Goal: Transaction & Acquisition: Book appointment/travel/reservation

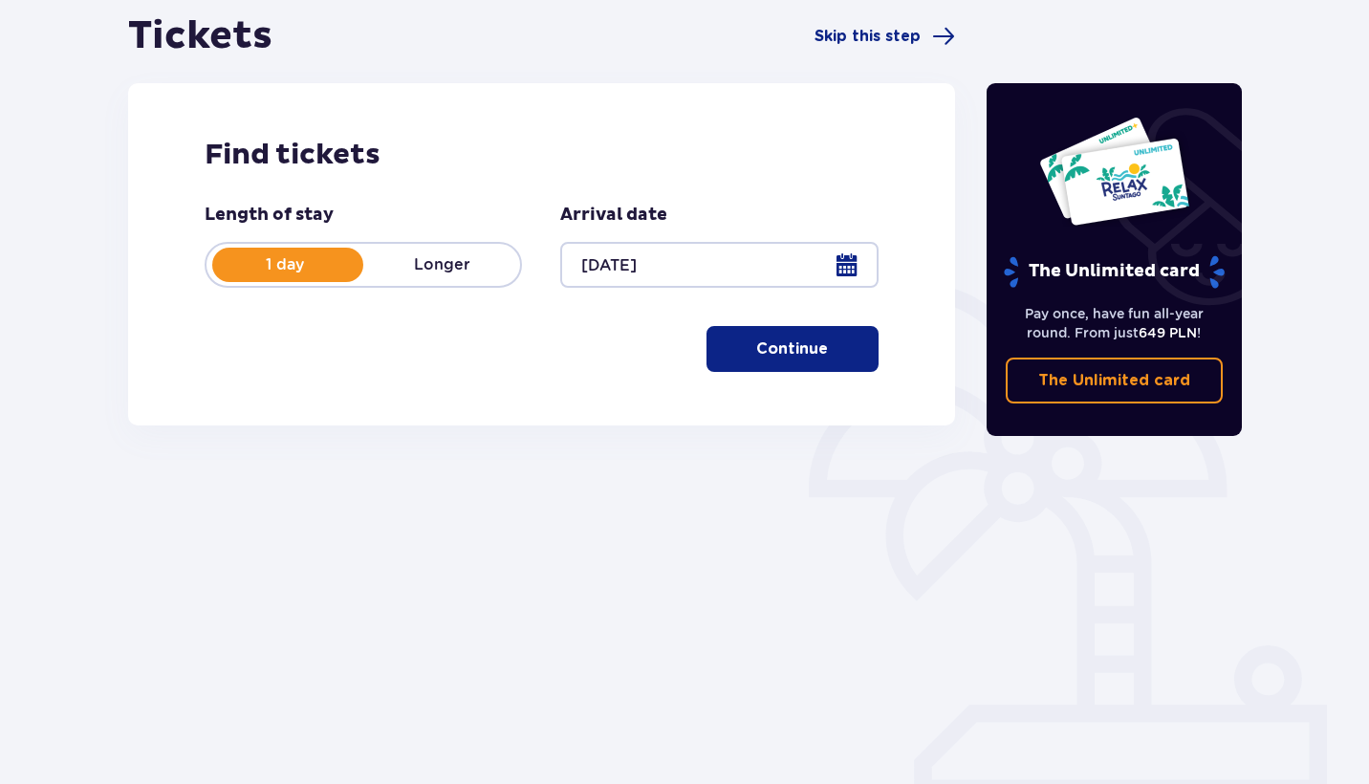
scroll to position [190, 0]
click at [830, 358] on span "button" at bounding box center [831, 348] width 23 height 23
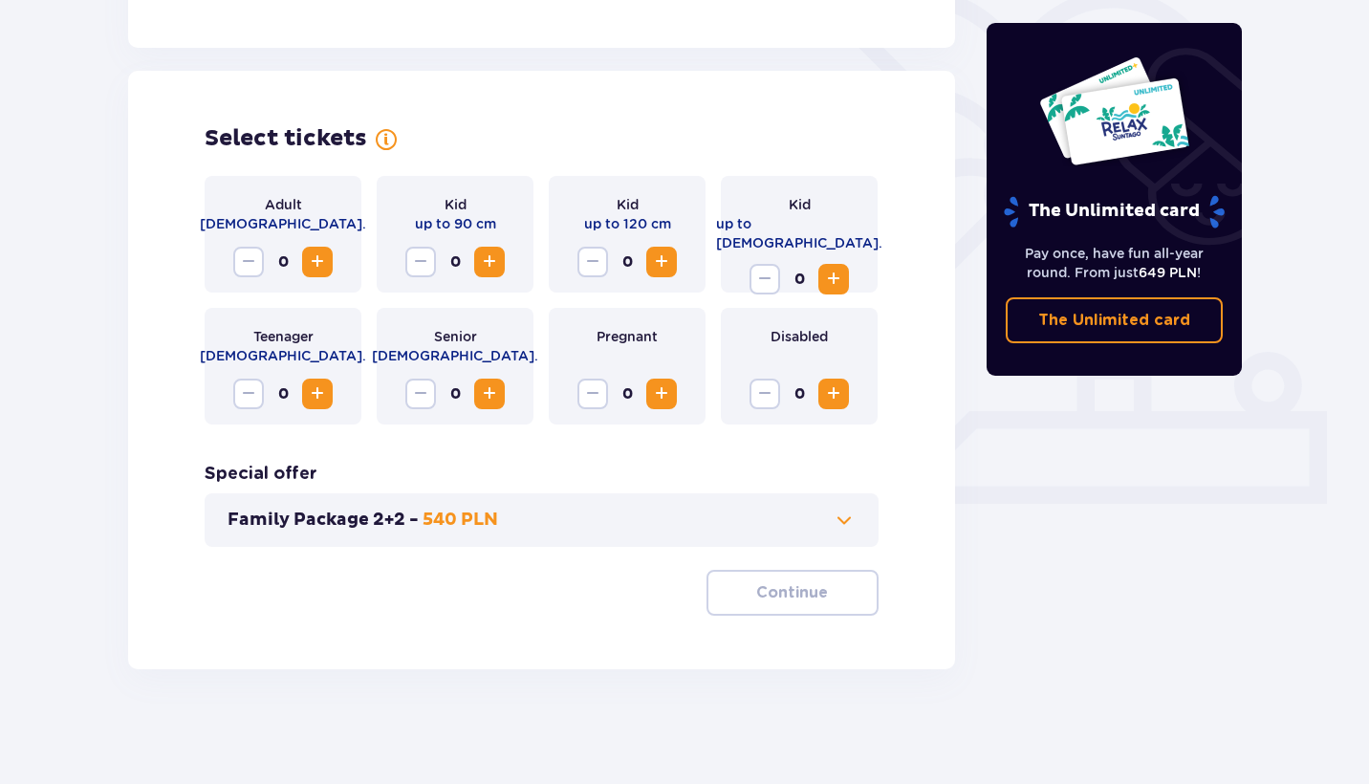
scroll to position [484, 0]
click at [330, 253] on button "Increase" at bounding box center [317, 262] width 31 height 31
click at [329, 253] on button "Increase" at bounding box center [317, 262] width 31 height 31
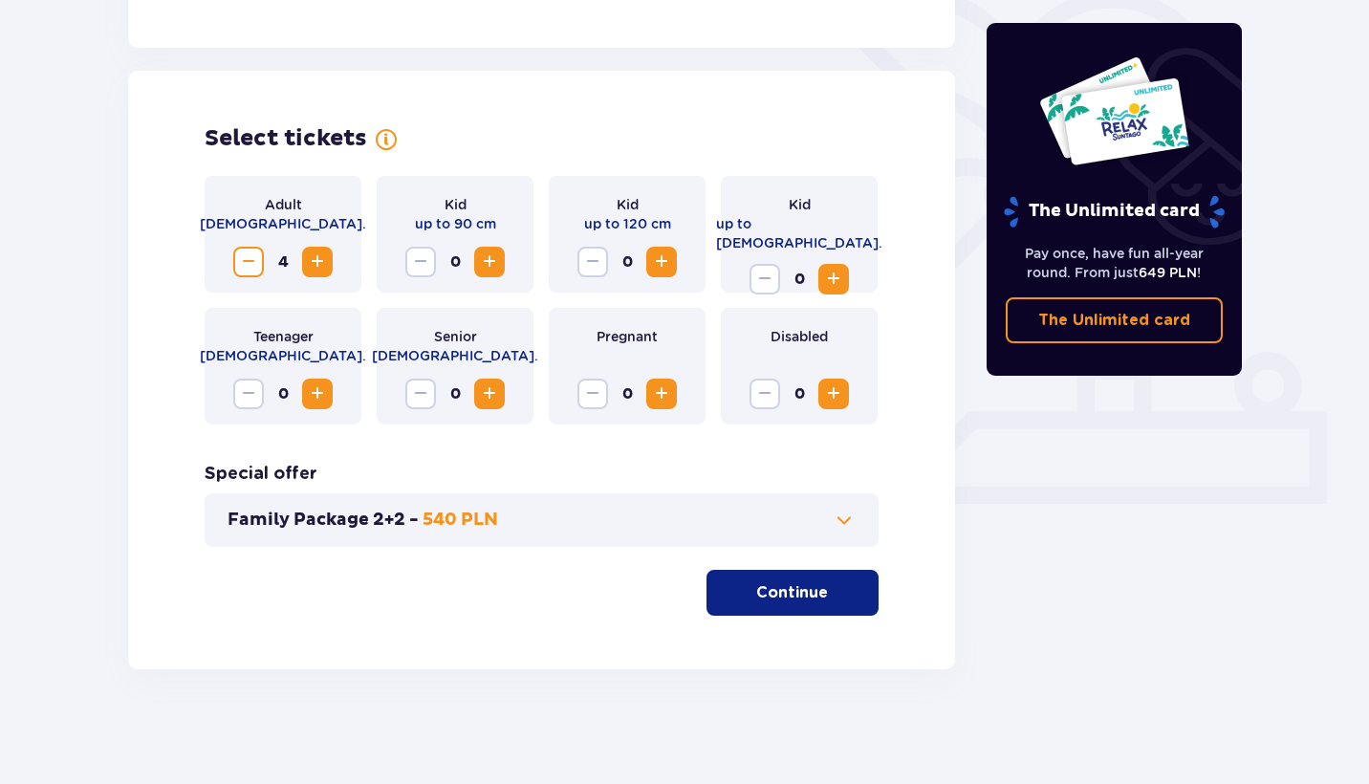
click at [847, 533] on div "Family Package 2+2 - 540 PLN" at bounding box center [542, 520] width 674 height 54
click at [847, 524] on span at bounding box center [843, 519] width 23 height 23
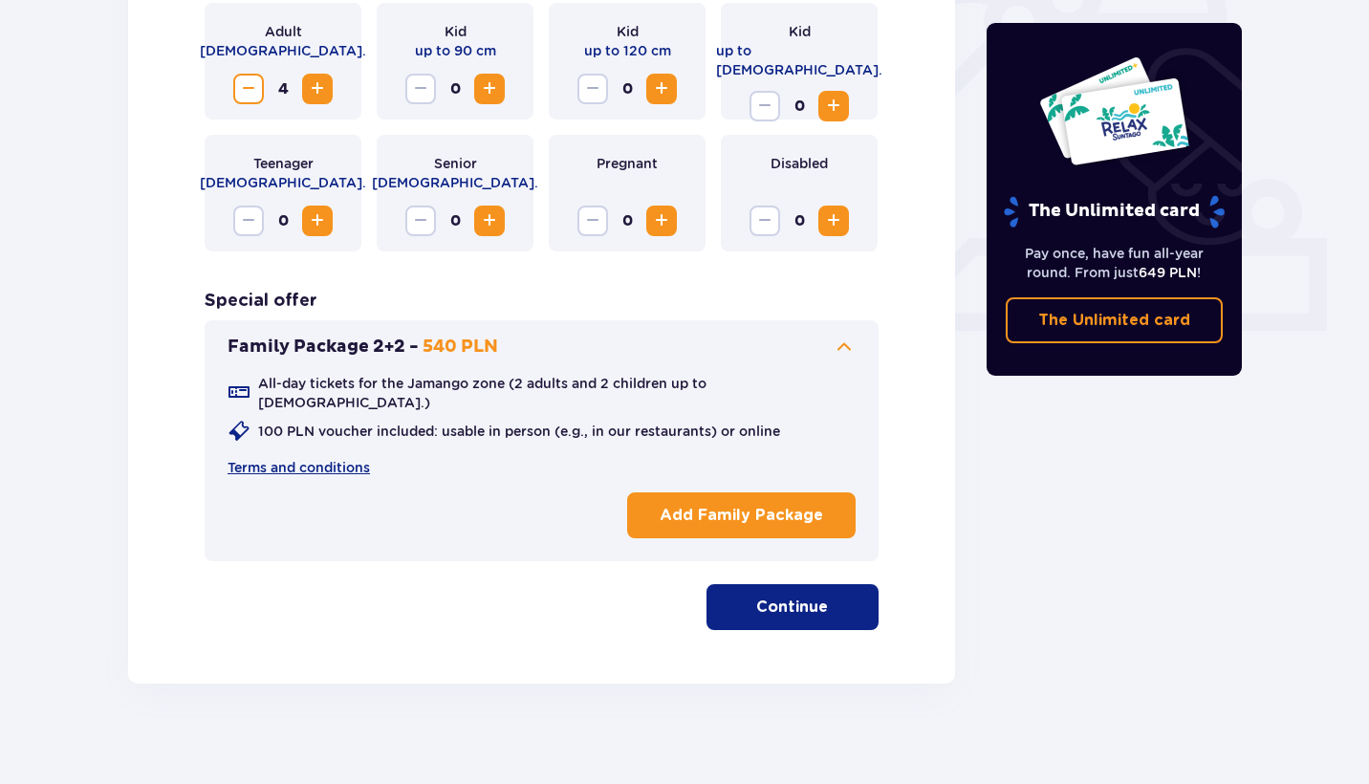
scroll to position [656, 0]
click at [798, 603] on p "Continue" at bounding box center [792, 607] width 72 height 21
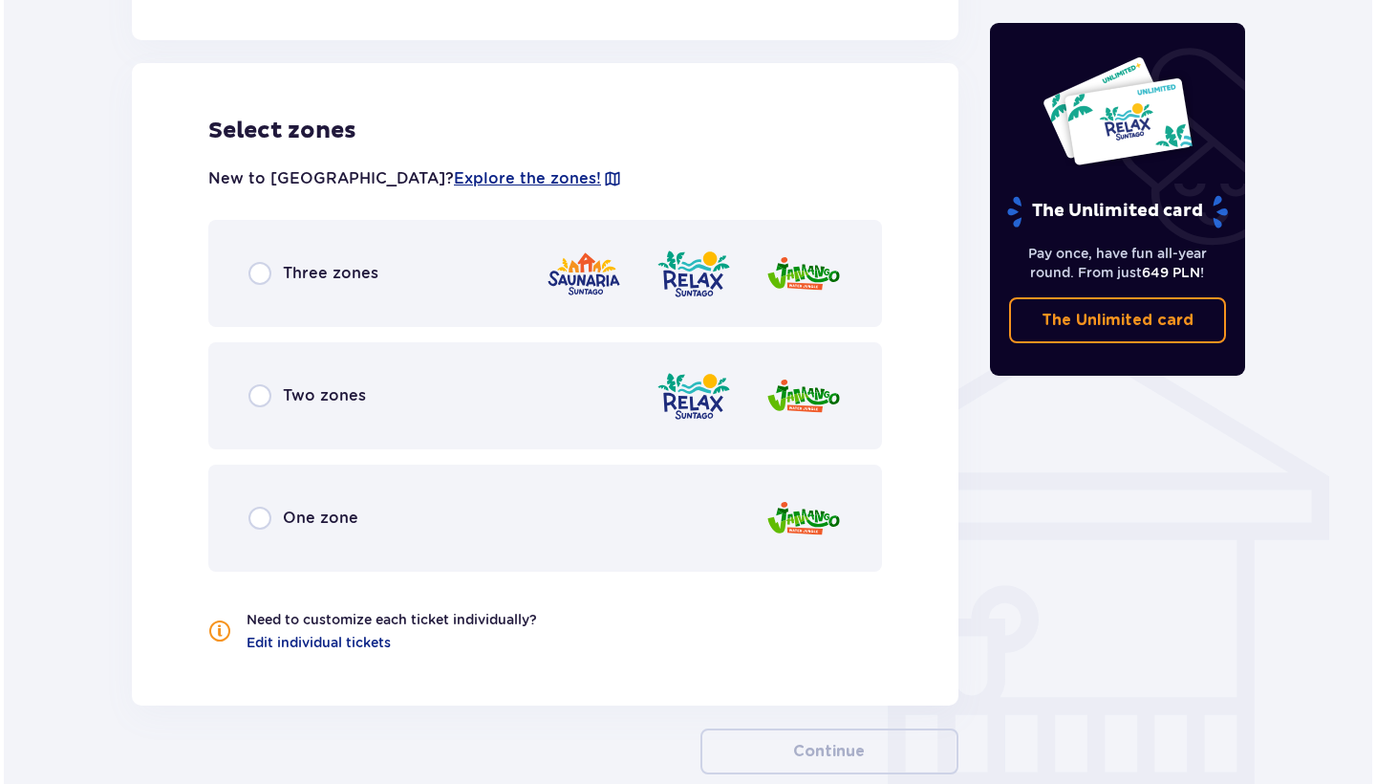
scroll to position [1233, 0]
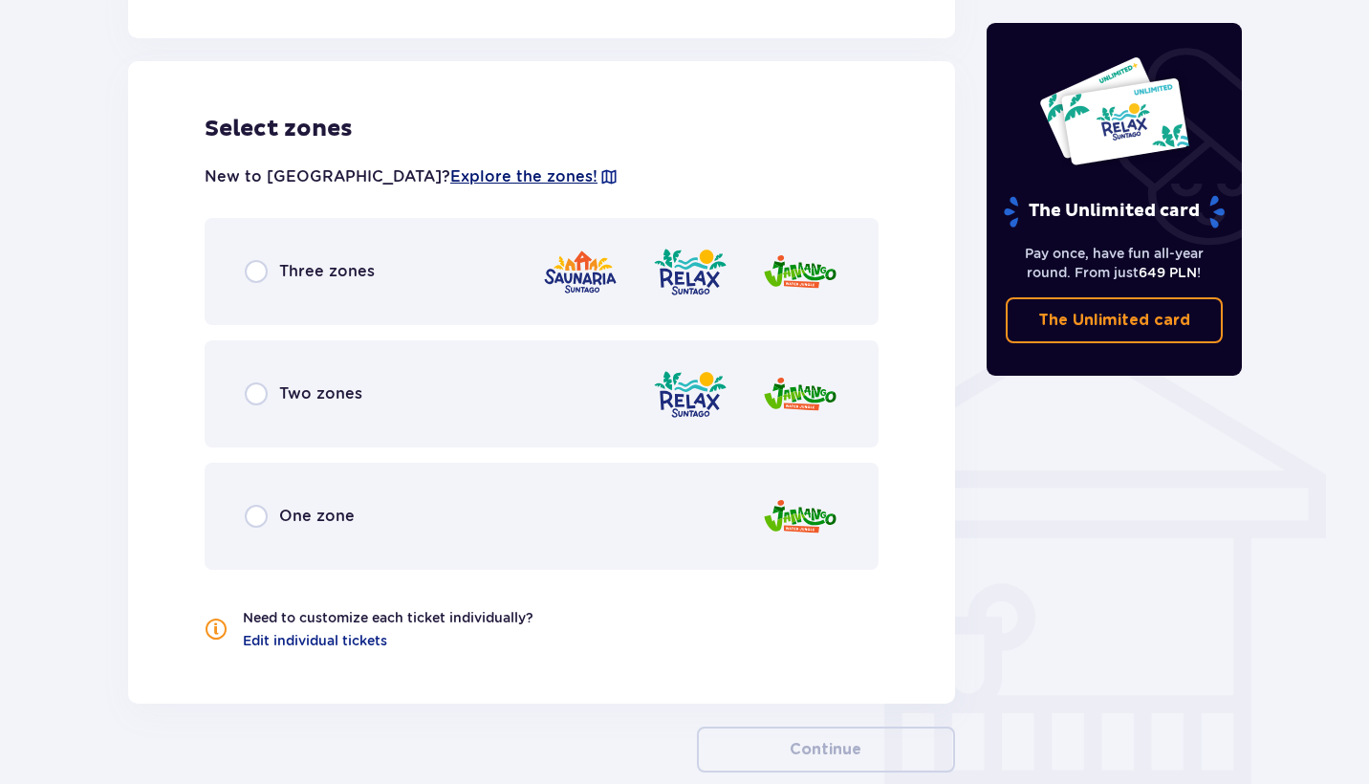
click at [450, 166] on span "Explore the zones!" at bounding box center [523, 176] width 147 height 21
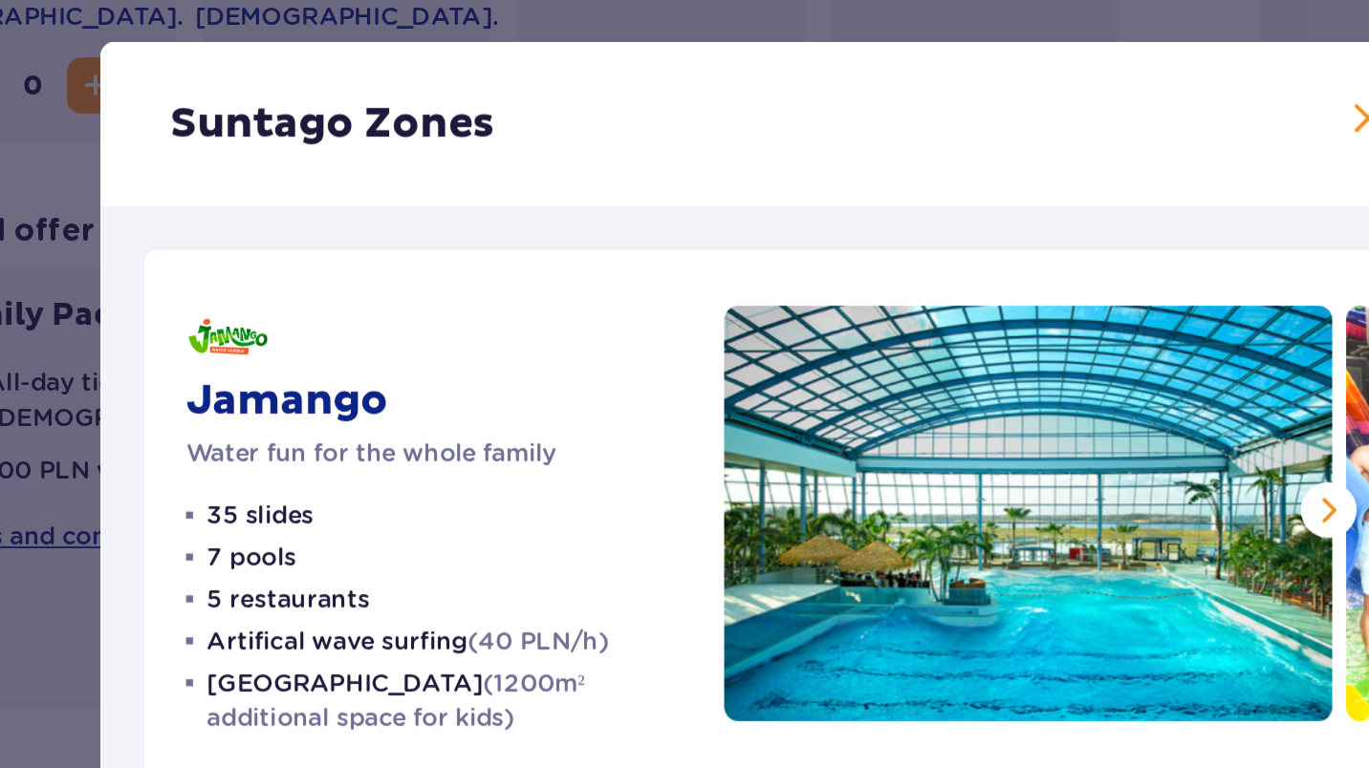
scroll to position [750, 0]
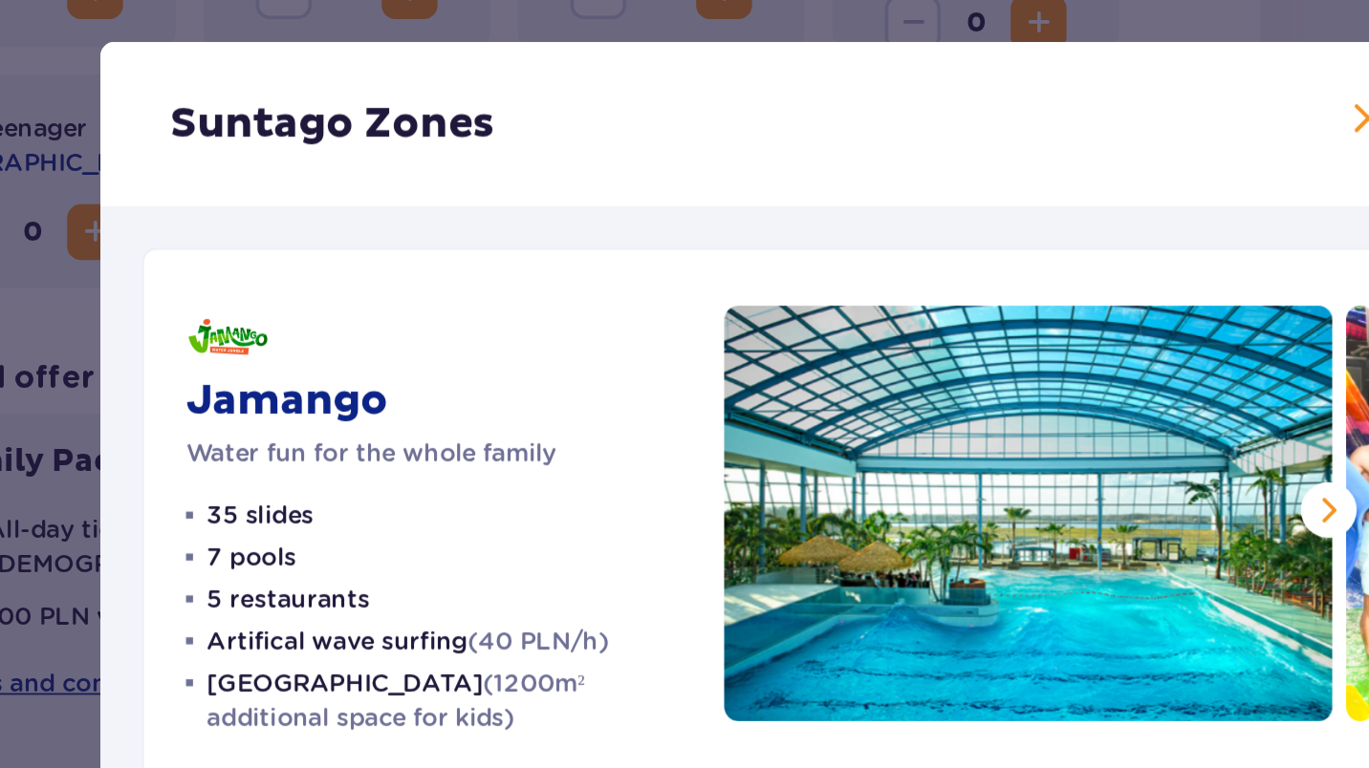
click at [999, 67] on span at bounding box center [1010, 65] width 23 height 23
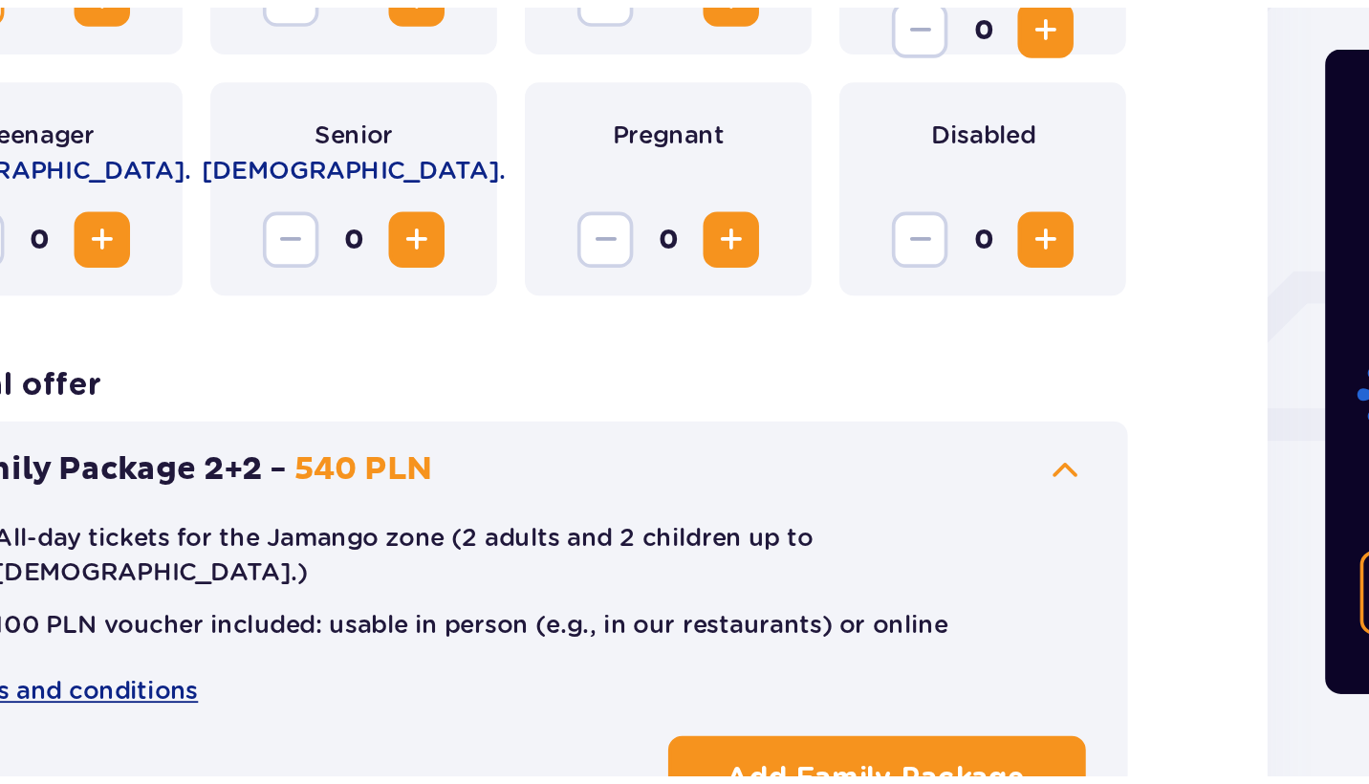
scroll to position [1432, 478]
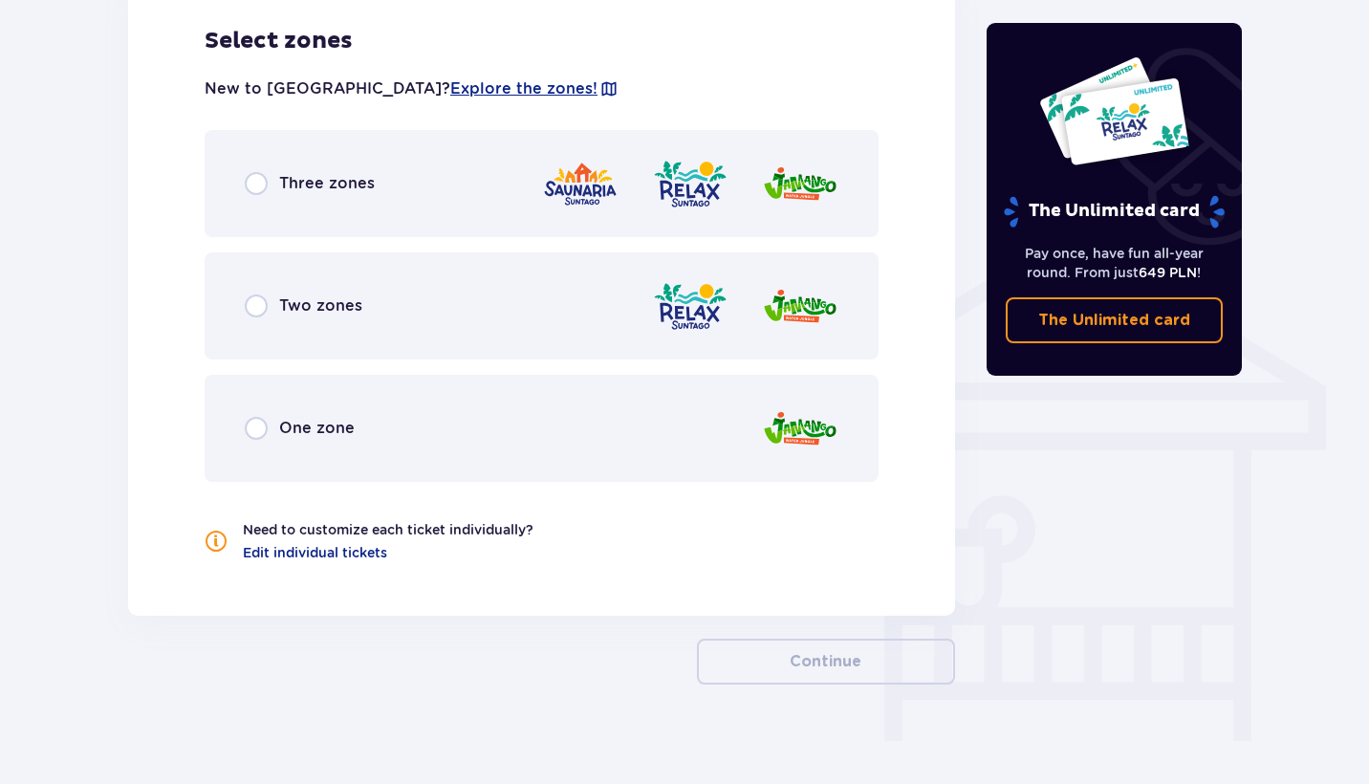
click at [691, 162] on img at bounding box center [690, 184] width 76 height 54
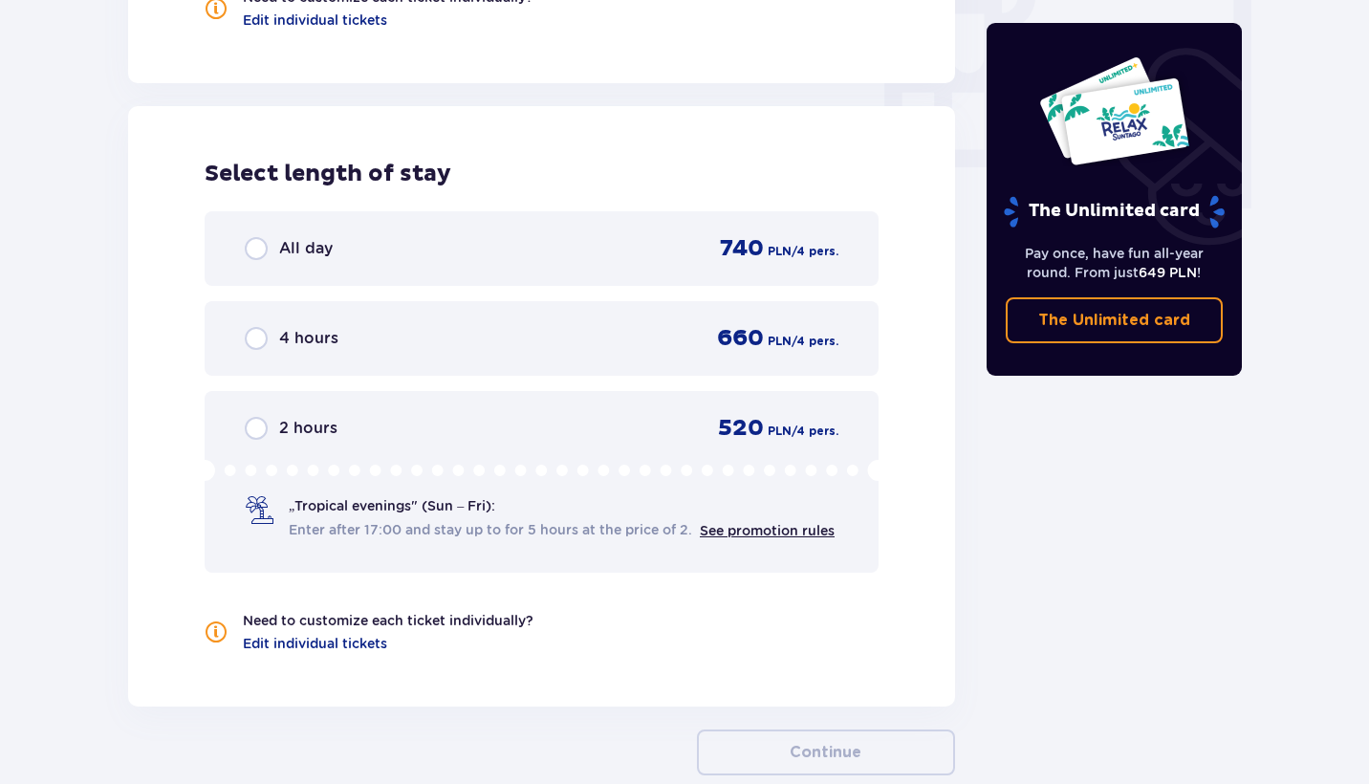
scroll to position [1721, 0]
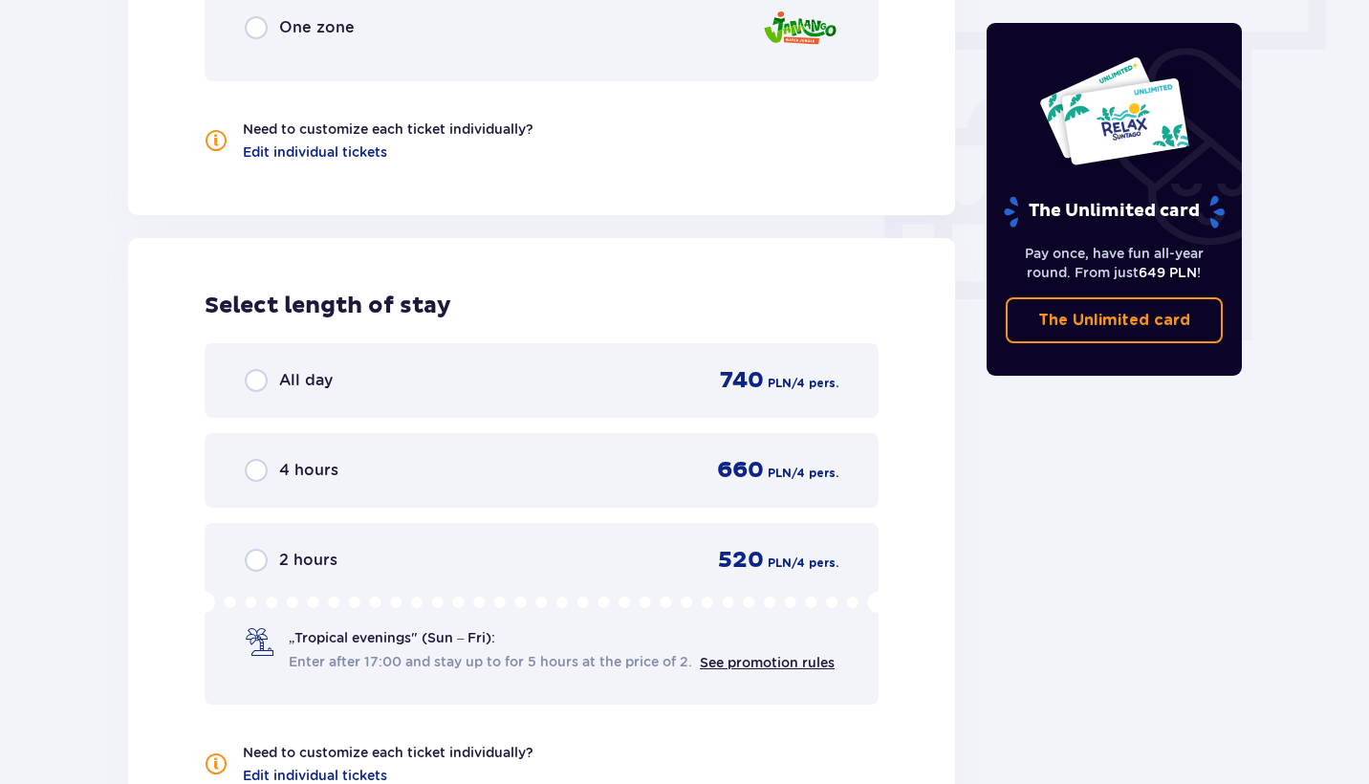
click at [573, 366] on div "All day 740 PLN / 4 pers." at bounding box center [542, 380] width 594 height 29
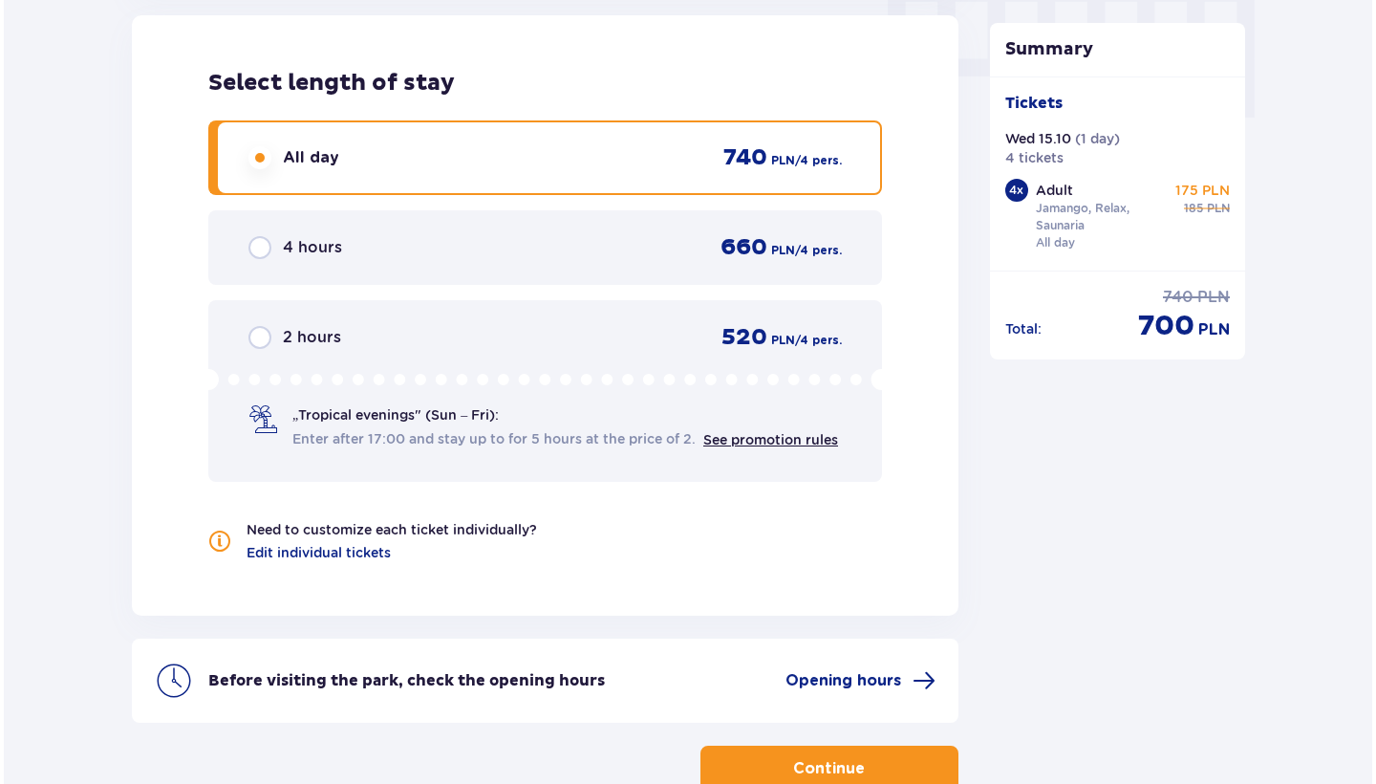
scroll to position [1995, 0]
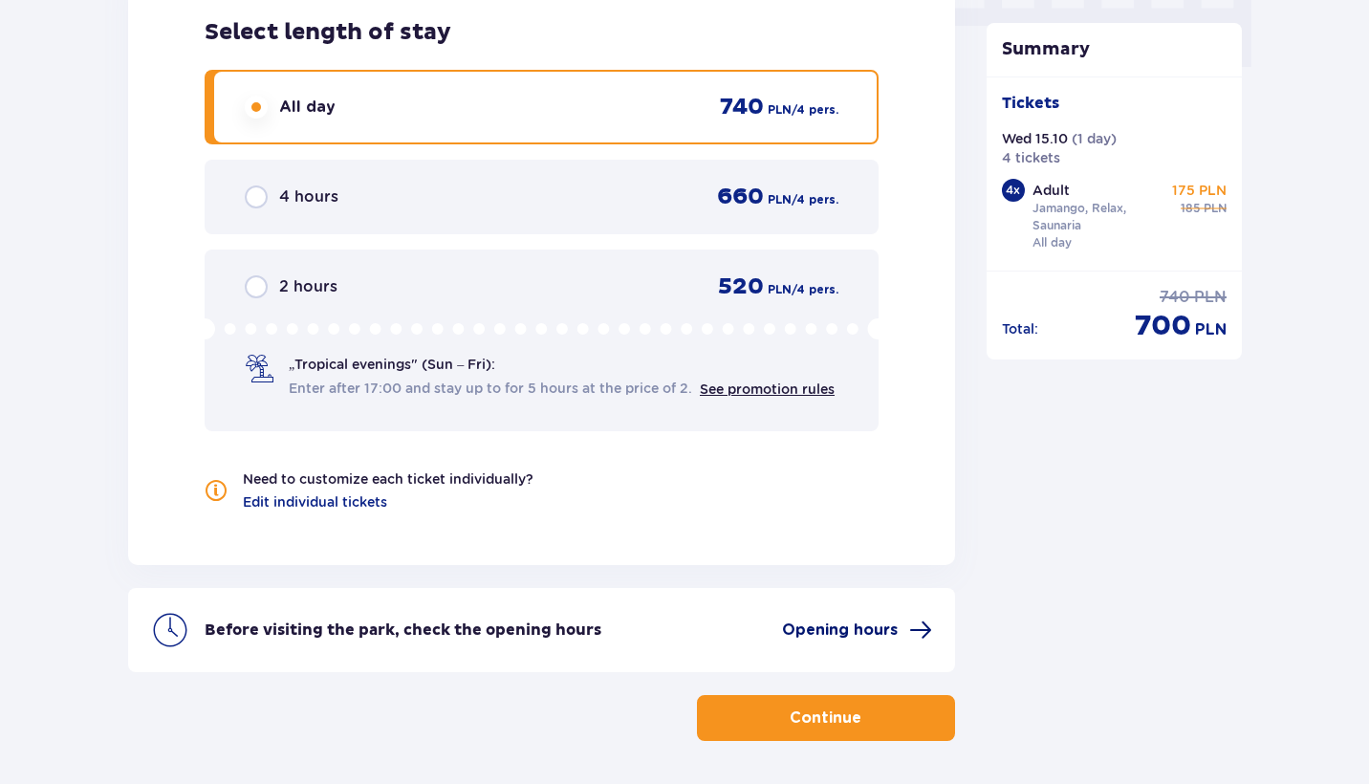
click at [883, 619] on span "Opening hours" at bounding box center [840, 629] width 116 height 21
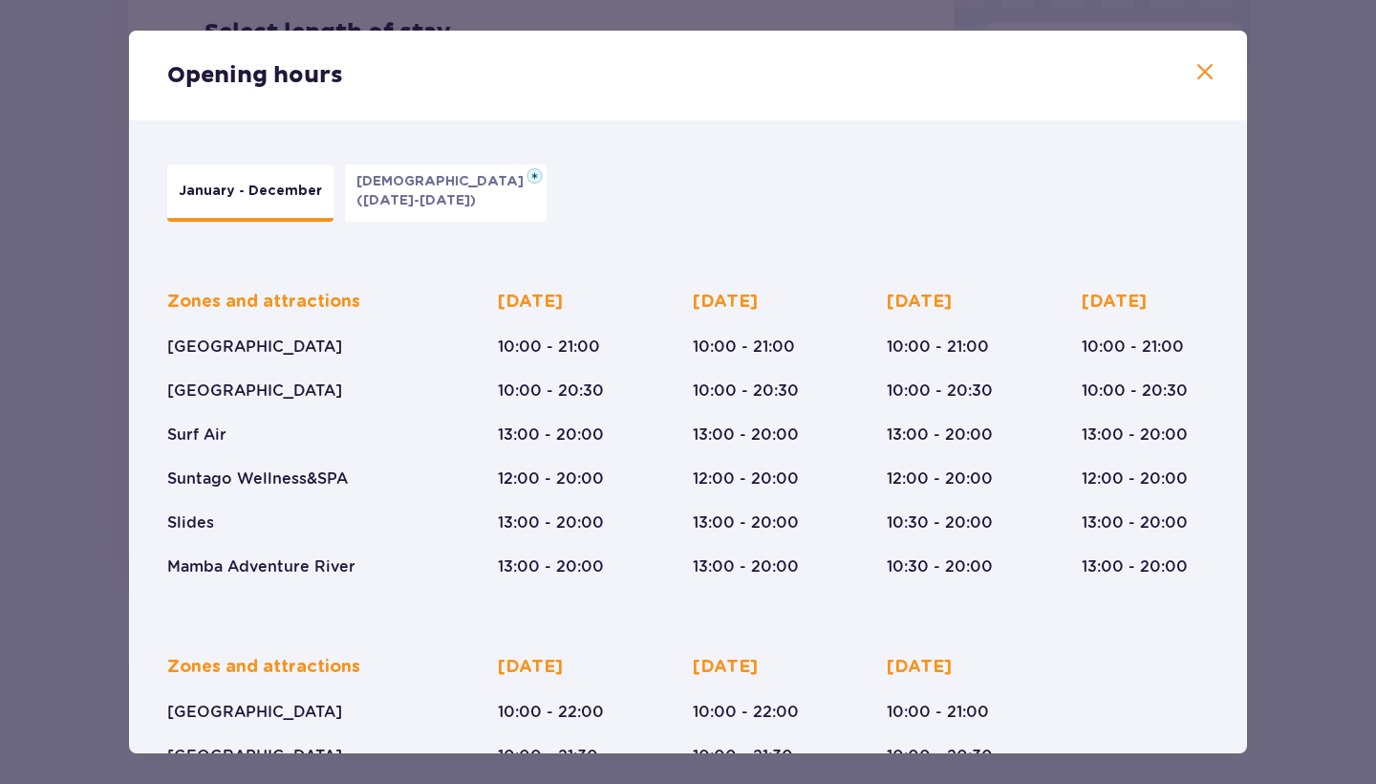
click at [1196, 67] on span at bounding box center [1205, 72] width 23 height 23
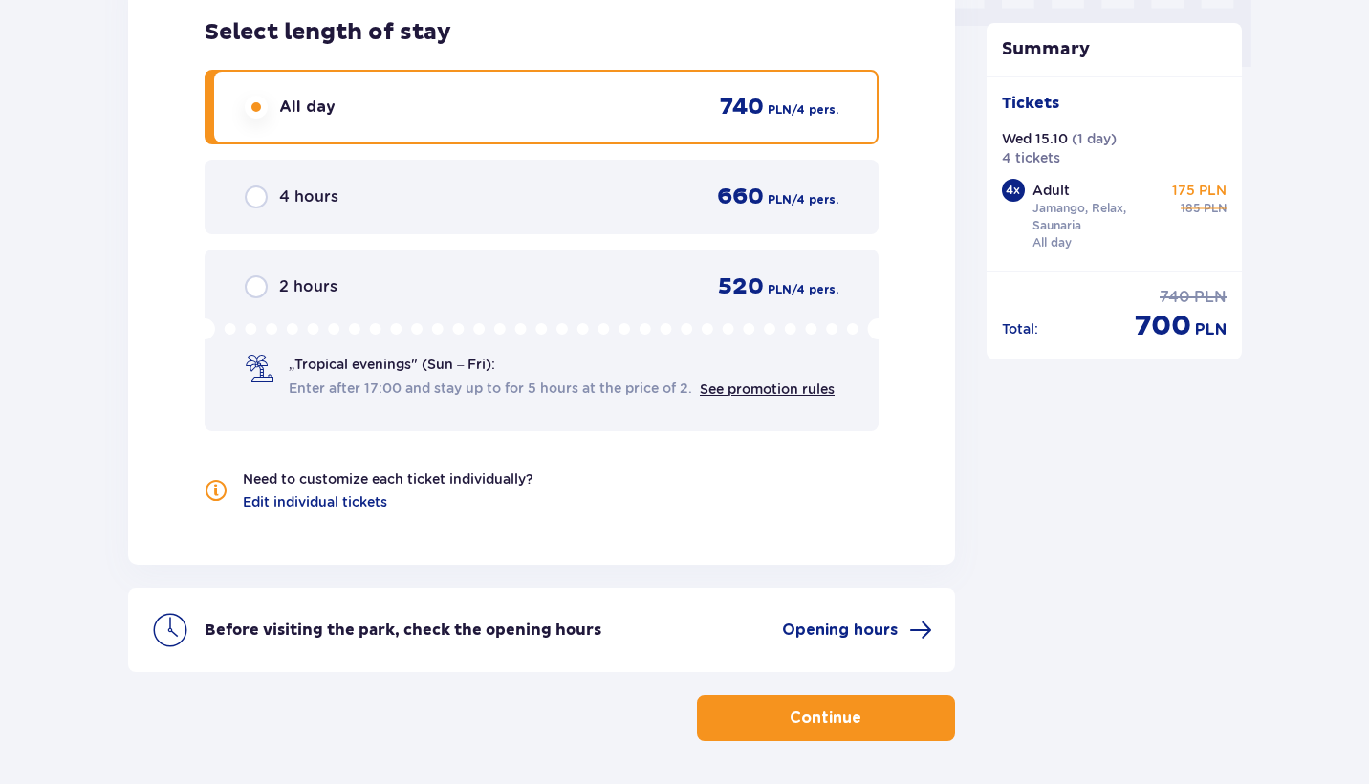
scroll to position [1998, 0]
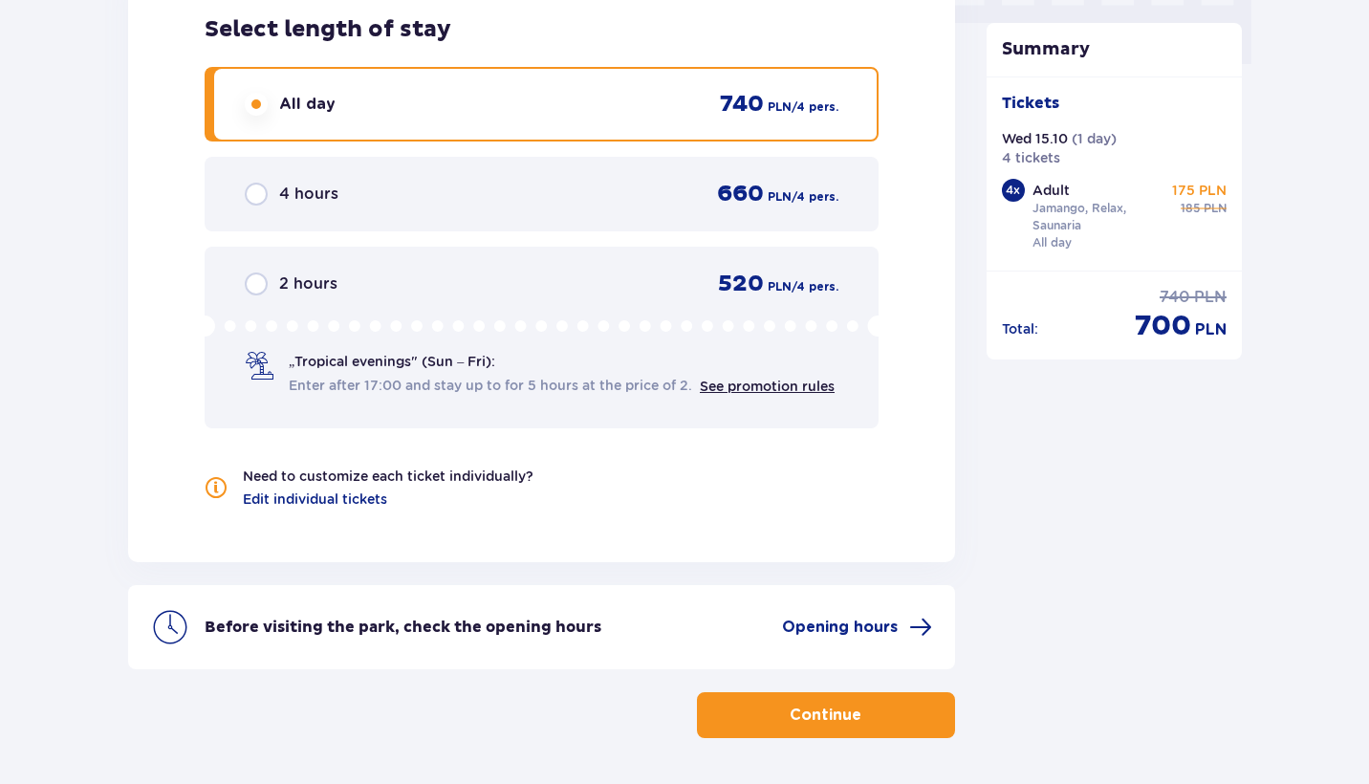
click at [743, 692] on button "Continue" at bounding box center [826, 715] width 258 height 46
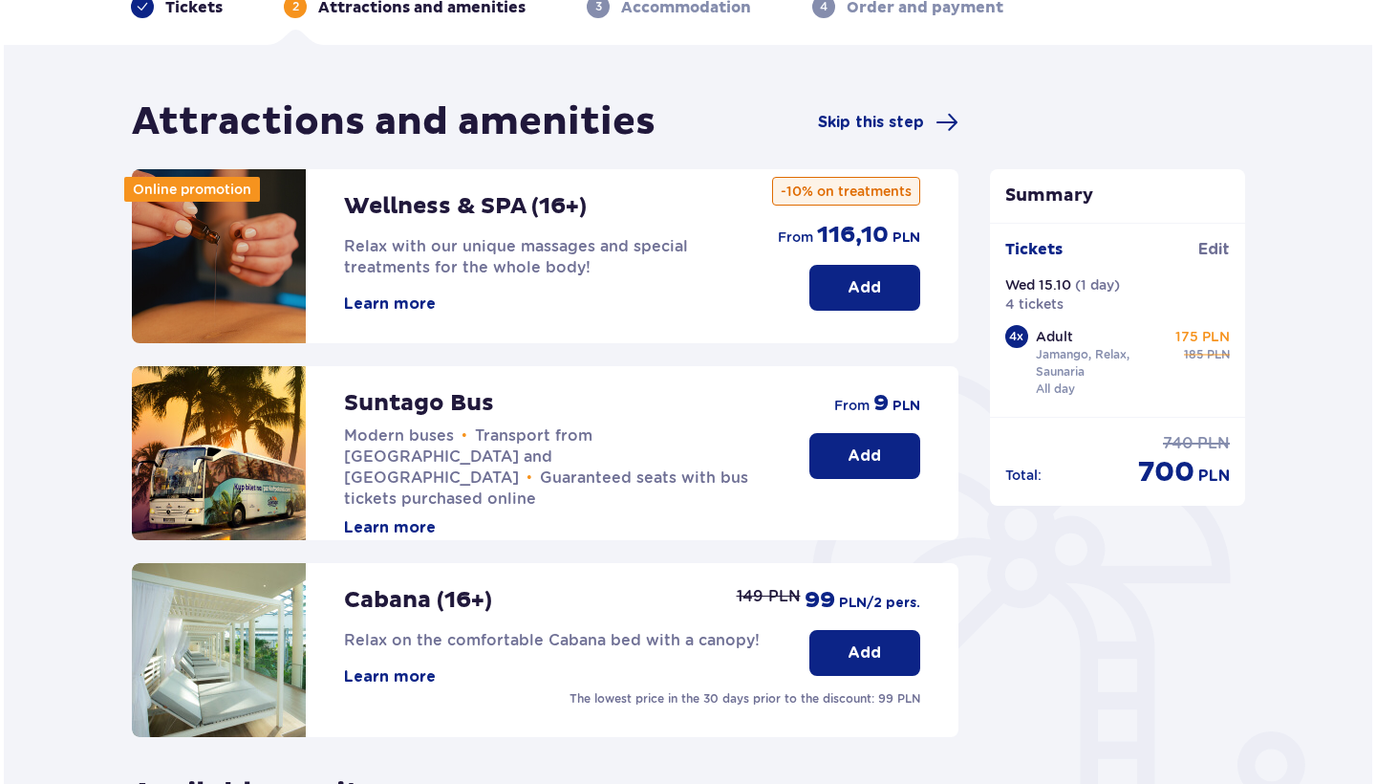
scroll to position [151, 0]
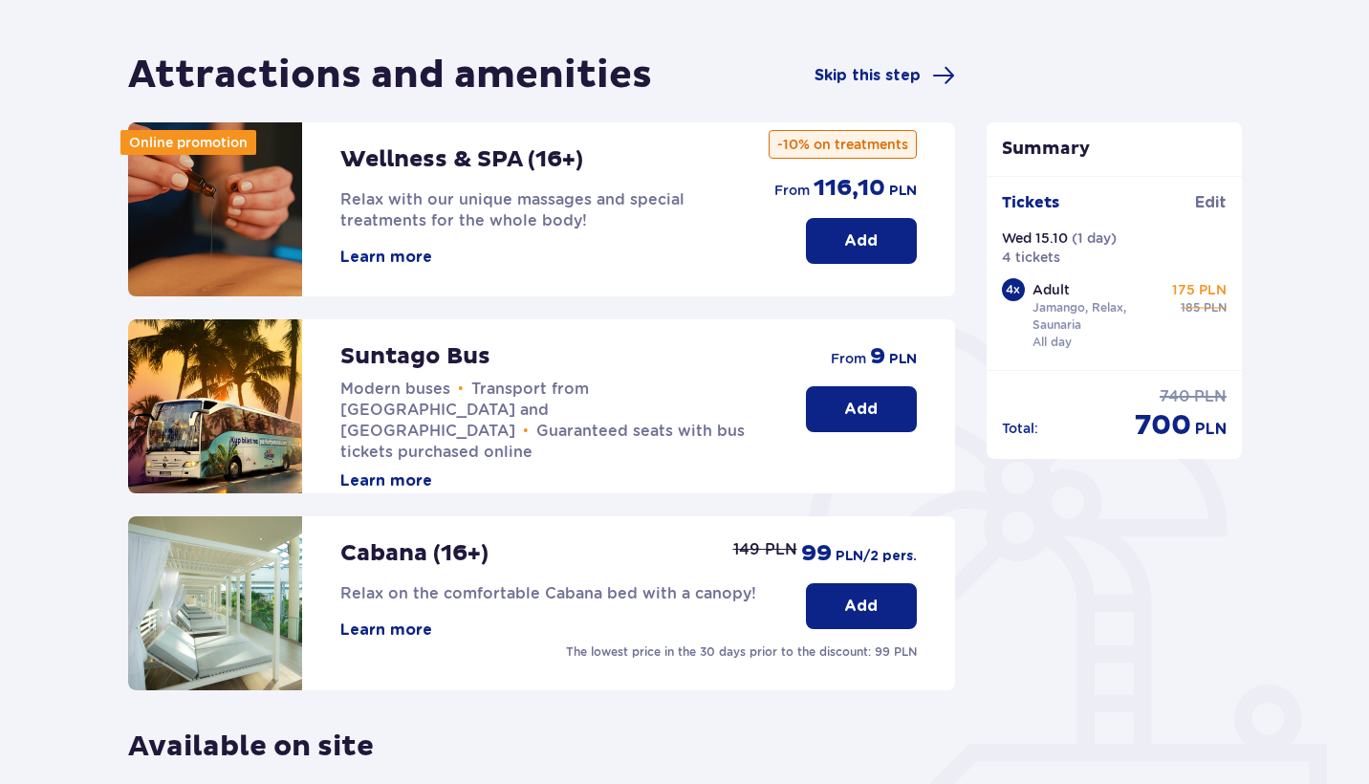
click at [406, 470] on button "Learn more" at bounding box center [386, 480] width 92 height 21
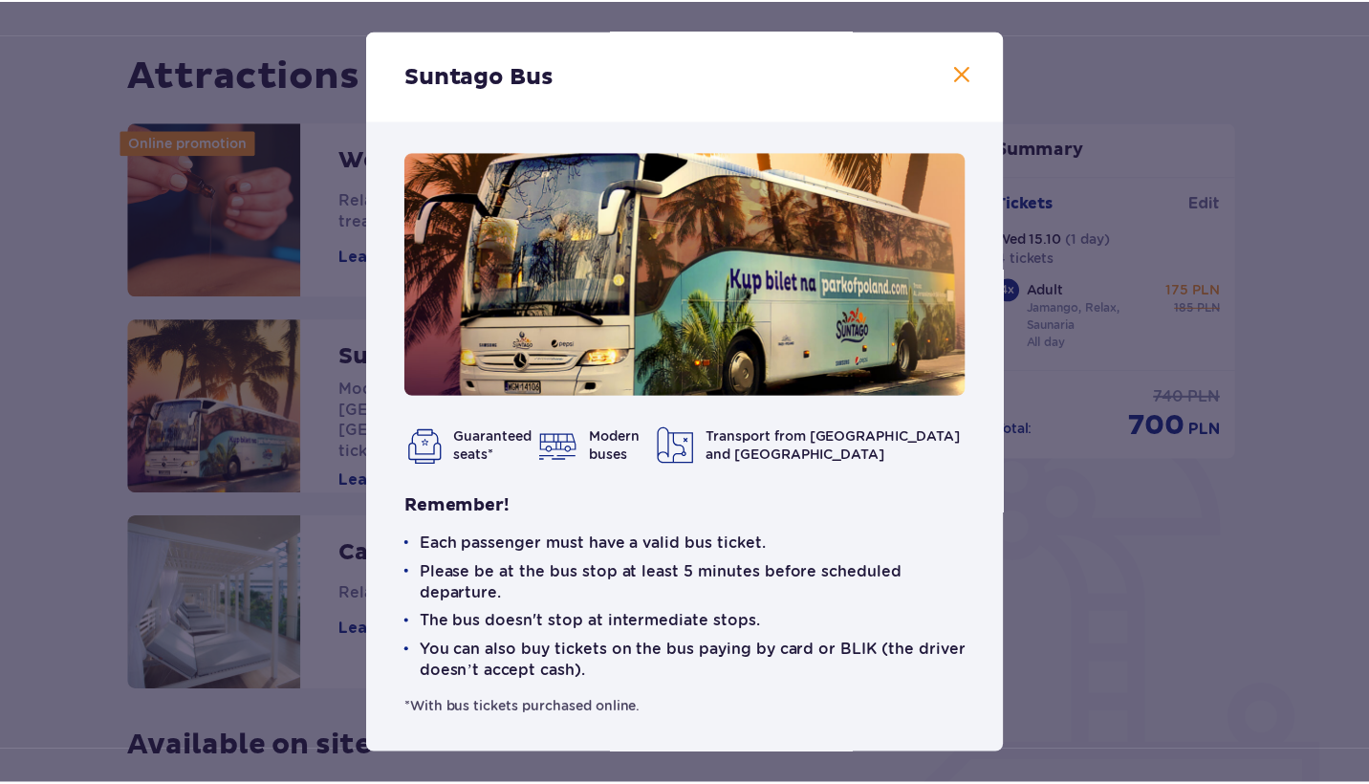
scroll to position [6, 0]
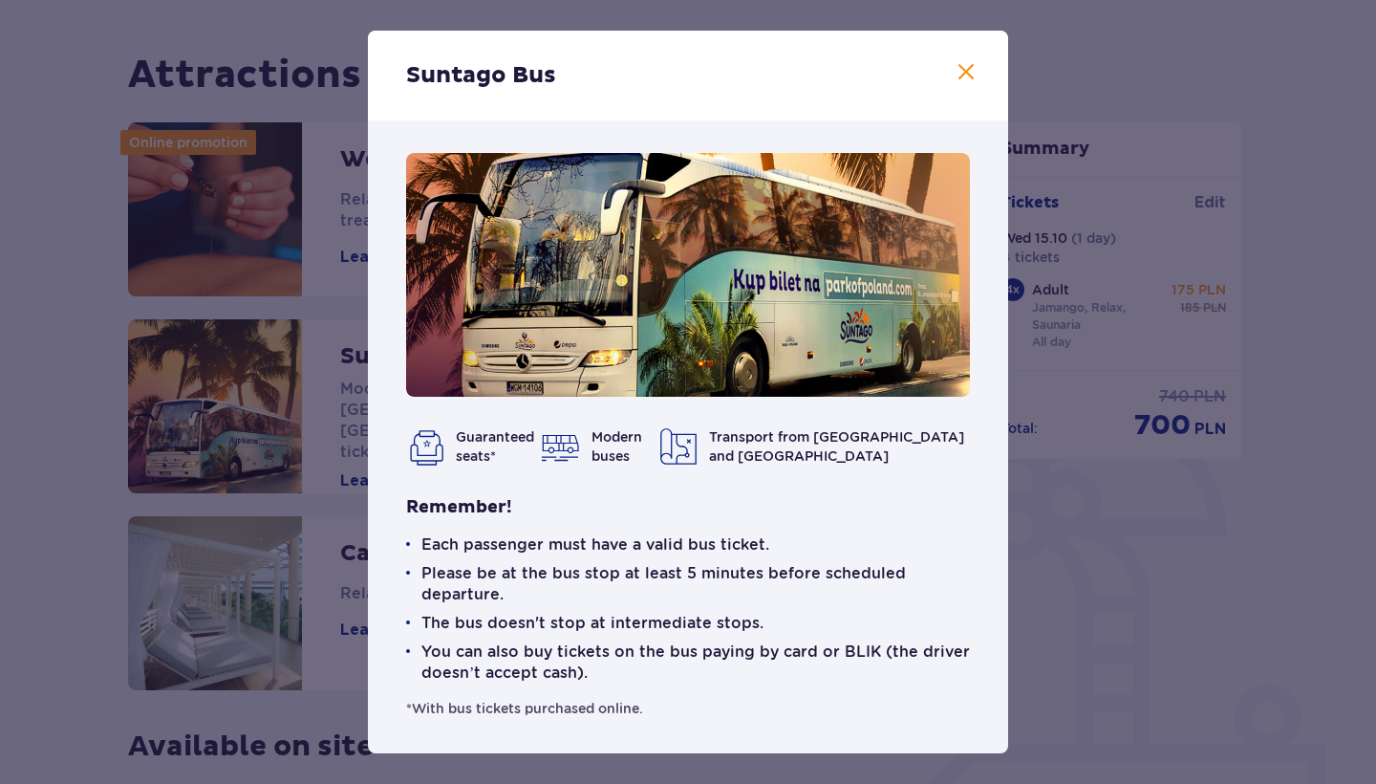
click at [955, 76] on span at bounding box center [966, 72] width 23 height 23
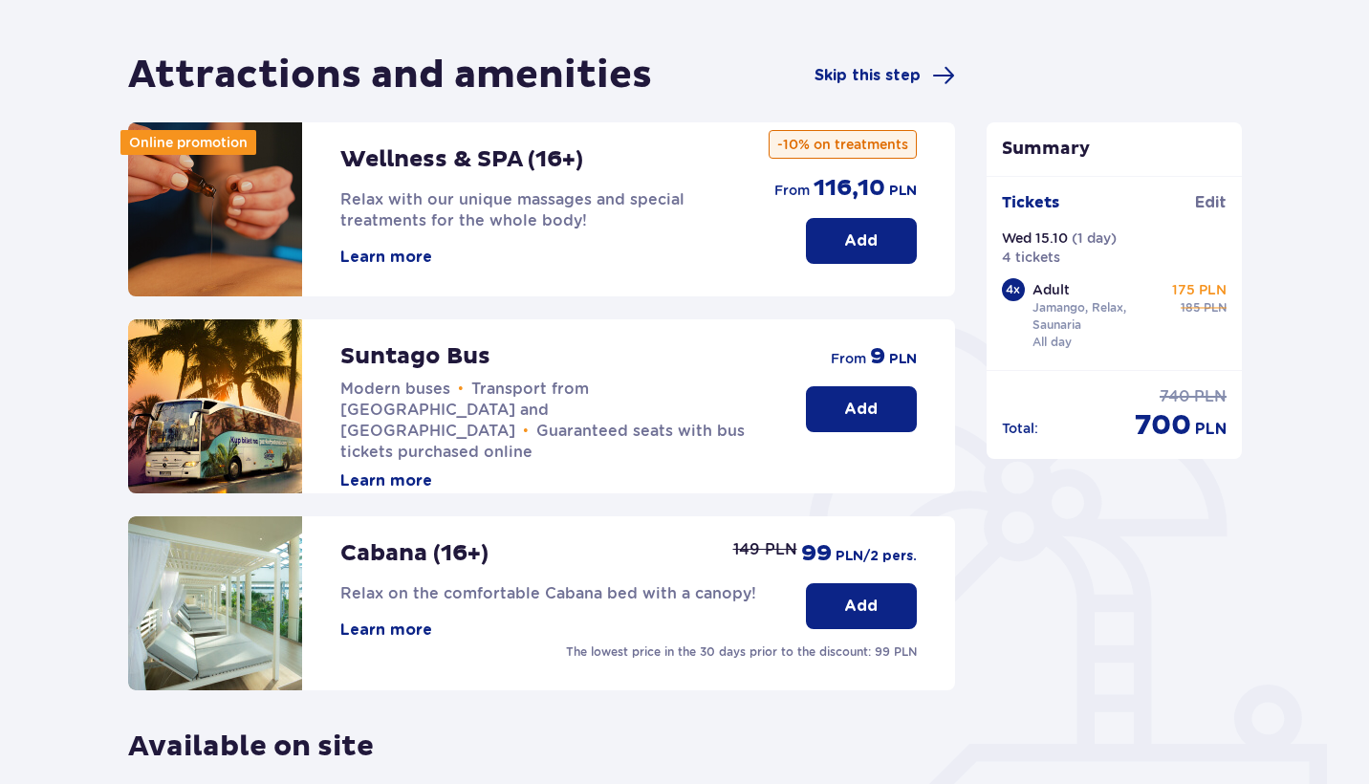
click at [836, 453] on div "Suntago Bus Modern buses • Transport from Warsaw and Żyrardów • Guaranteed seat…" at bounding box center [541, 406] width 827 height 174
click at [862, 400] on p "Add" at bounding box center [860, 409] width 33 height 21
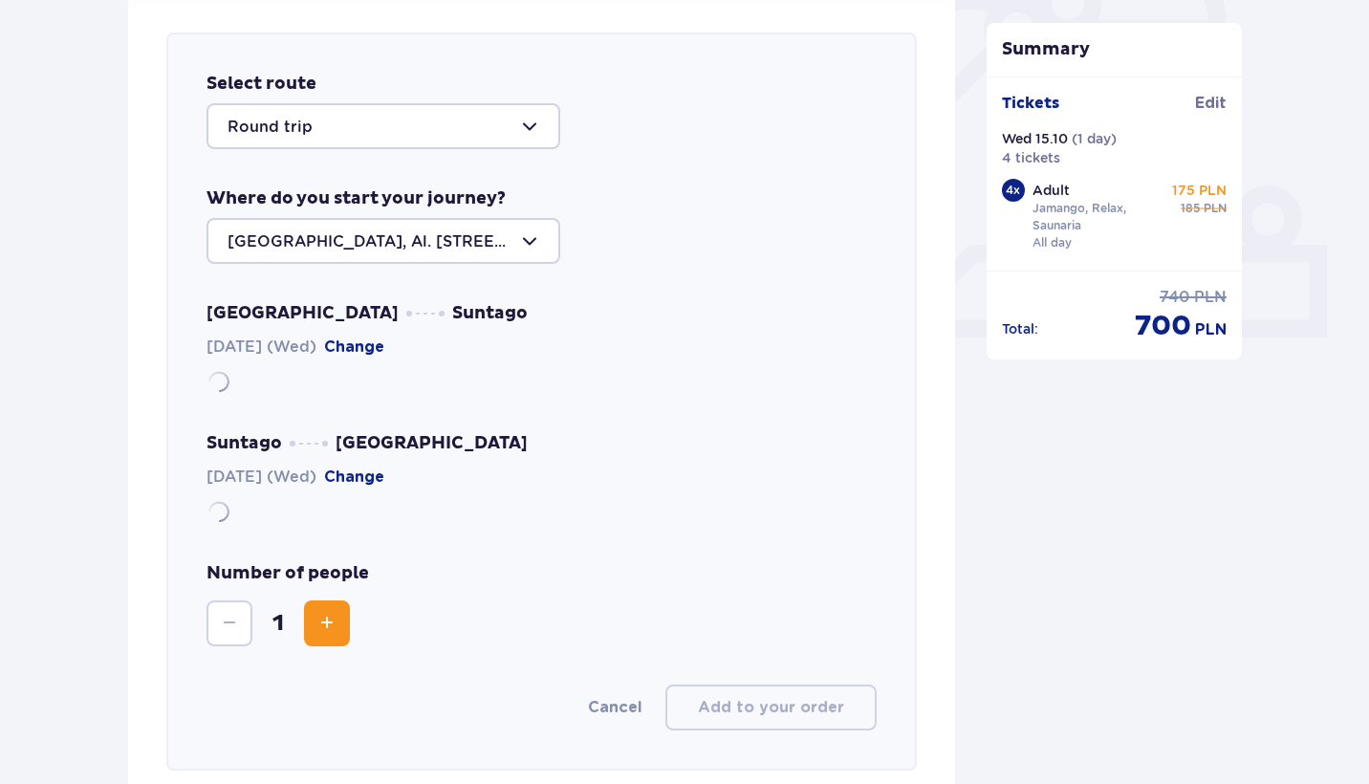
scroll to position [659, 0]
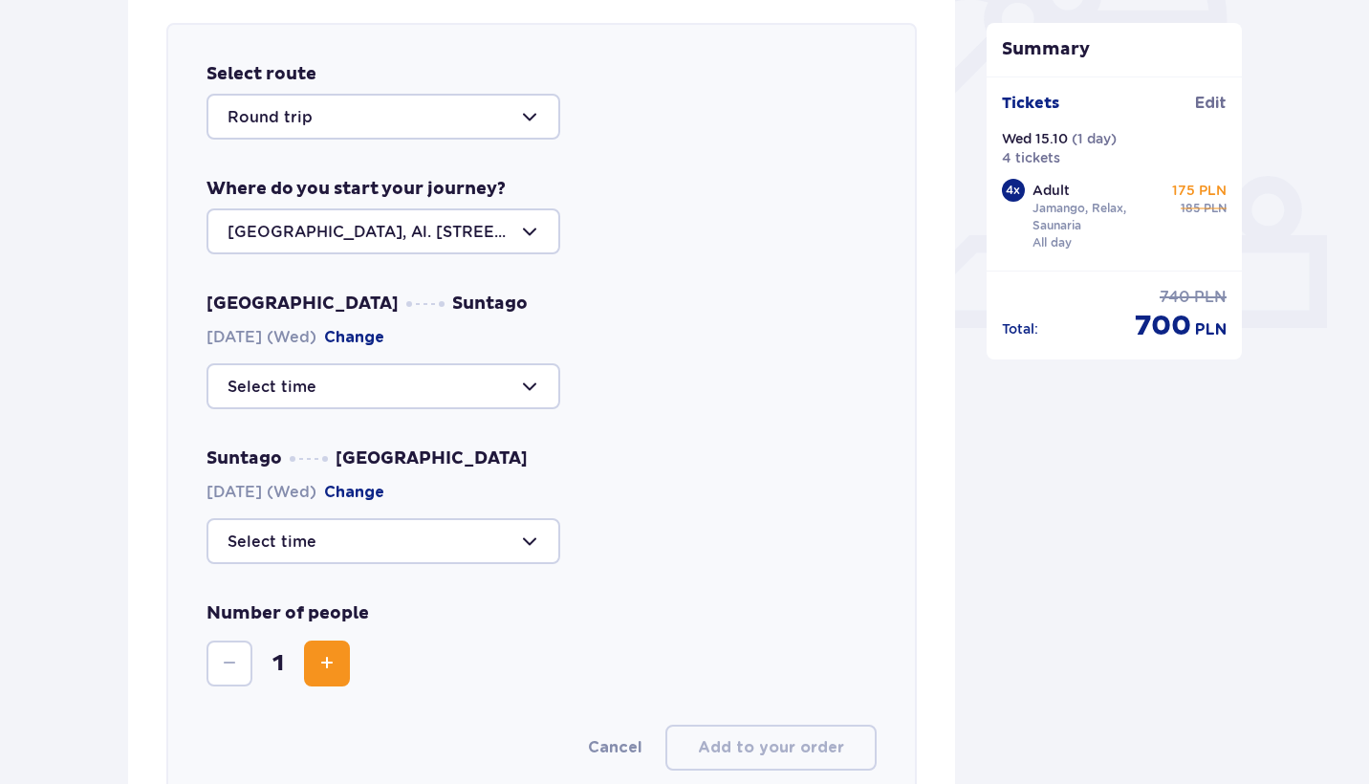
click at [449, 228] on div at bounding box center [383, 231] width 354 height 46
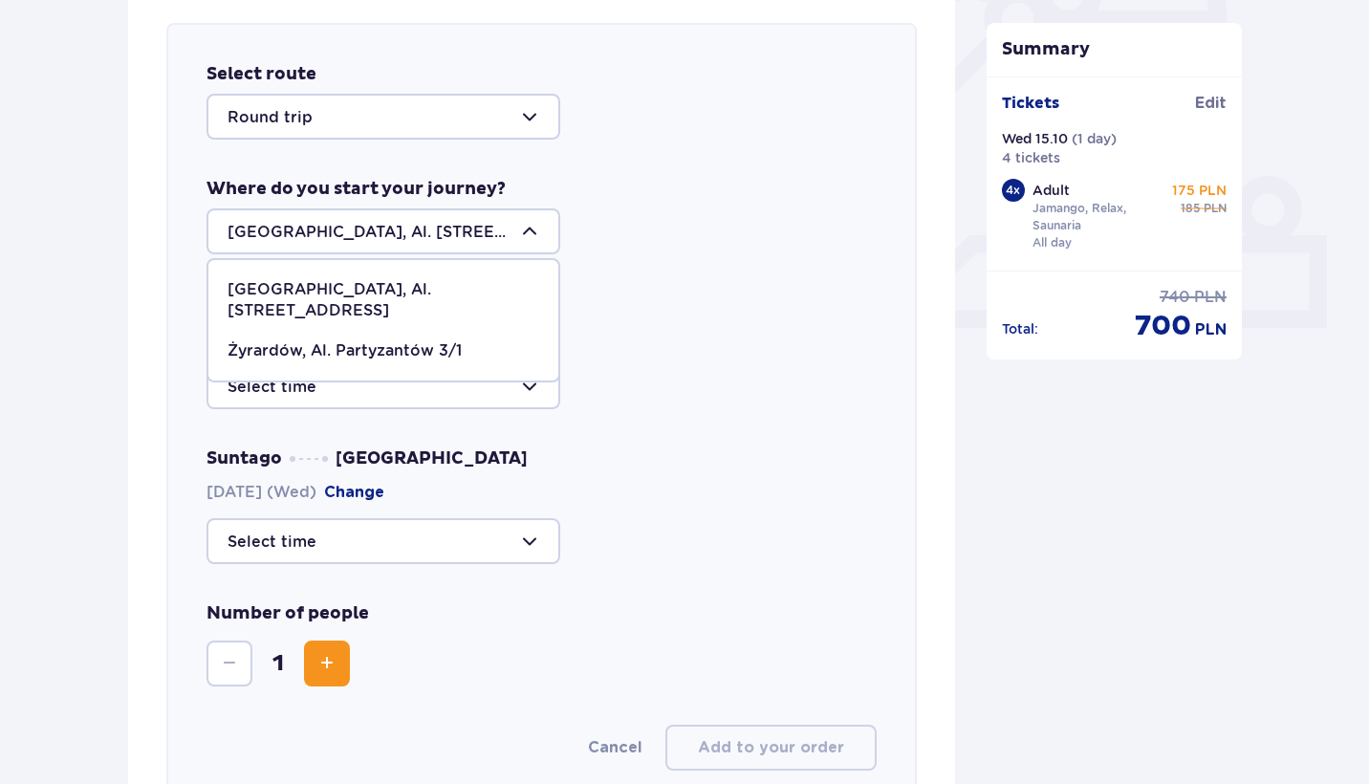
click at [449, 228] on div at bounding box center [383, 231] width 354 height 46
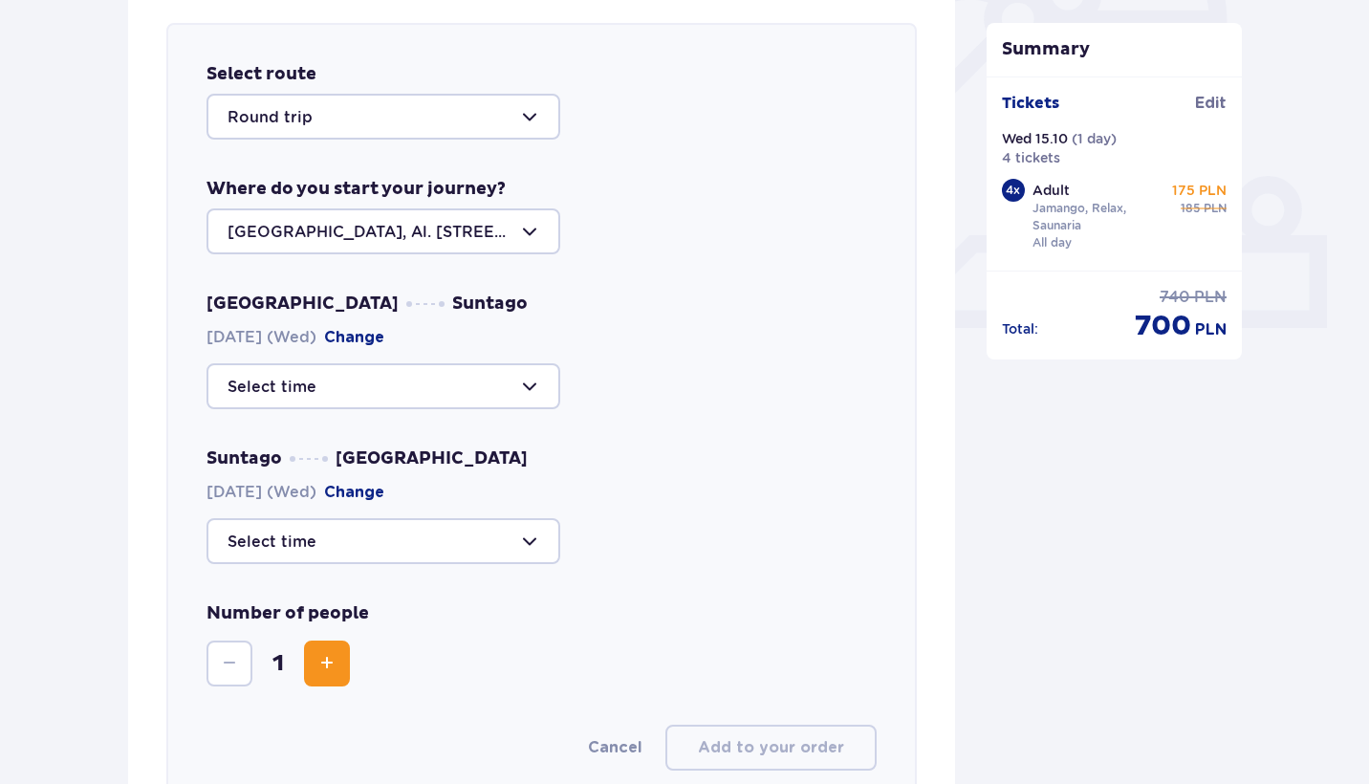
click at [415, 400] on div at bounding box center [383, 386] width 354 height 46
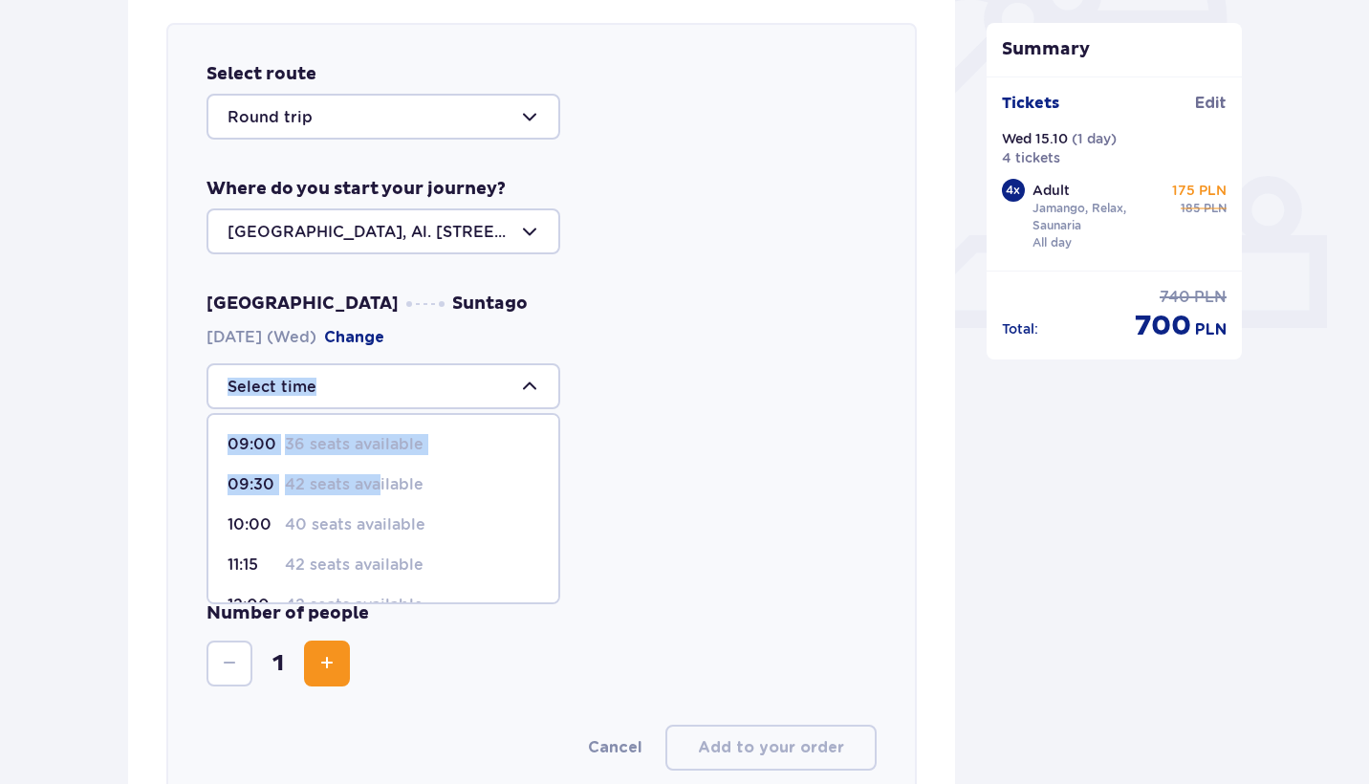
drag, startPoint x: 379, startPoint y: 482, endPoint x: 573, endPoint y: 271, distance: 286.1
click at [567, 276] on div "Select route Round trip Where do you start your journey? Warsaw, Al. Jerozolims…" at bounding box center [541, 417] width 750 height 788
click at [573, 271] on div "Select route Round trip Where do you start your journey? Warsaw, Al. Jerozolims…" at bounding box center [541, 417] width 750 height 788
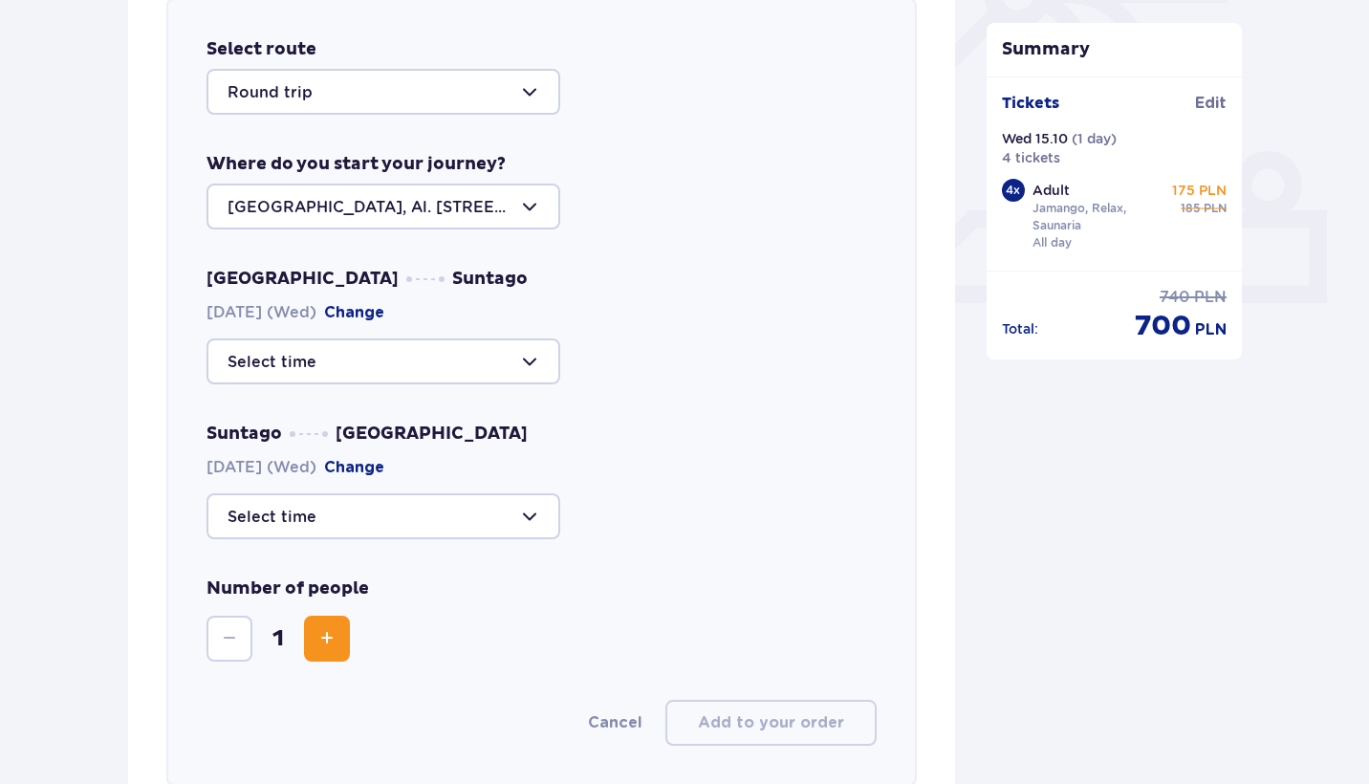
scroll to position [535, 0]
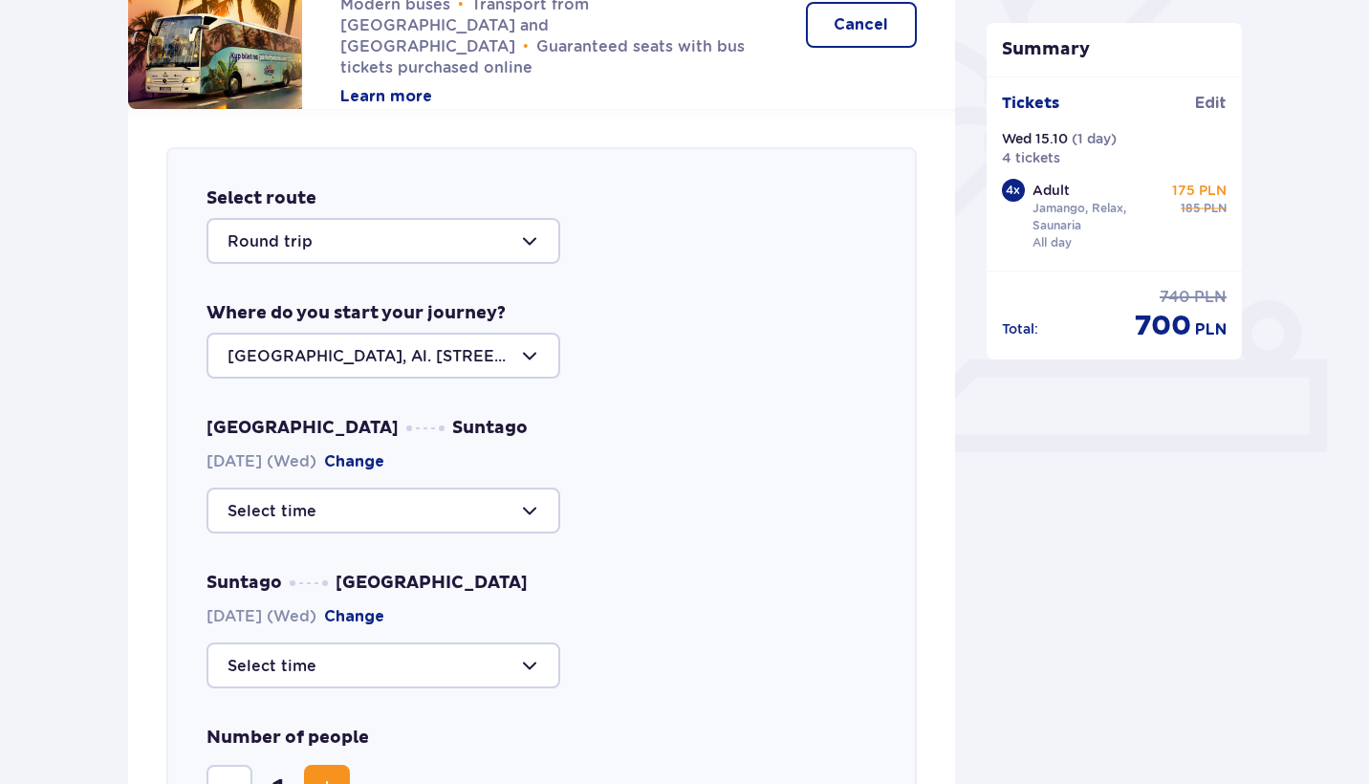
click at [466, 527] on div at bounding box center [383, 510] width 354 height 46
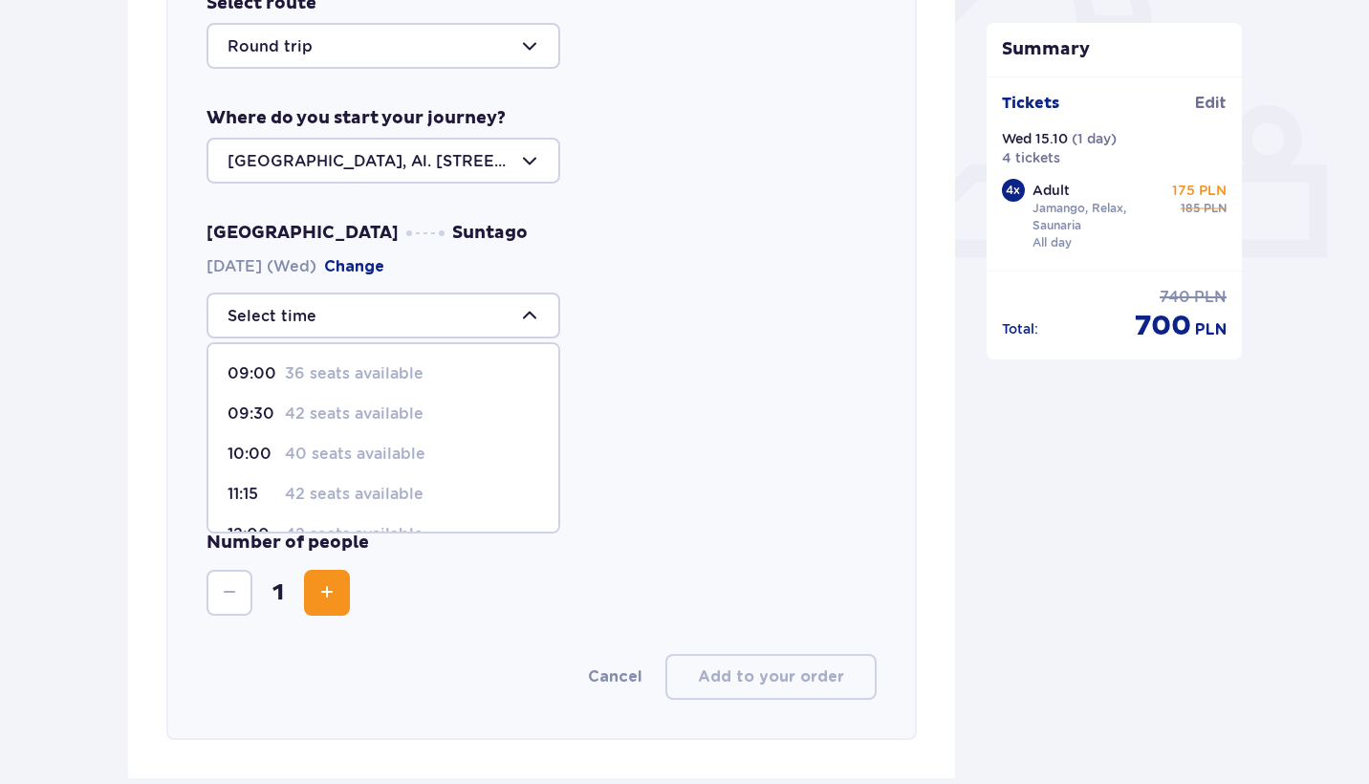
scroll to position [0, 0]
click at [334, 378] on p "36 seats available" at bounding box center [354, 373] width 139 height 21
type input "09:00"
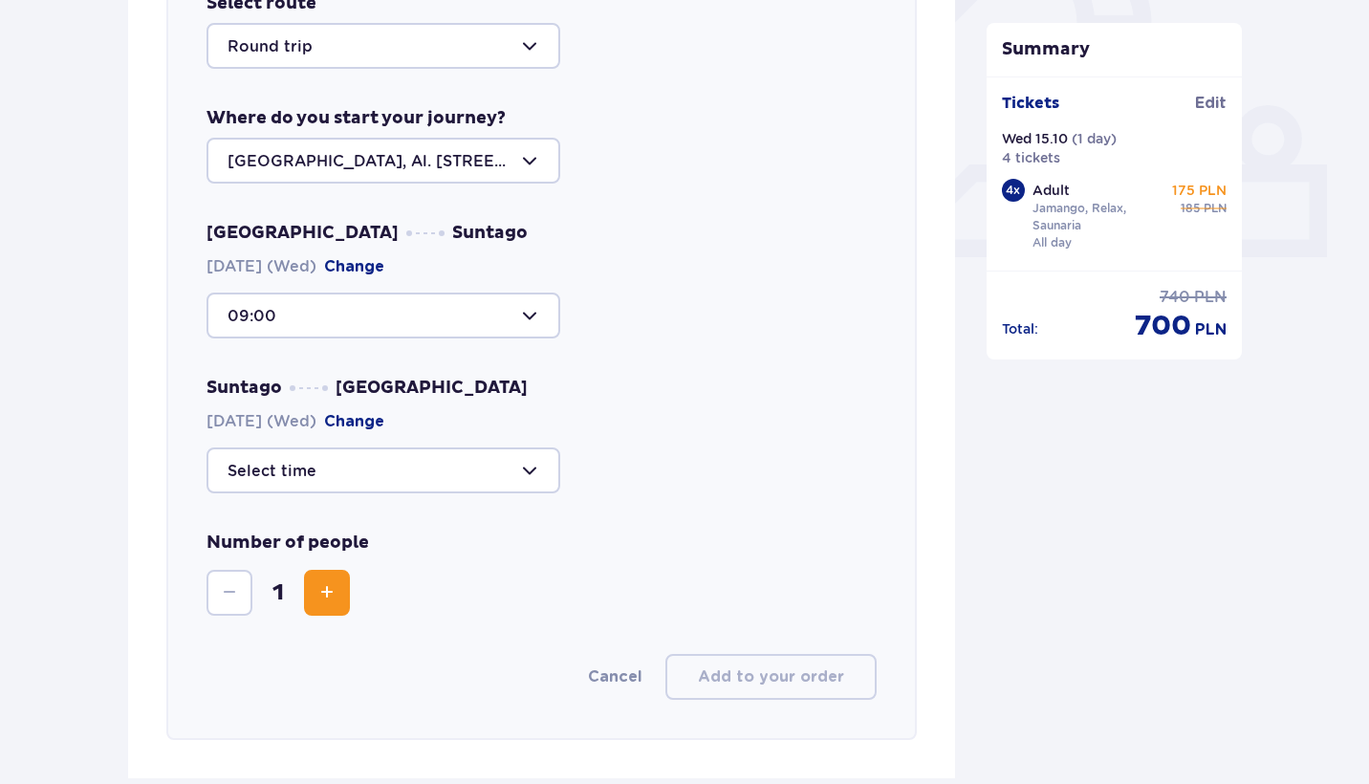
click at [333, 466] on div at bounding box center [383, 470] width 354 height 46
click at [318, 588] on span "19:30 37 seats available" at bounding box center [383, 576] width 350 height 40
type input "19:30"
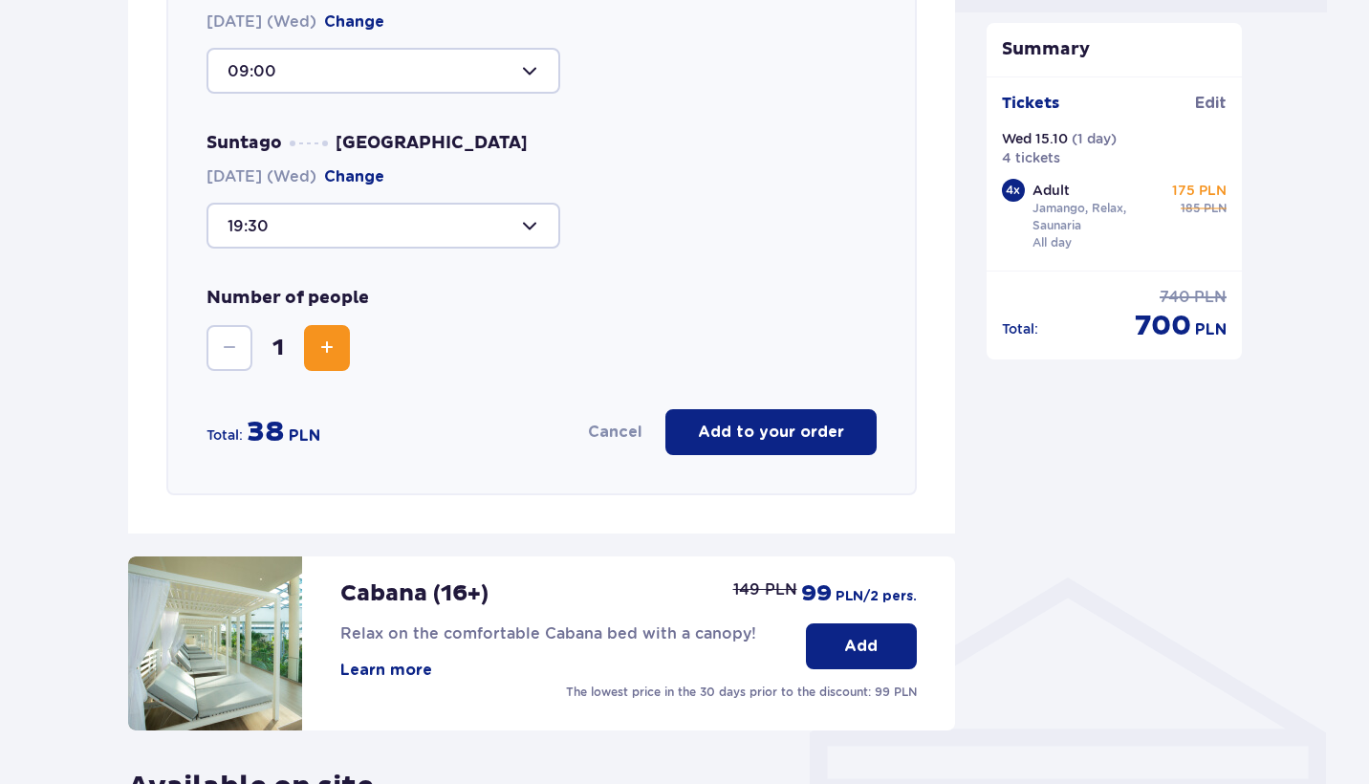
scroll to position [973, 0]
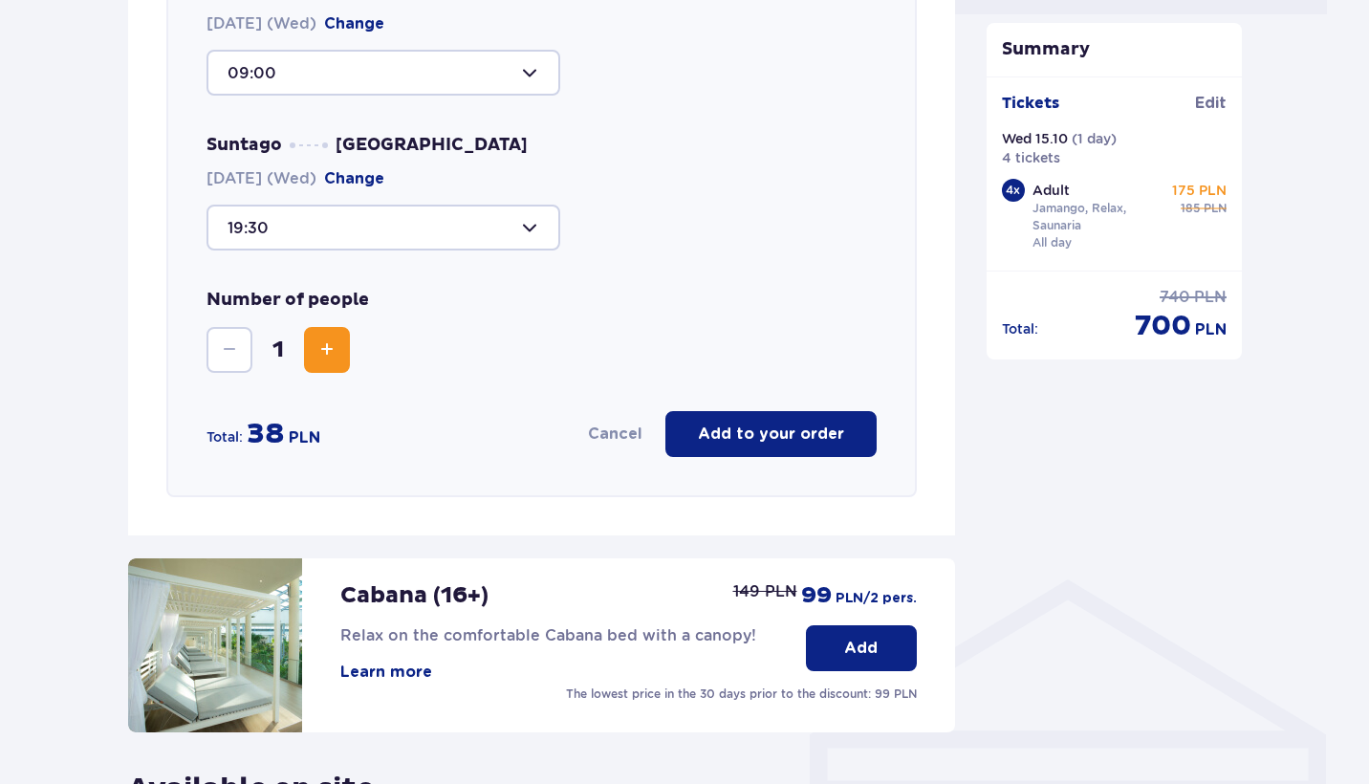
click at [761, 430] on p "Add to your order" at bounding box center [771, 433] width 146 height 21
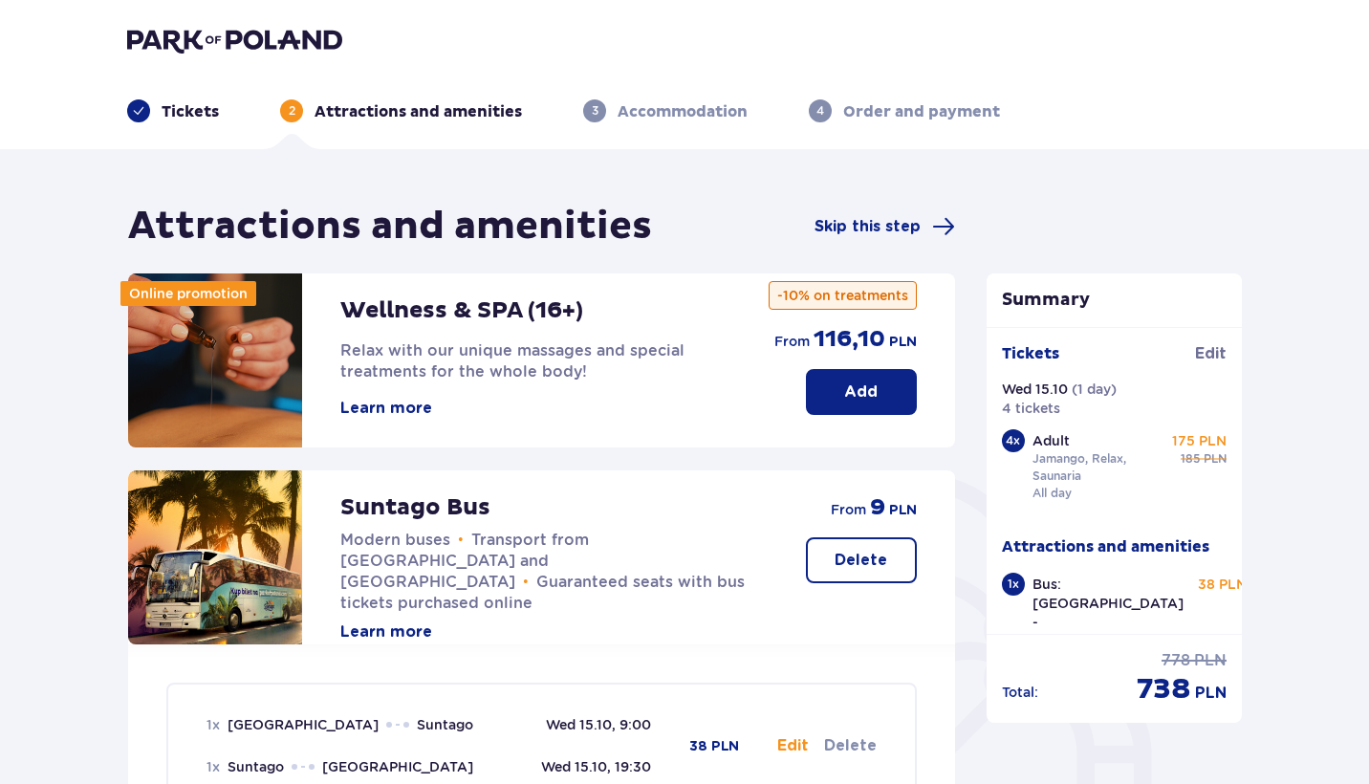
scroll to position [0, 0]
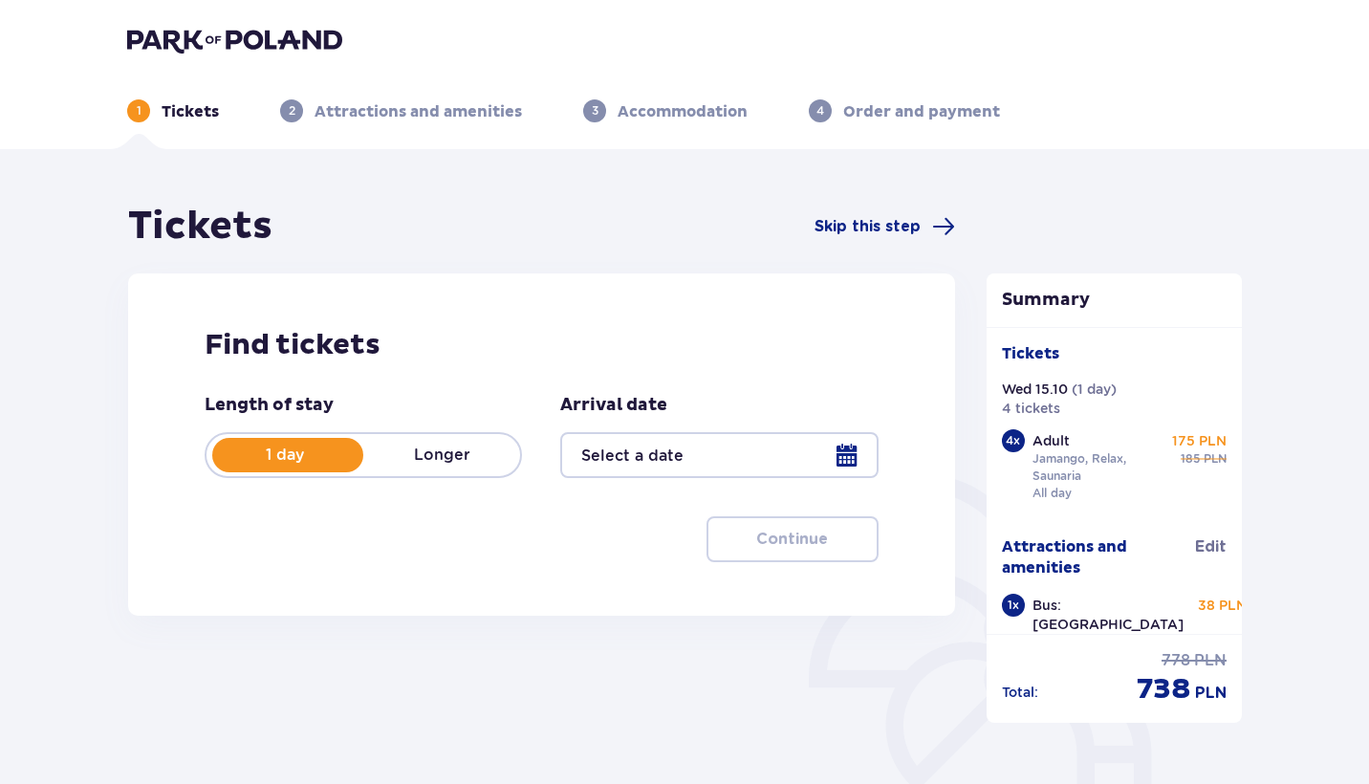
type input "15.10.25"
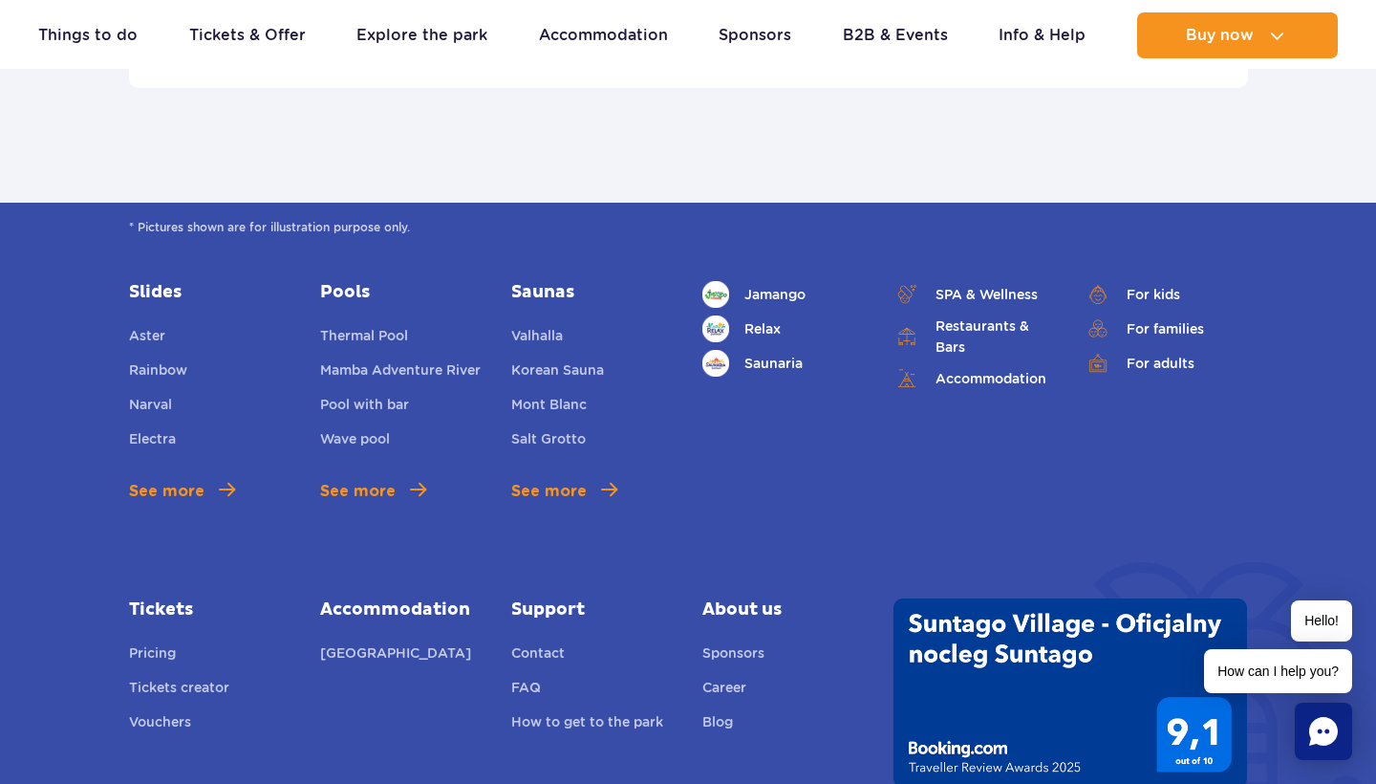
scroll to position [6649, 0]
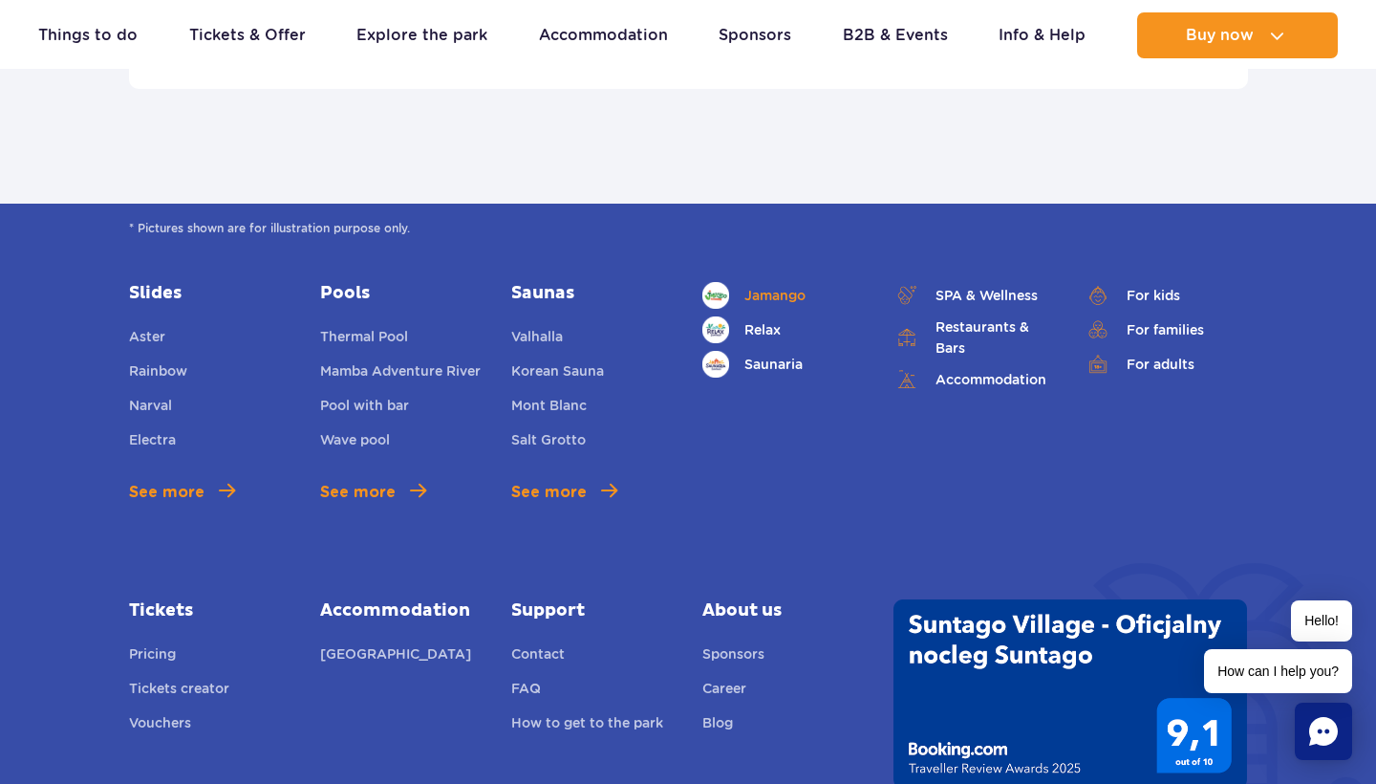
click at [793, 304] on span "Jamango" at bounding box center [775, 295] width 61 height 21
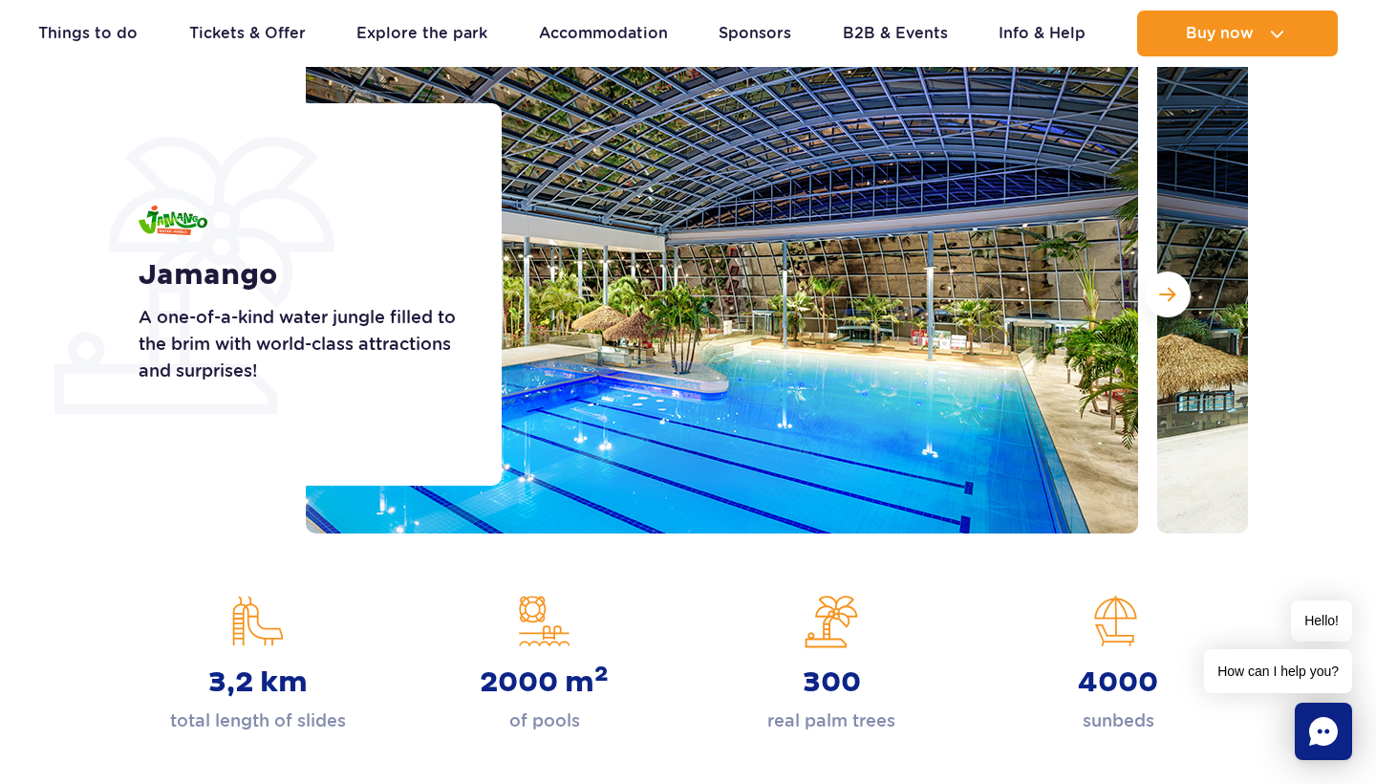
scroll to position [254, 0]
click at [1181, 288] on button "Next slide" at bounding box center [1168, 294] width 46 height 46
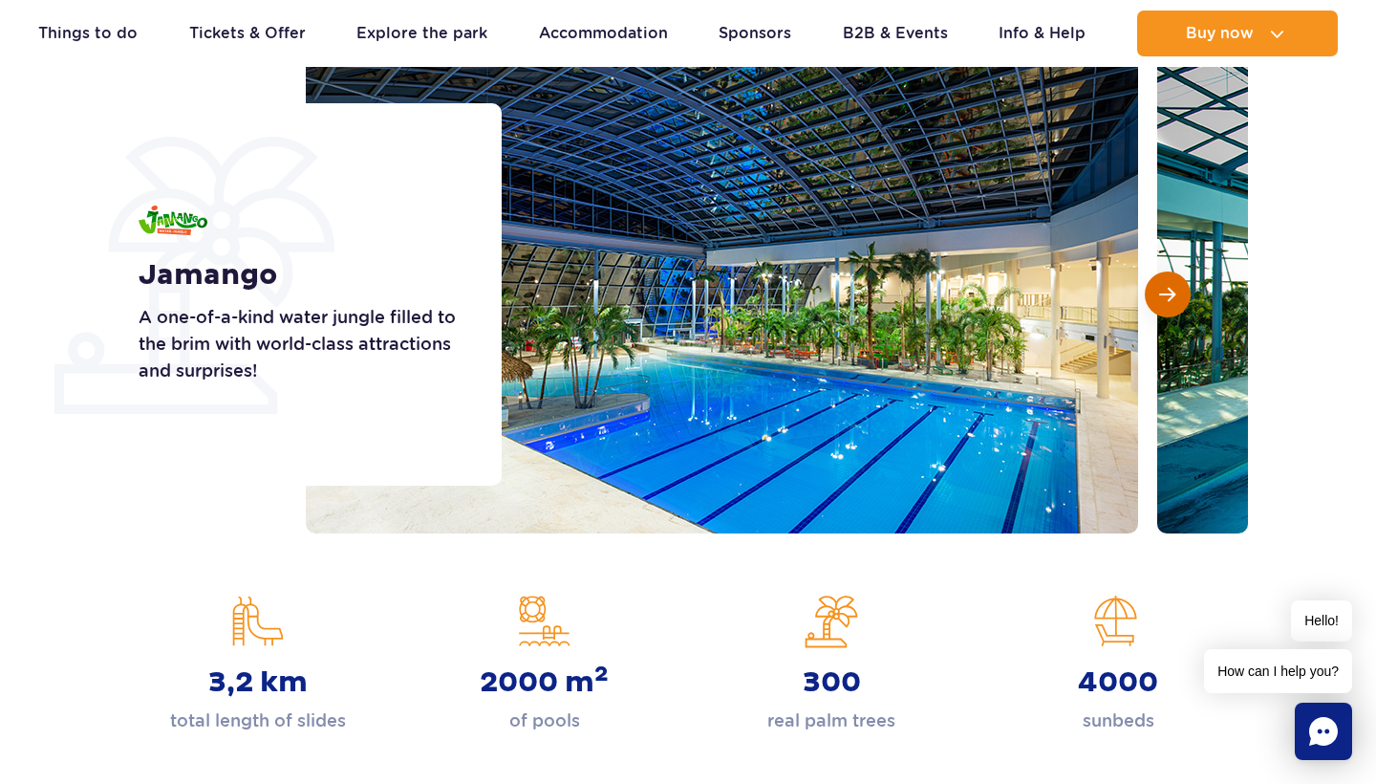
click at [1180, 287] on button "Next slide" at bounding box center [1168, 294] width 46 height 46
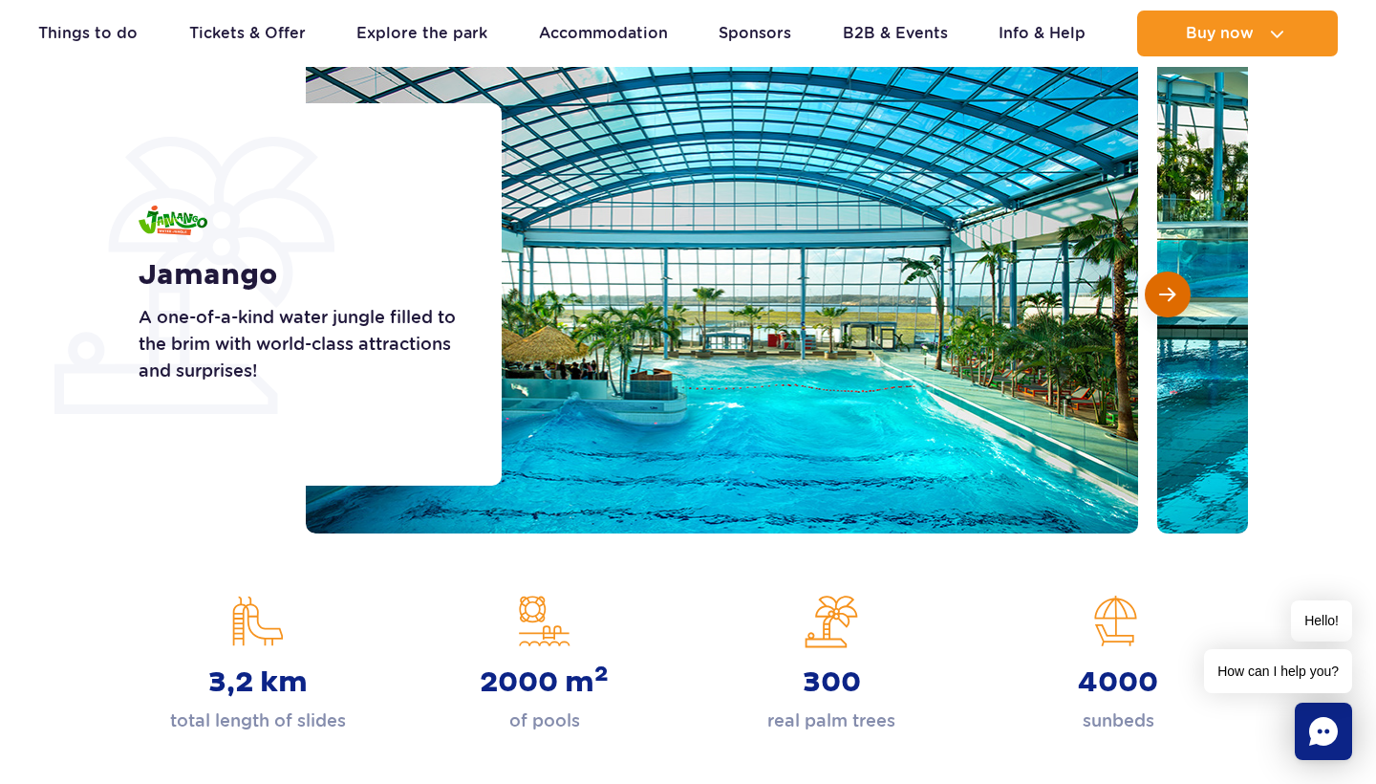
click at [1179, 287] on button "Next slide" at bounding box center [1168, 294] width 46 height 46
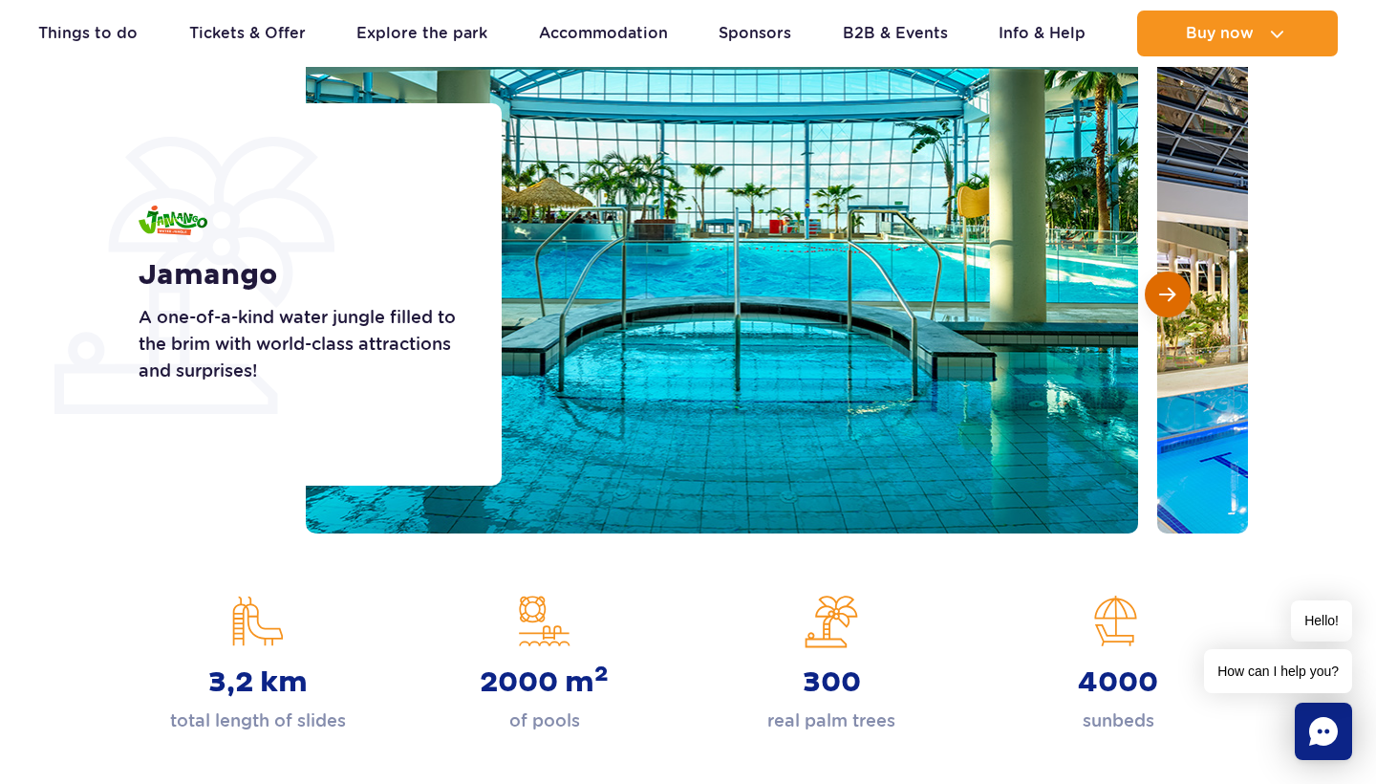
click at [1178, 289] on button "Next slide" at bounding box center [1168, 294] width 46 height 46
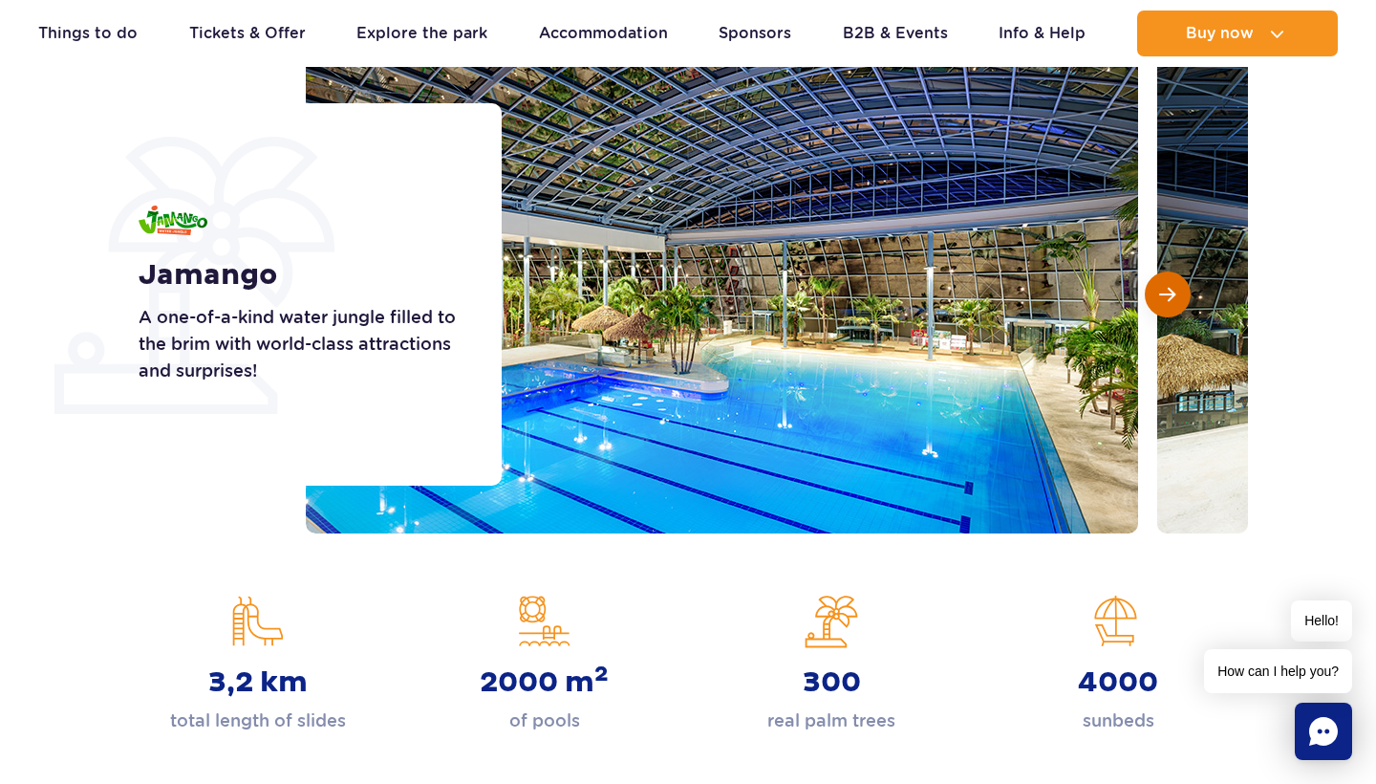
click at [1178, 291] on button "Next slide" at bounding box center [1168, 294] width 46 height 46
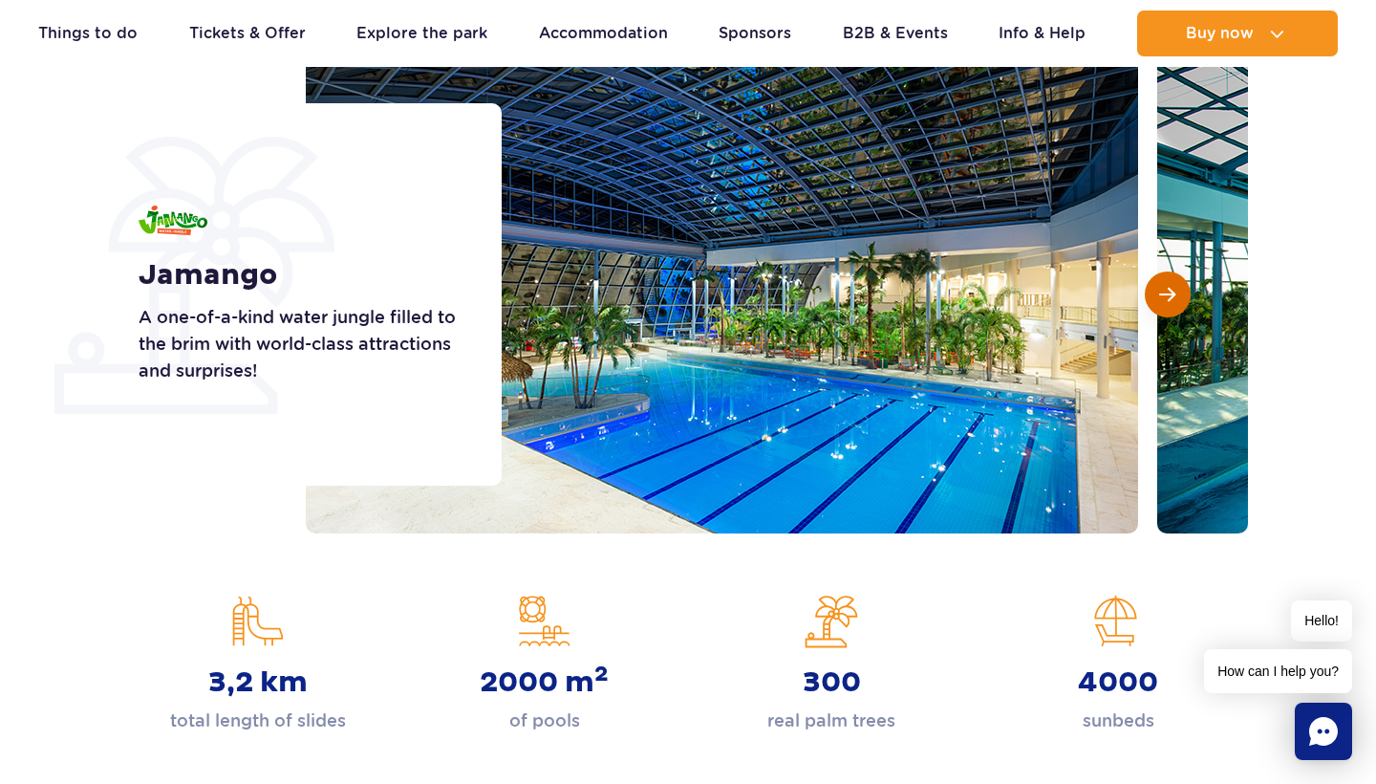
click at [1178, 292] on button "Next slide" at bounding box center [1168, 294] width 46 height 46
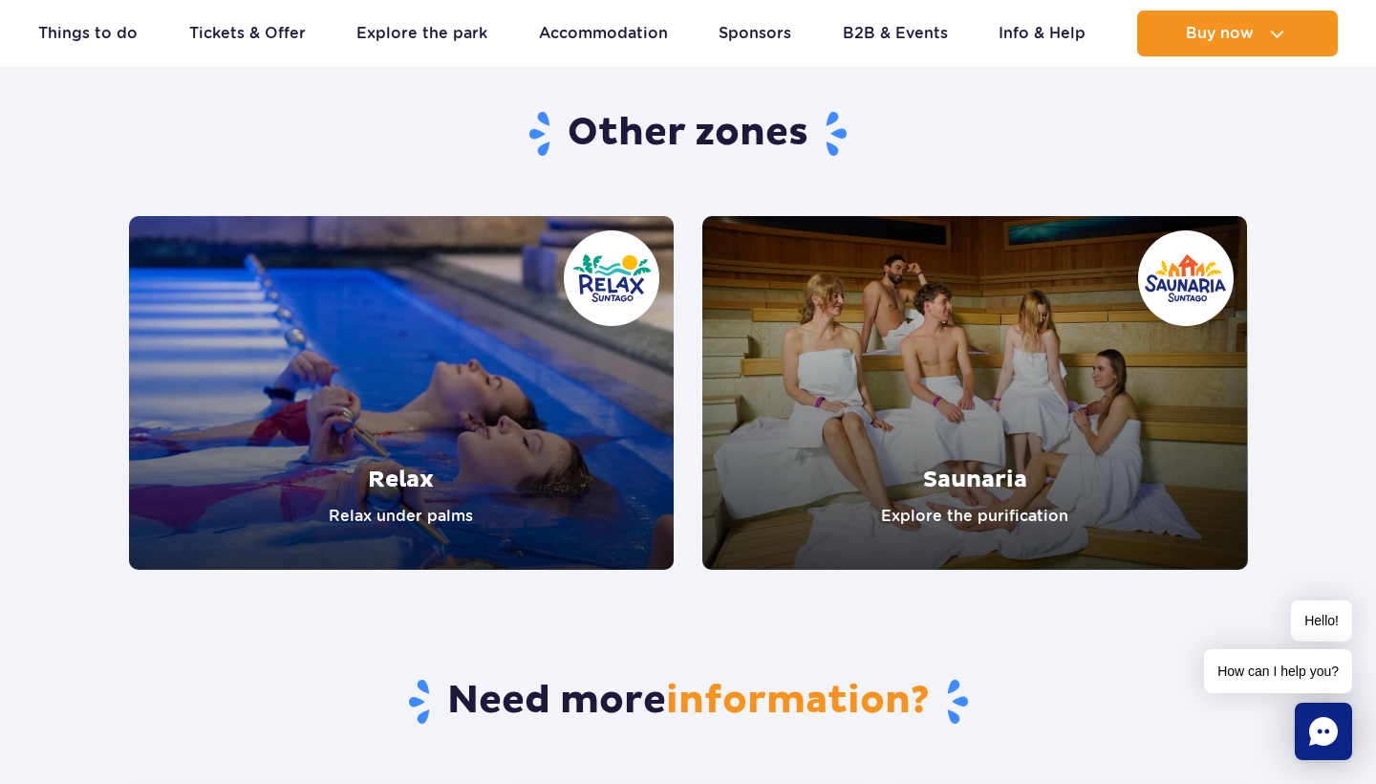
scroll to position [3772, 0]
click at [421, 470] on link "Relax" at bounding box center [402, 393] width 546 height 354
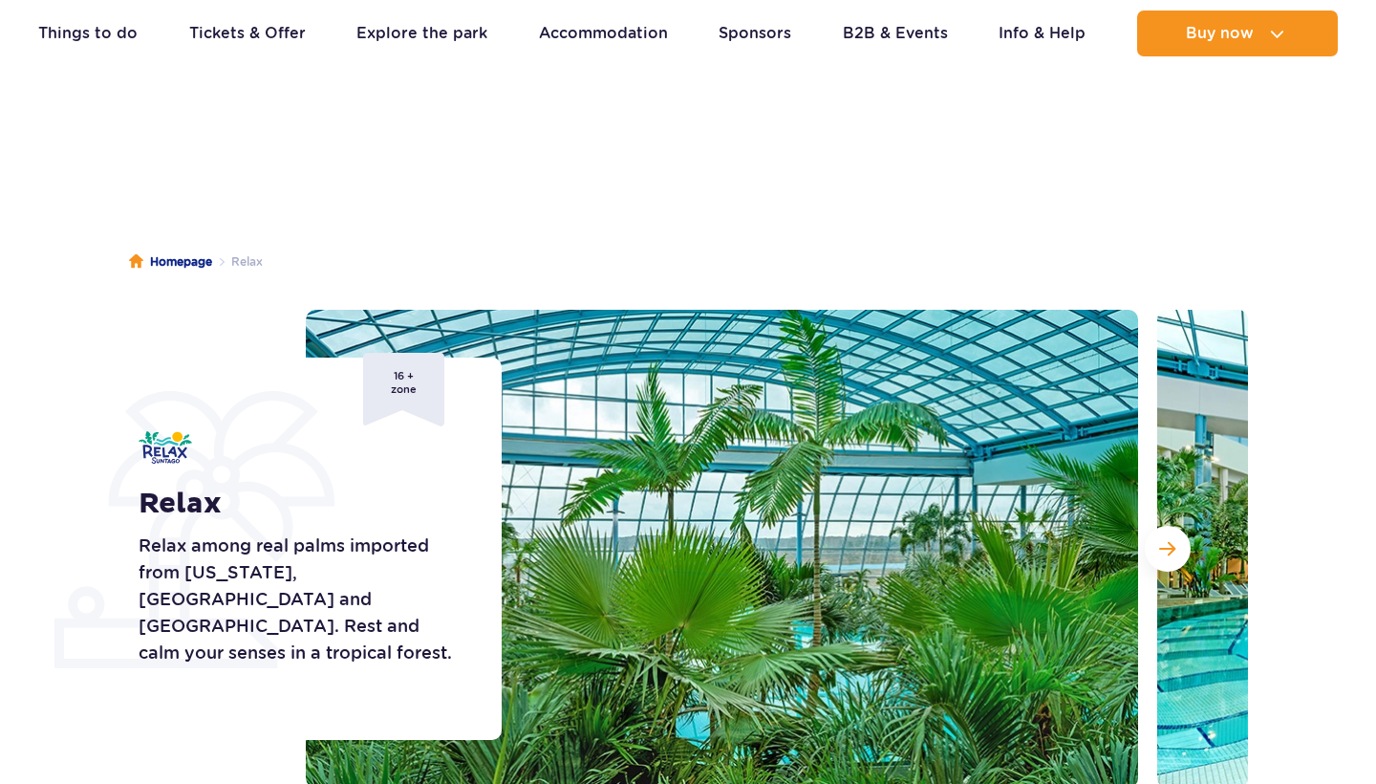
scroll to position [233, 0]
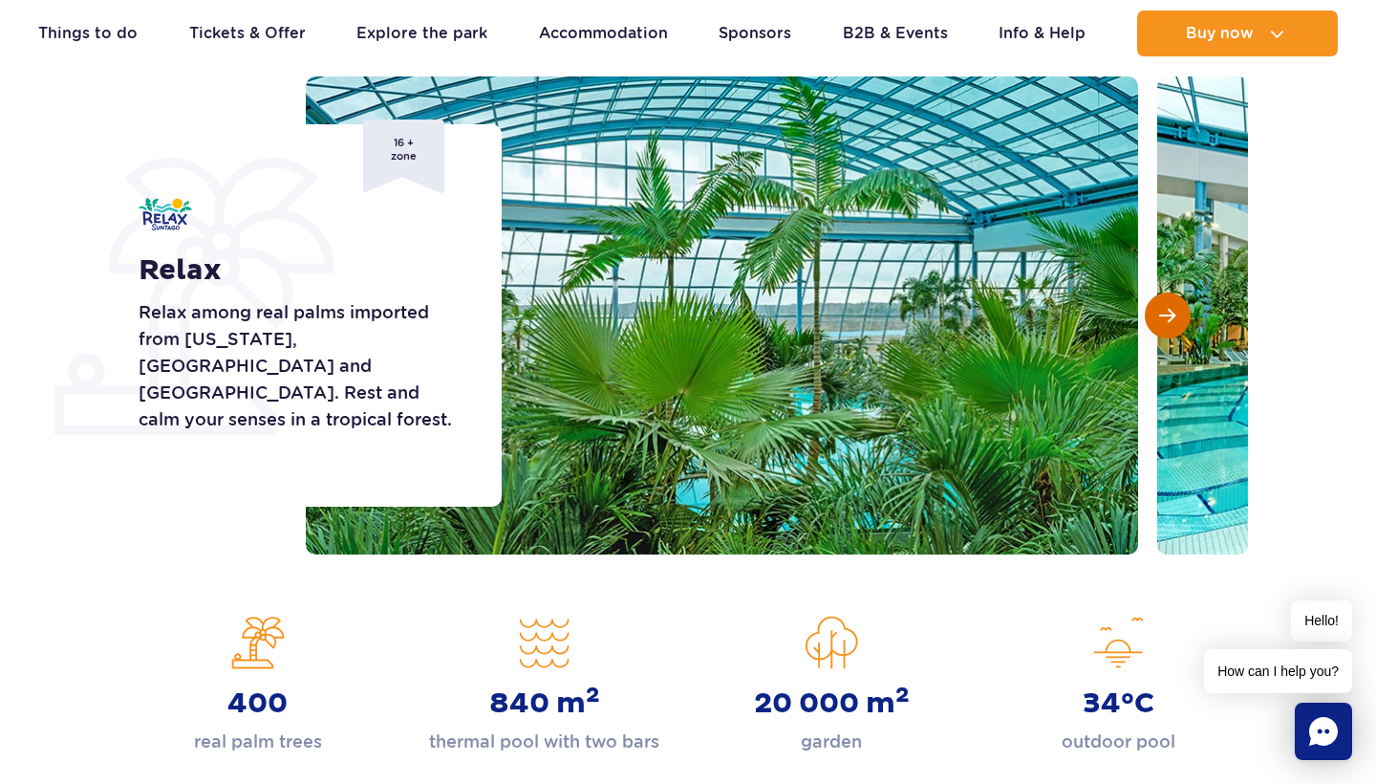
click at [1181, 313] on button "Next slide" at bounding box center [1168, 315] width 46 height 46
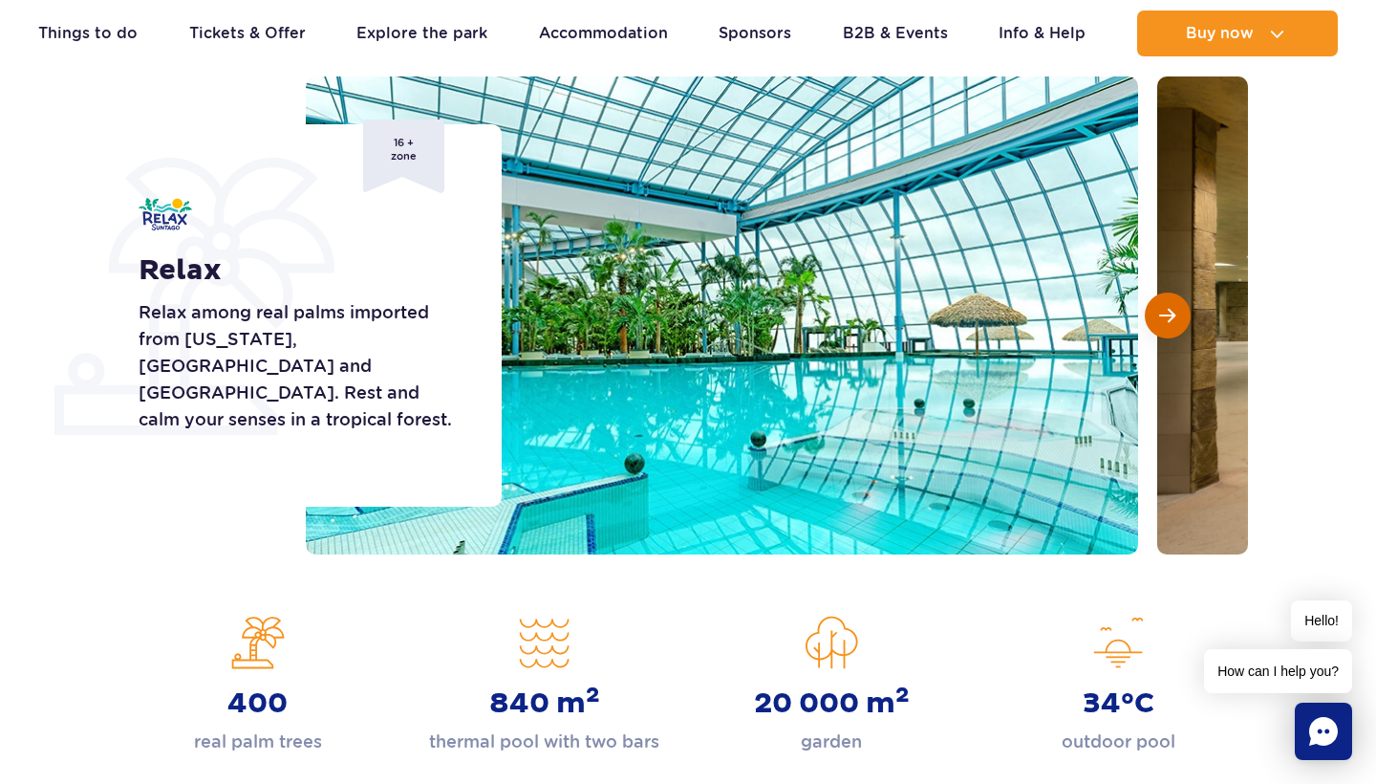
click at [1181, 313] on button "Next slide" at bounding box center [1168, 315] width 46 height 46
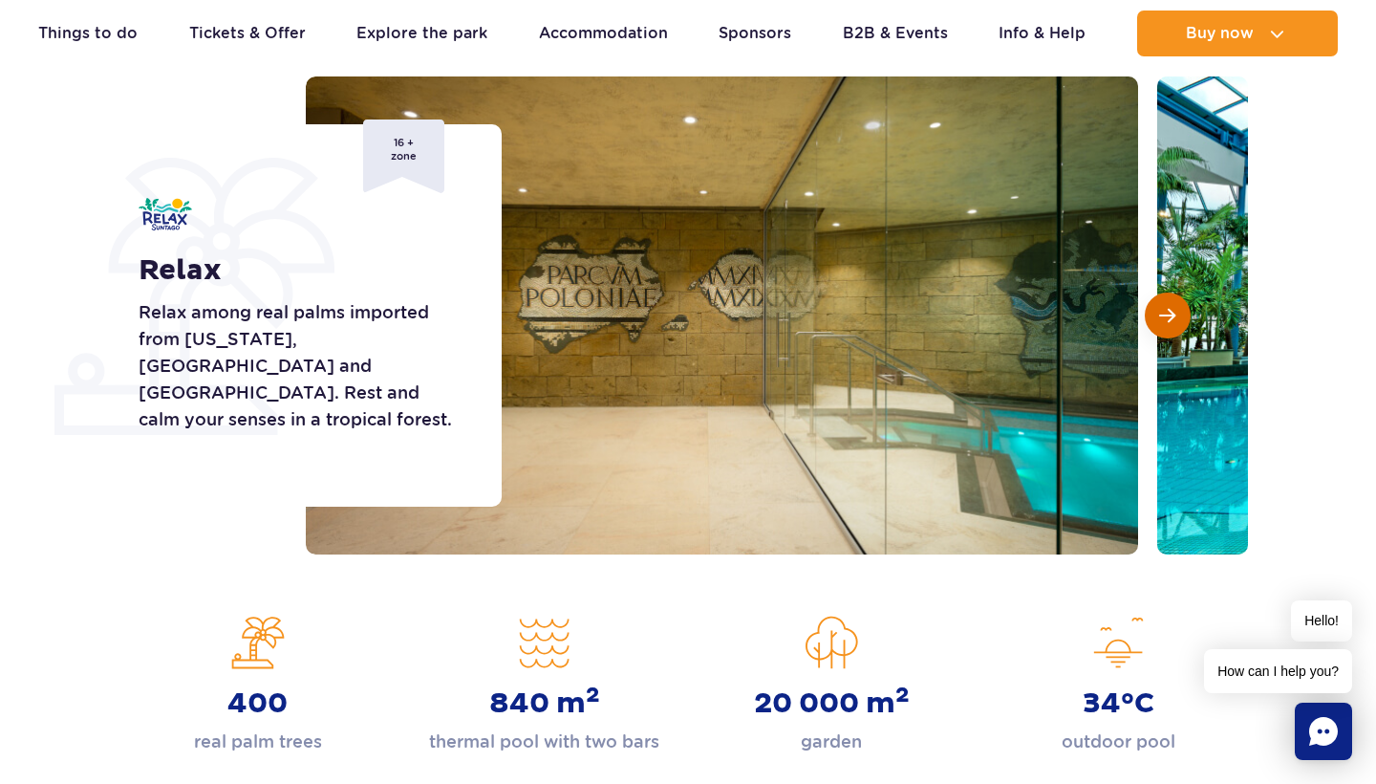
click at [1181, 313] on button "Next slide" at bounding box center [1168, 315] width 46 height 46
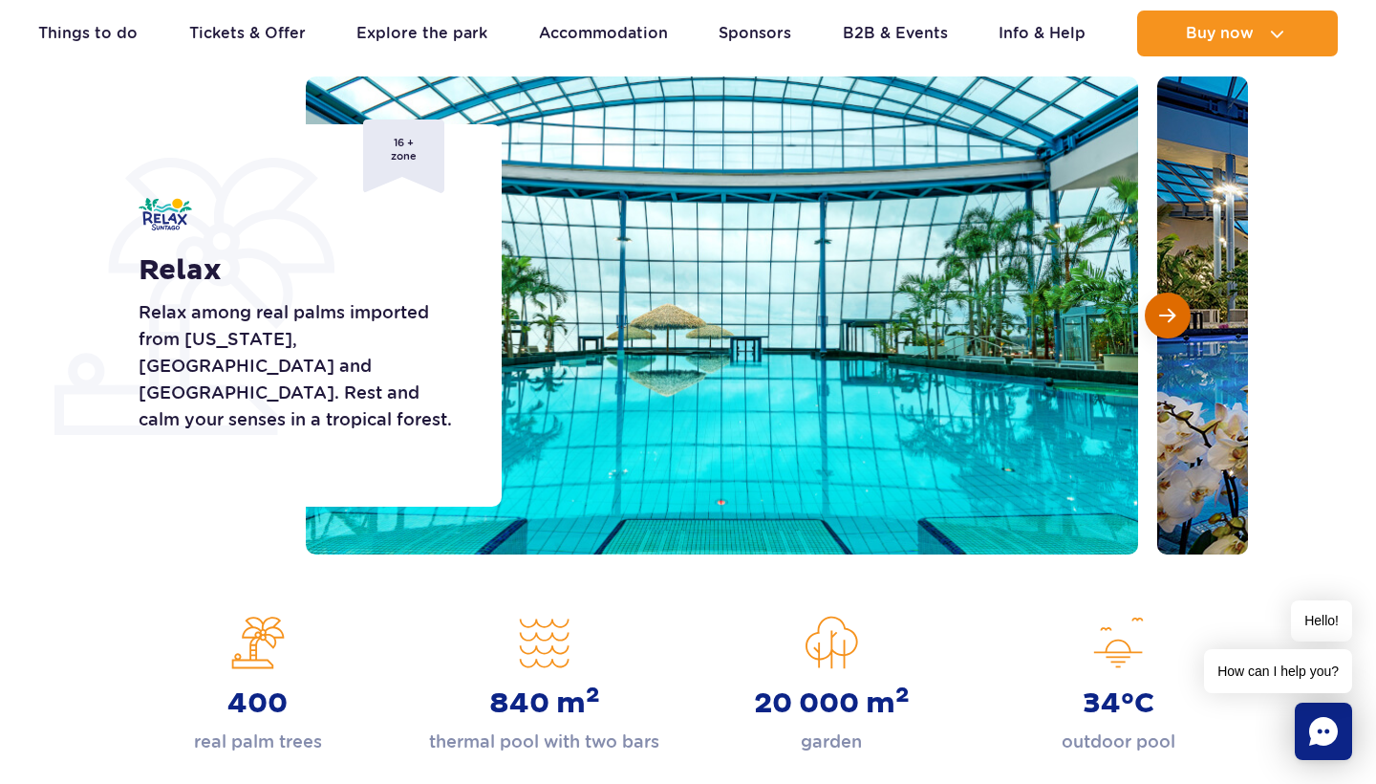
click at [1181, 313] on button "Next slide" at bounding box center [1168, 315] width 46 height 46
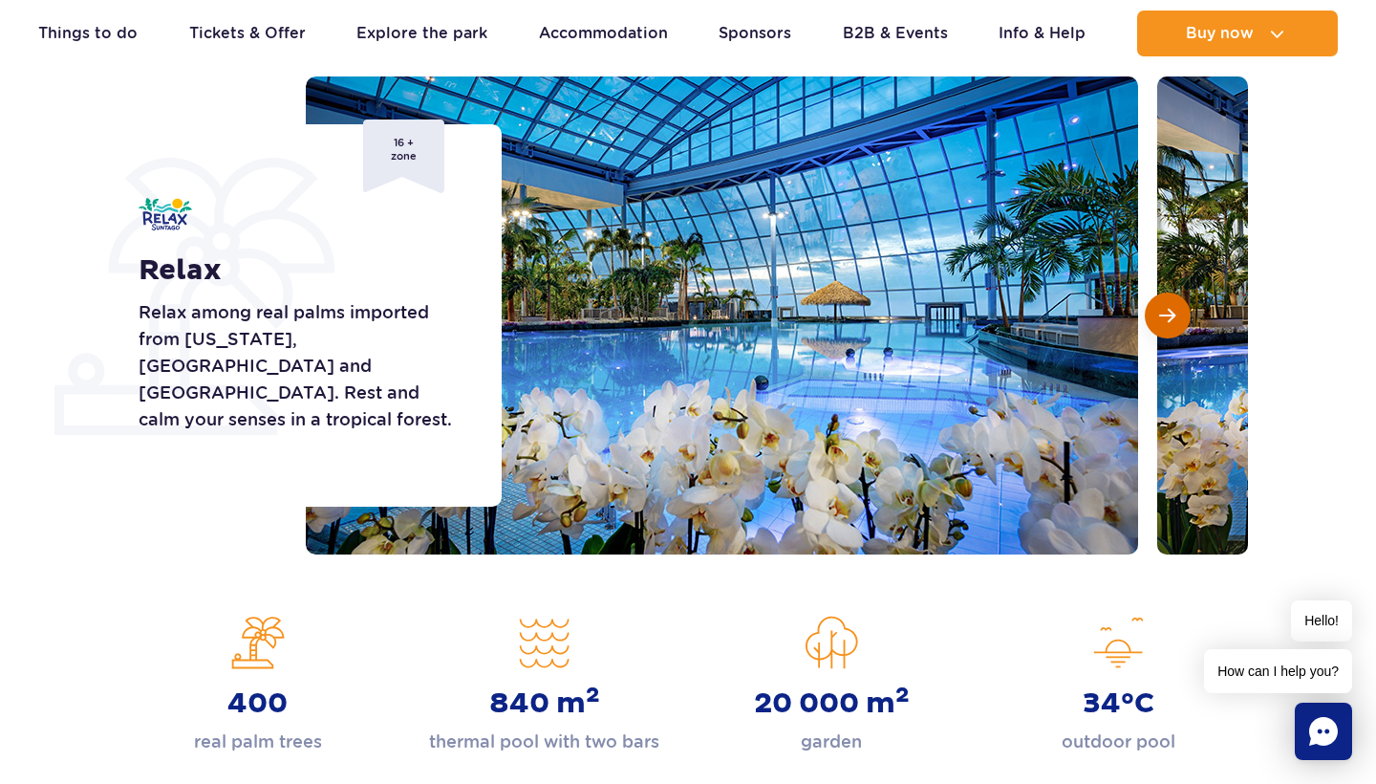
click at [1181, 313] on button "Next slide" at bounding box center [1168, 315] width 46 height 46
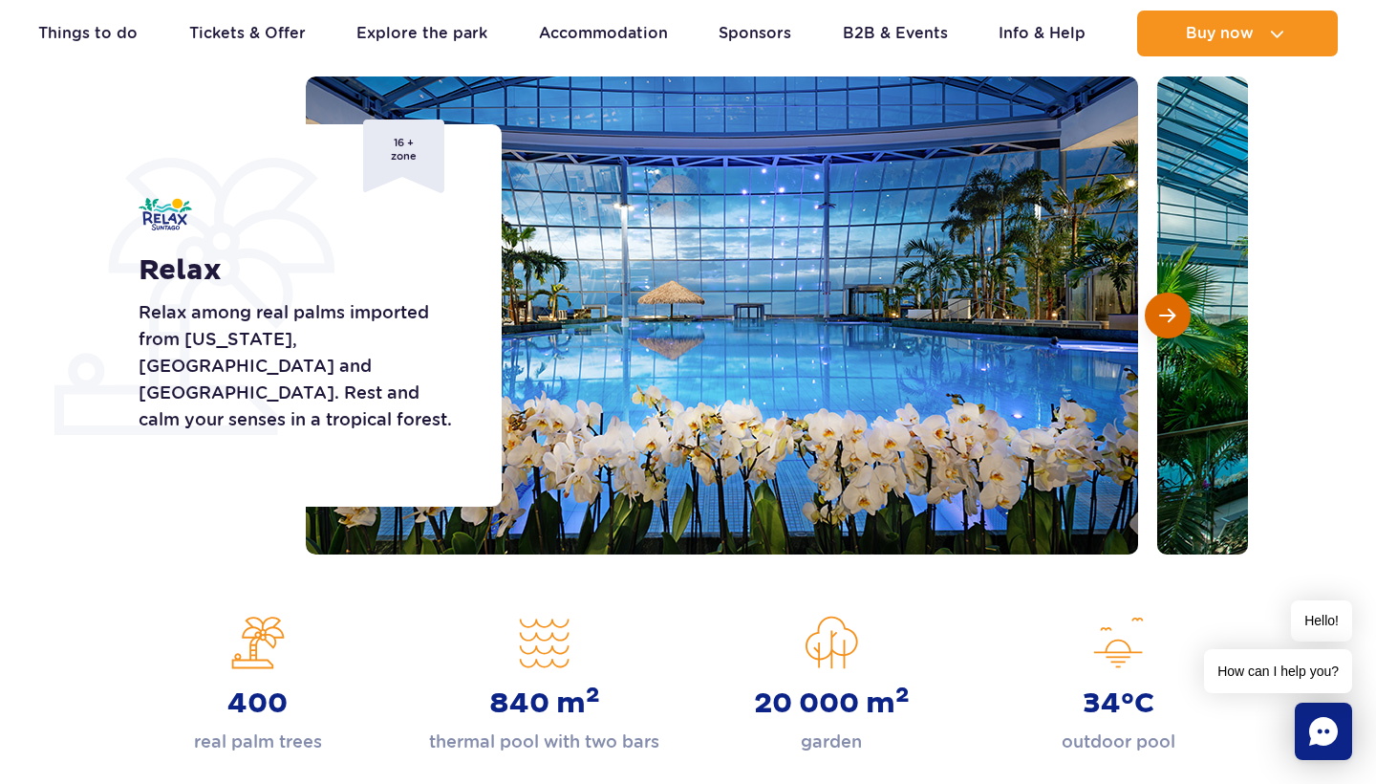
click at [1181, 313] on button "Next slide" at bounding box center [1168, 315] width 46 height 46
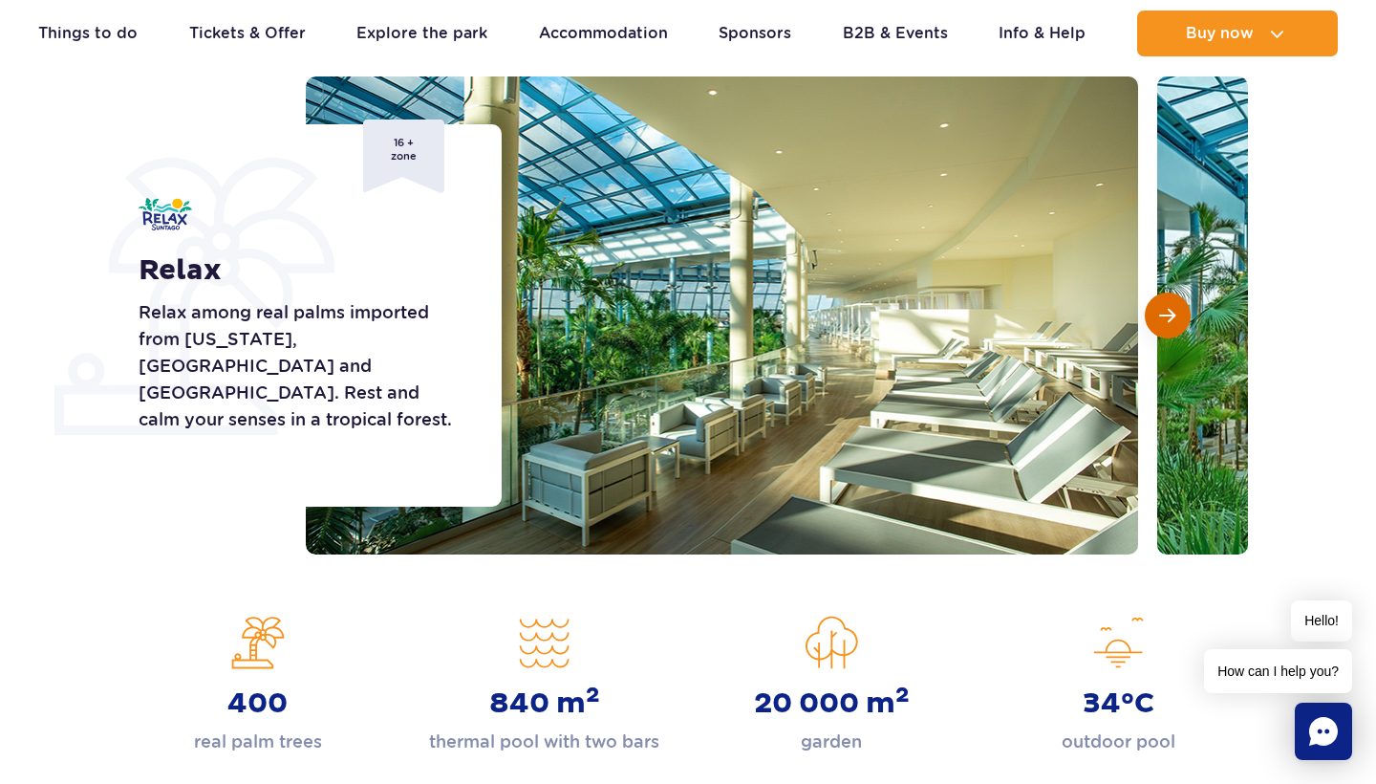
scroll to position [0, 0]
click at [1181, 313] on button "Next slide" at bounding box center [1168, 315] width 46 height 46
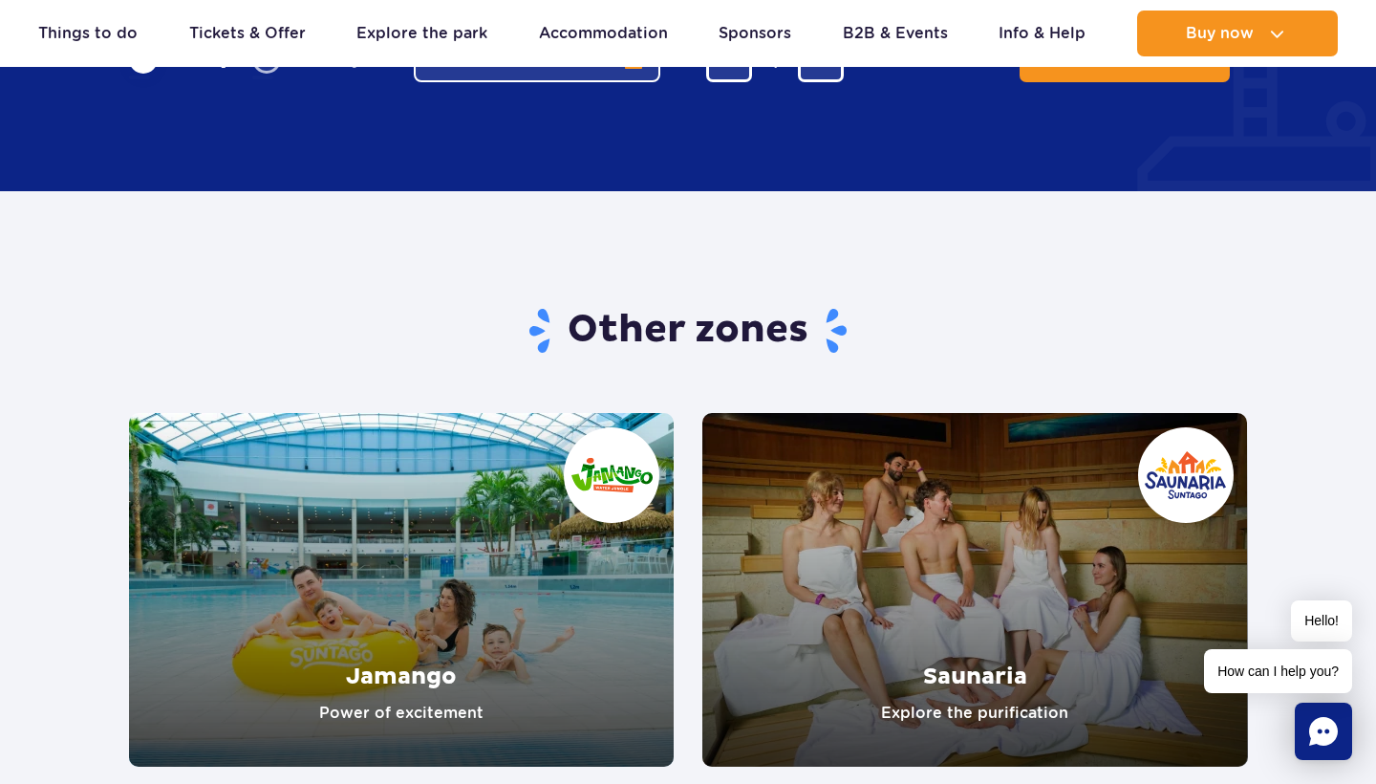
scroll to position [3009, 0]
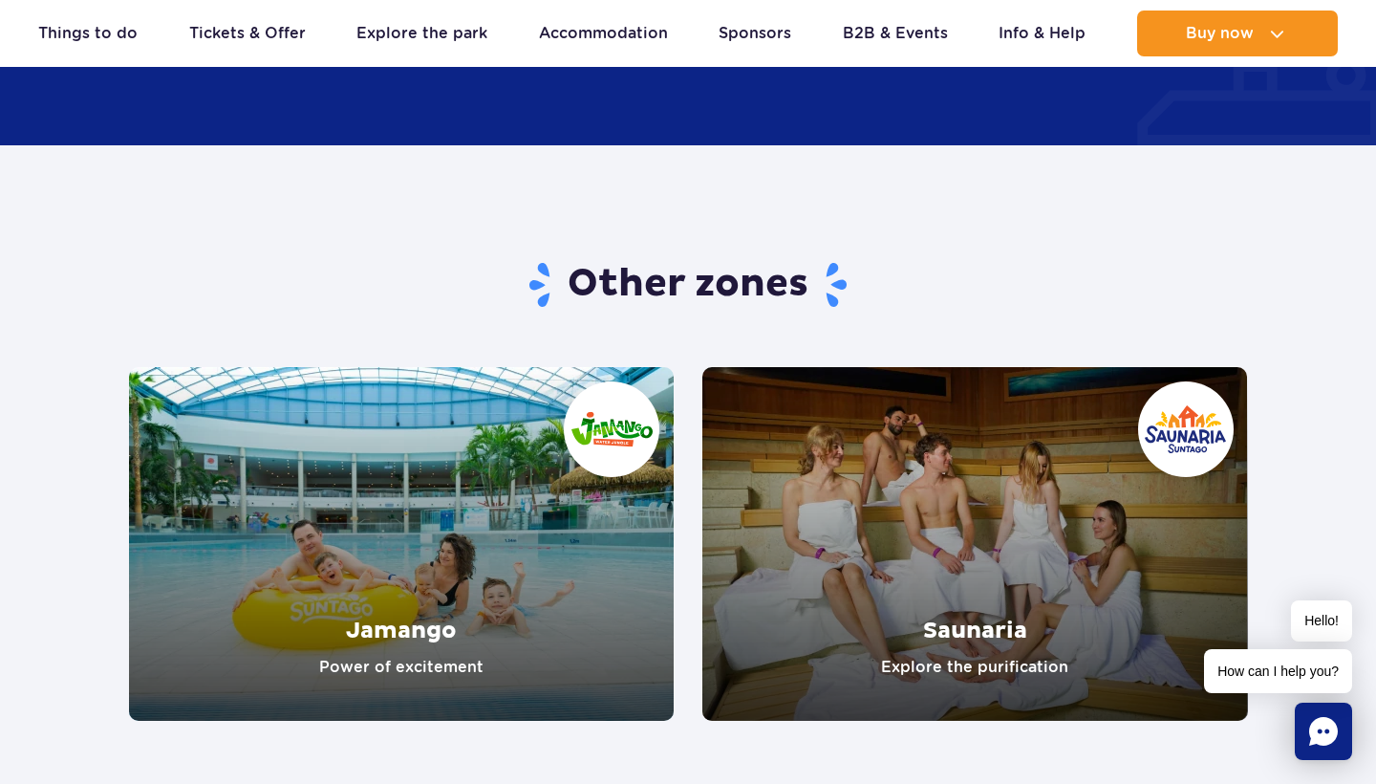
click at [1127, 443] on link "Saunaria" at bounding box center [975, 544] width 546 height 354
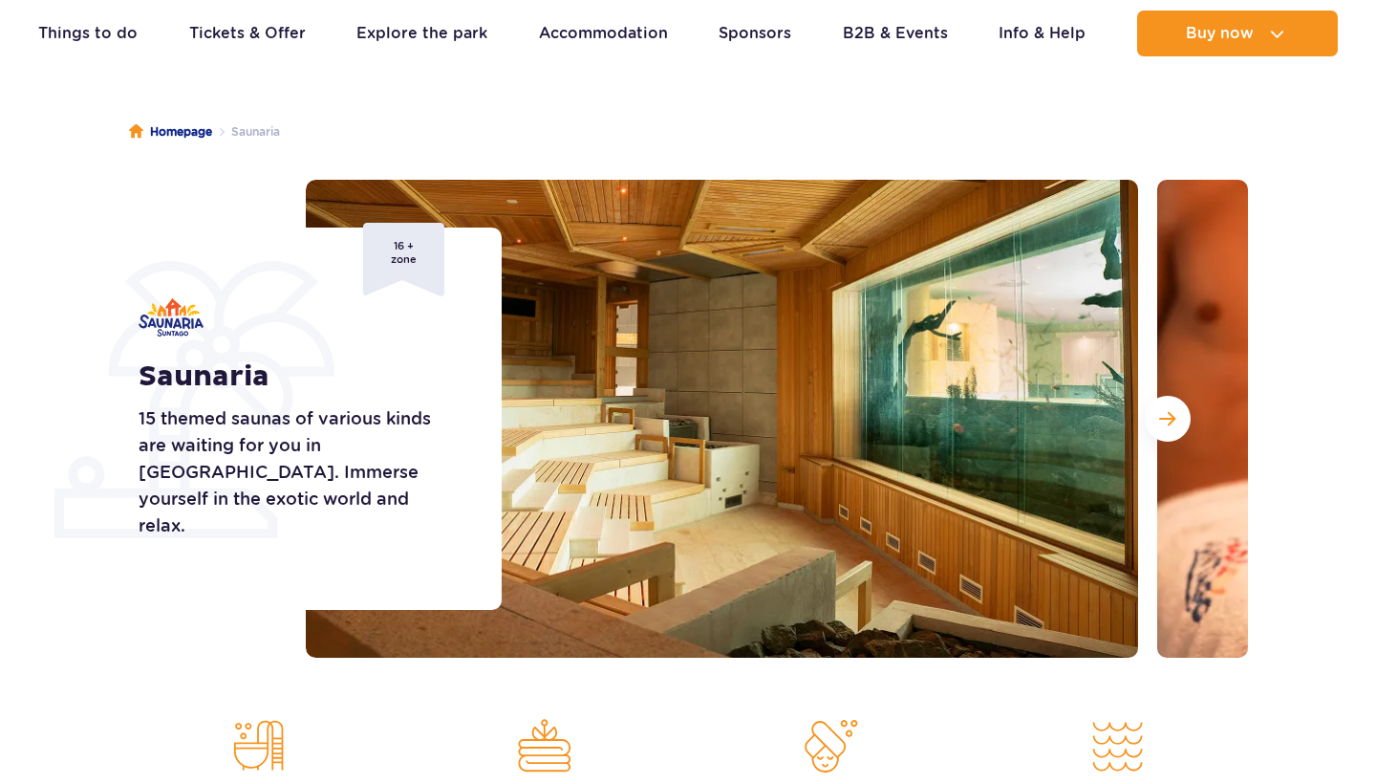
scroll to position [171, 0]
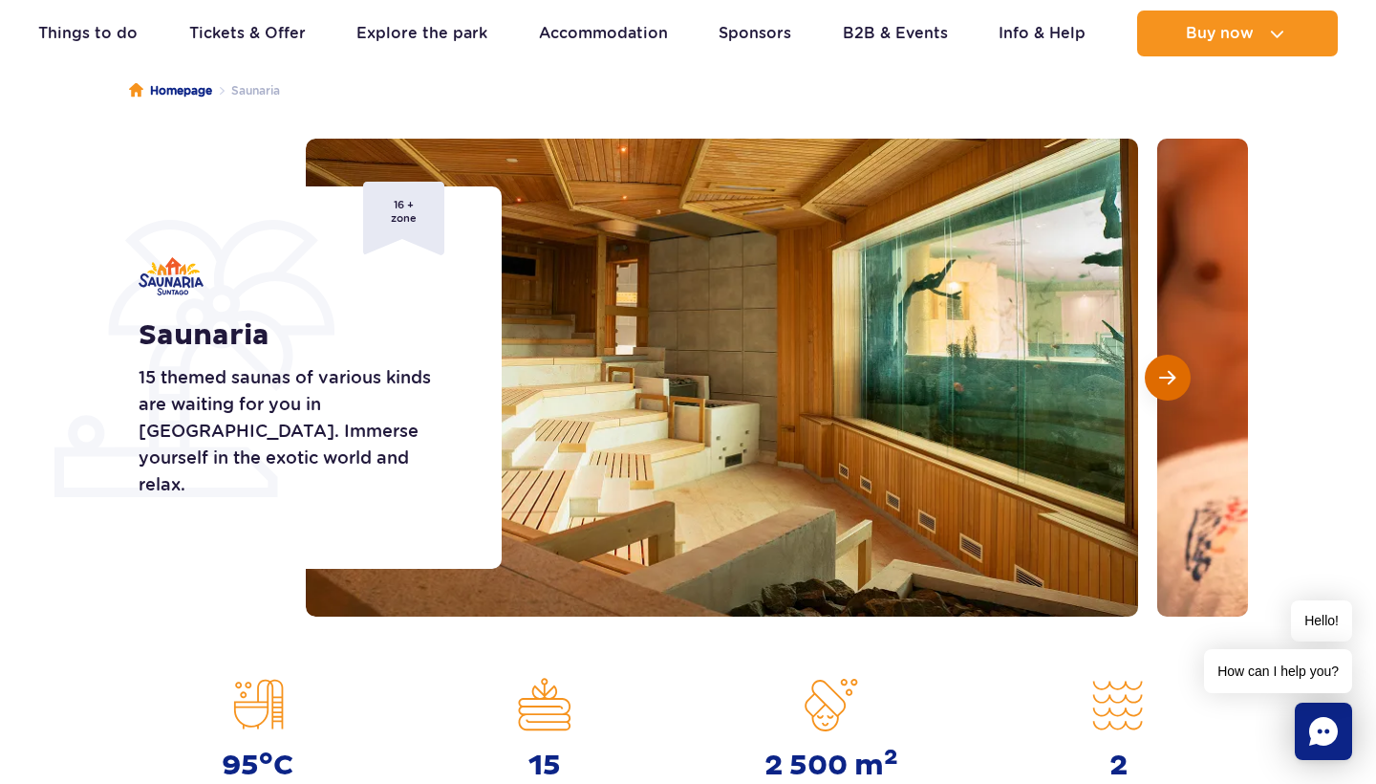
click at [1178, 374] on button "Next slide" at bounding box center [1168, 378] width 46 height 46
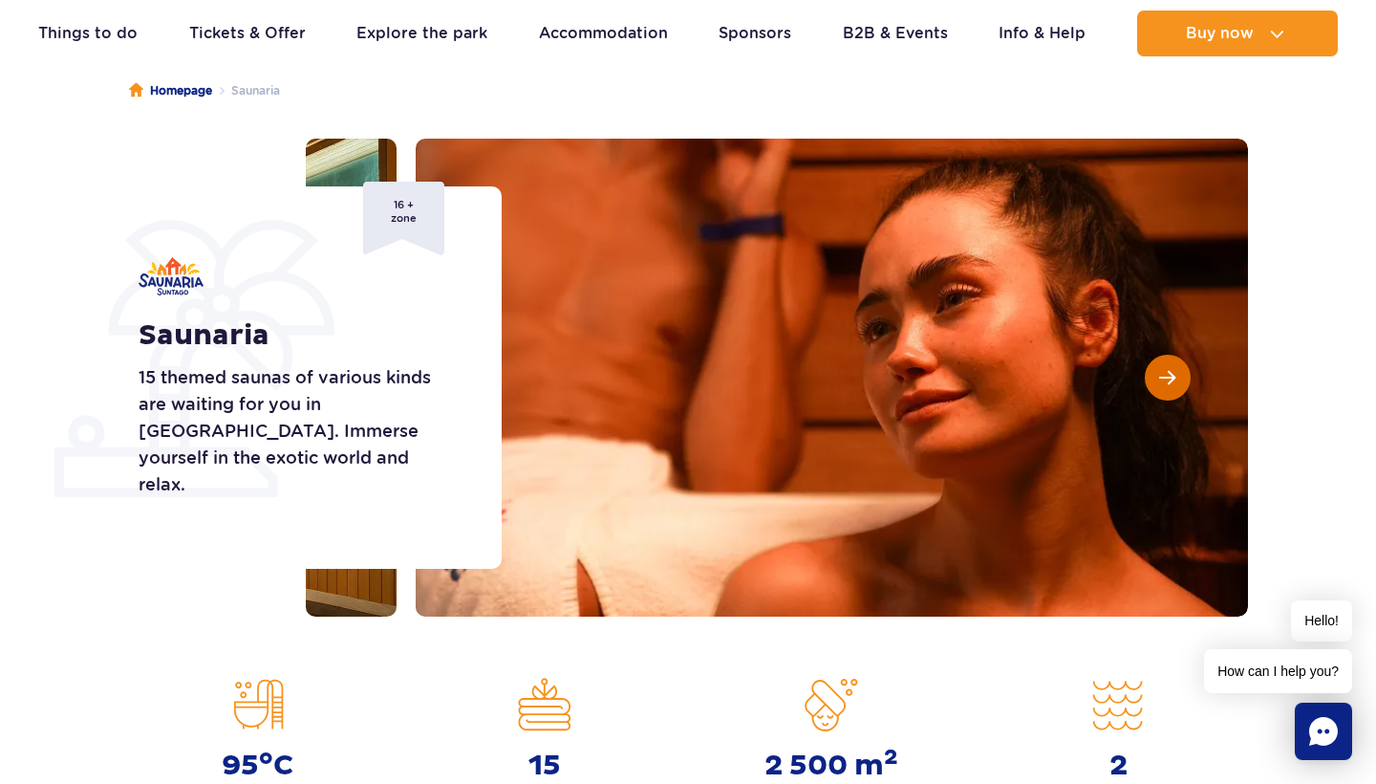
click at [1178, 374] on button "Next slide" at bounding box center [1168, 378] width 46 height 46
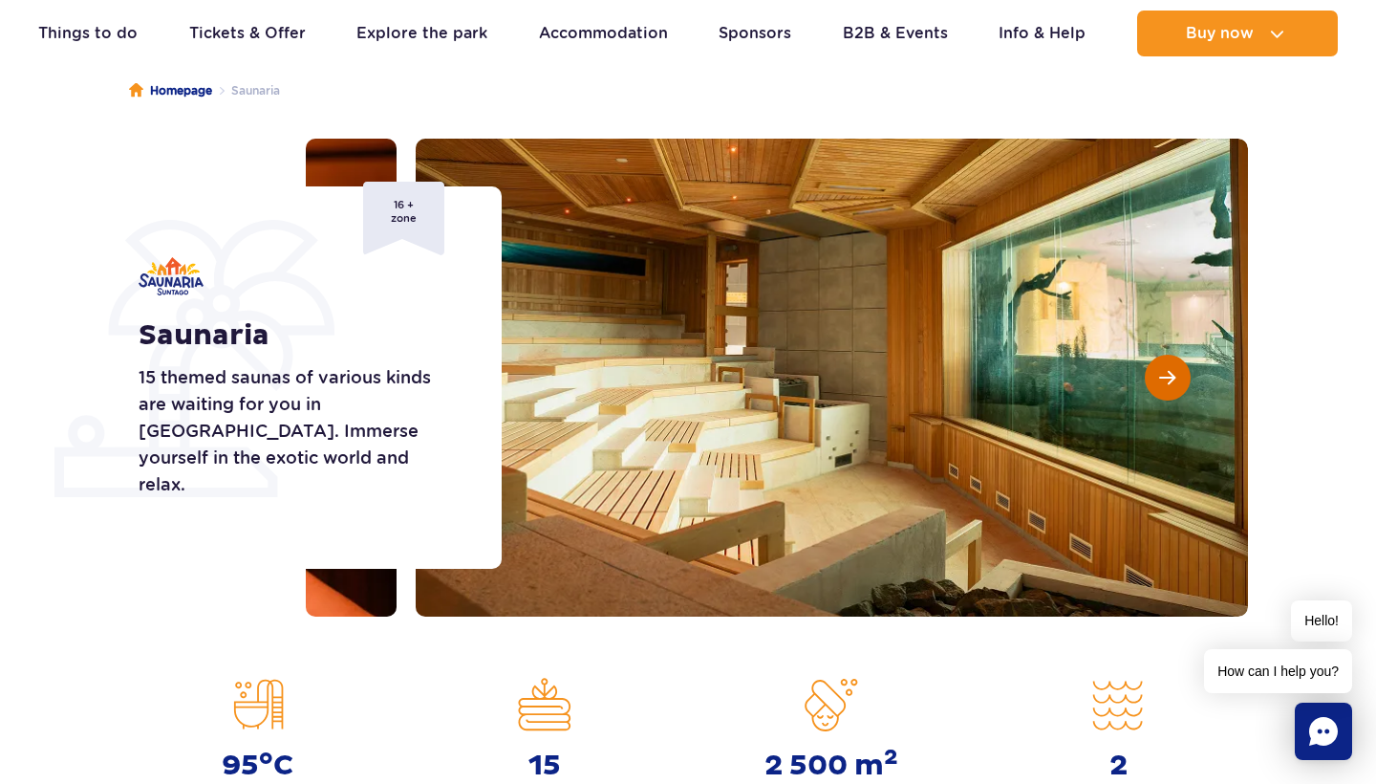
click at [1178, 374] on button "Next slide" at bounding box center [1168, 378] width 46 height 46
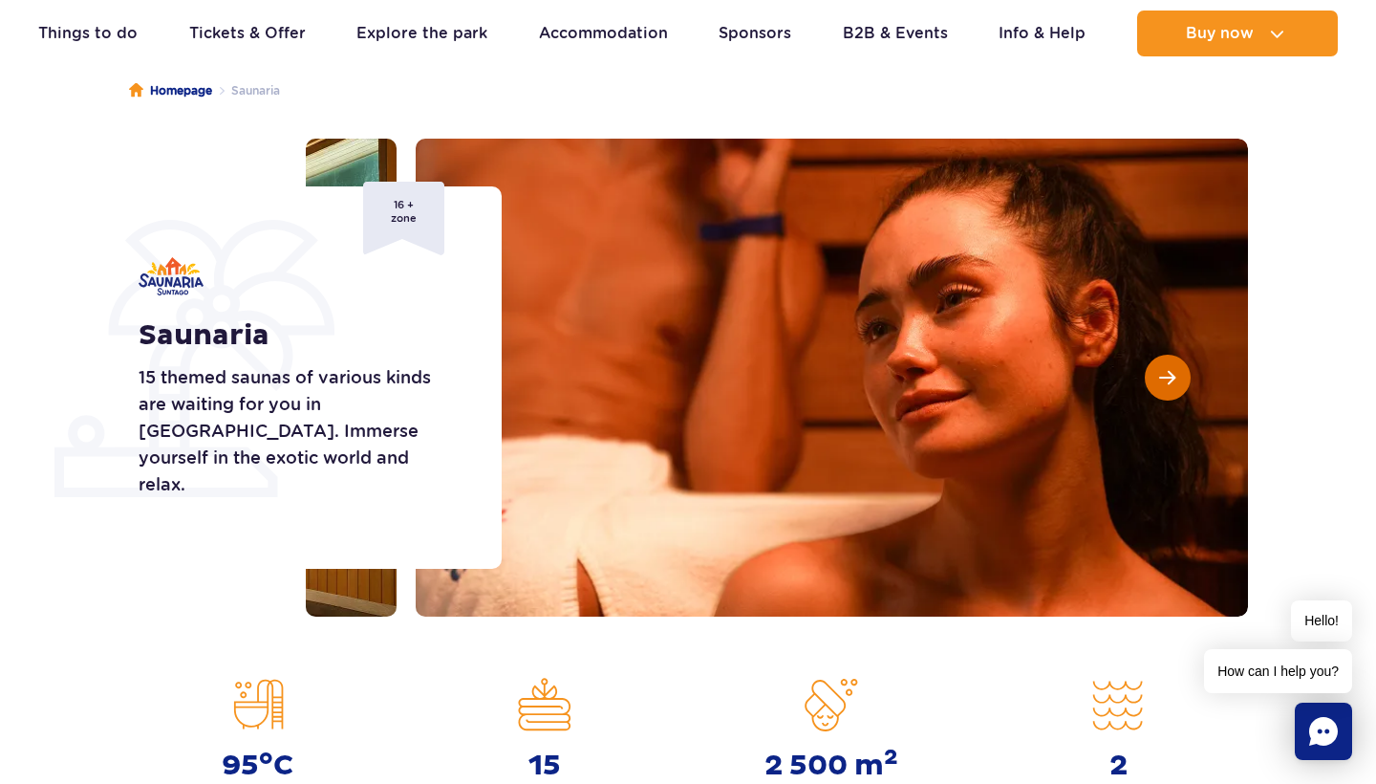
click at [1178, 374] on button "Next slide" at bounding box center [1168, 378] width 46 height 46
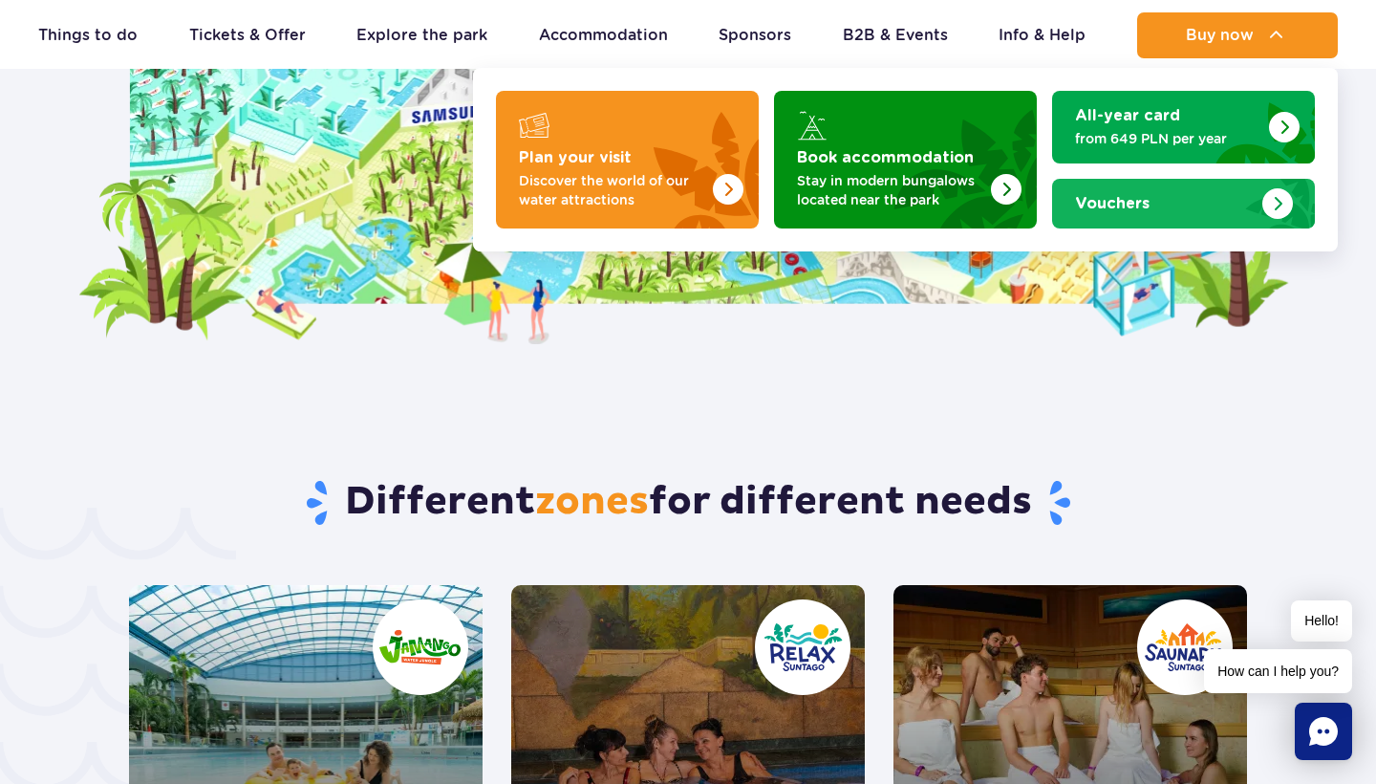
scroll to position [1554, 0]
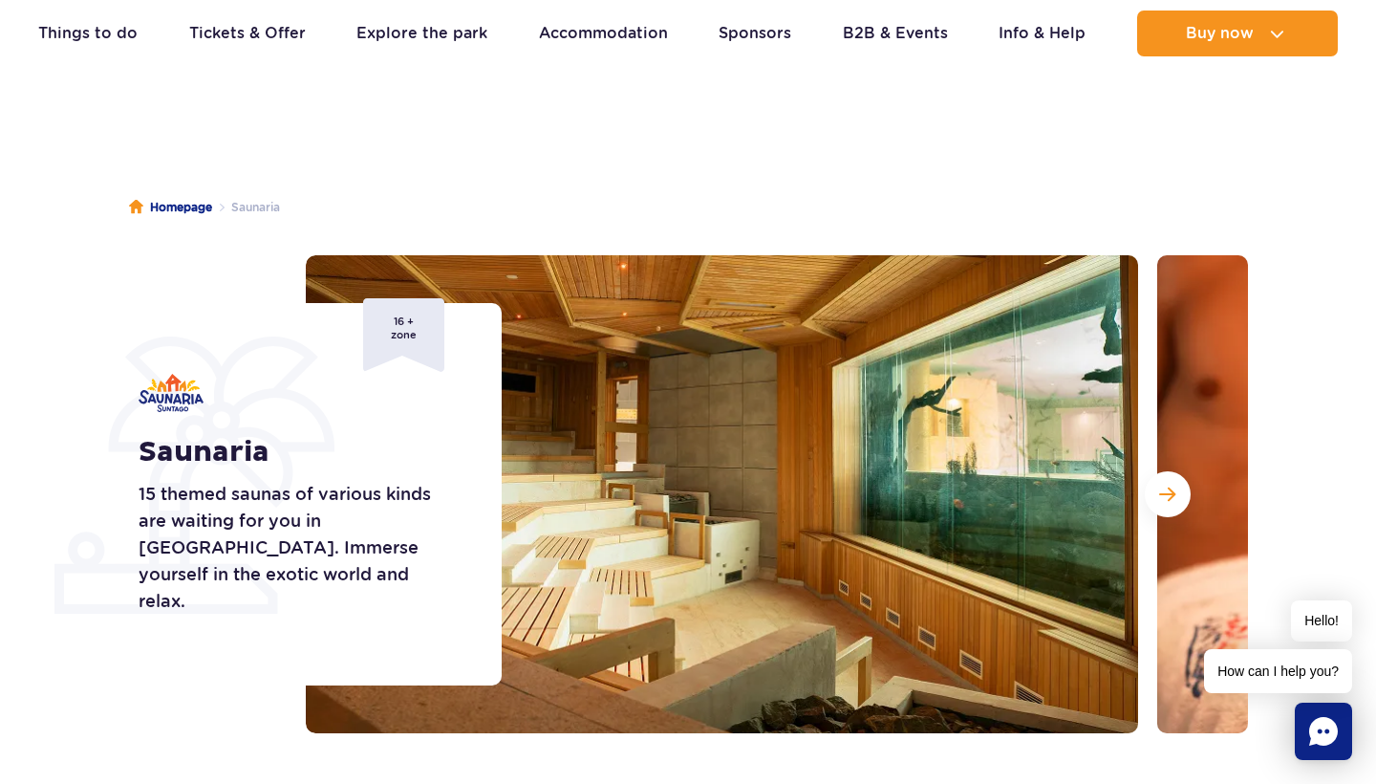
scroll to position [54, 0]
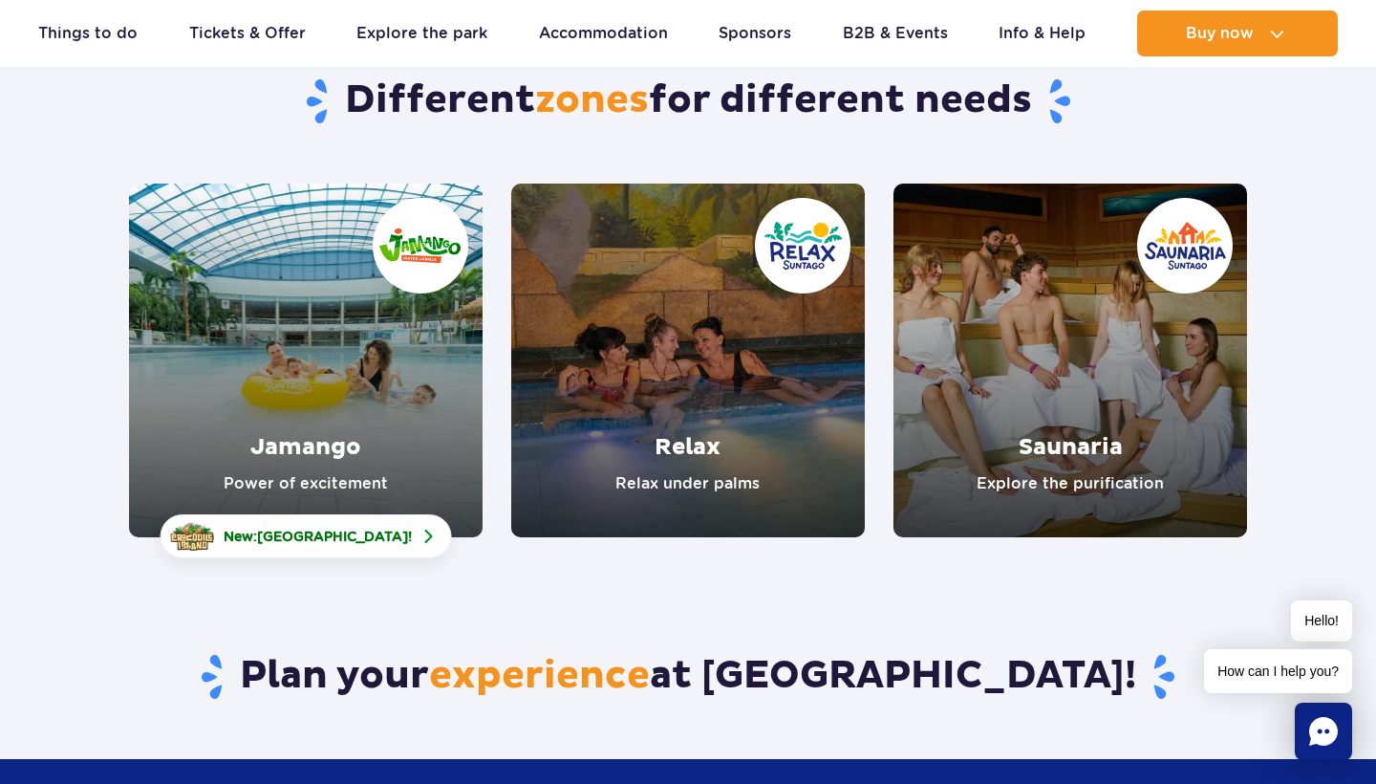
scroll to position [130, 0]
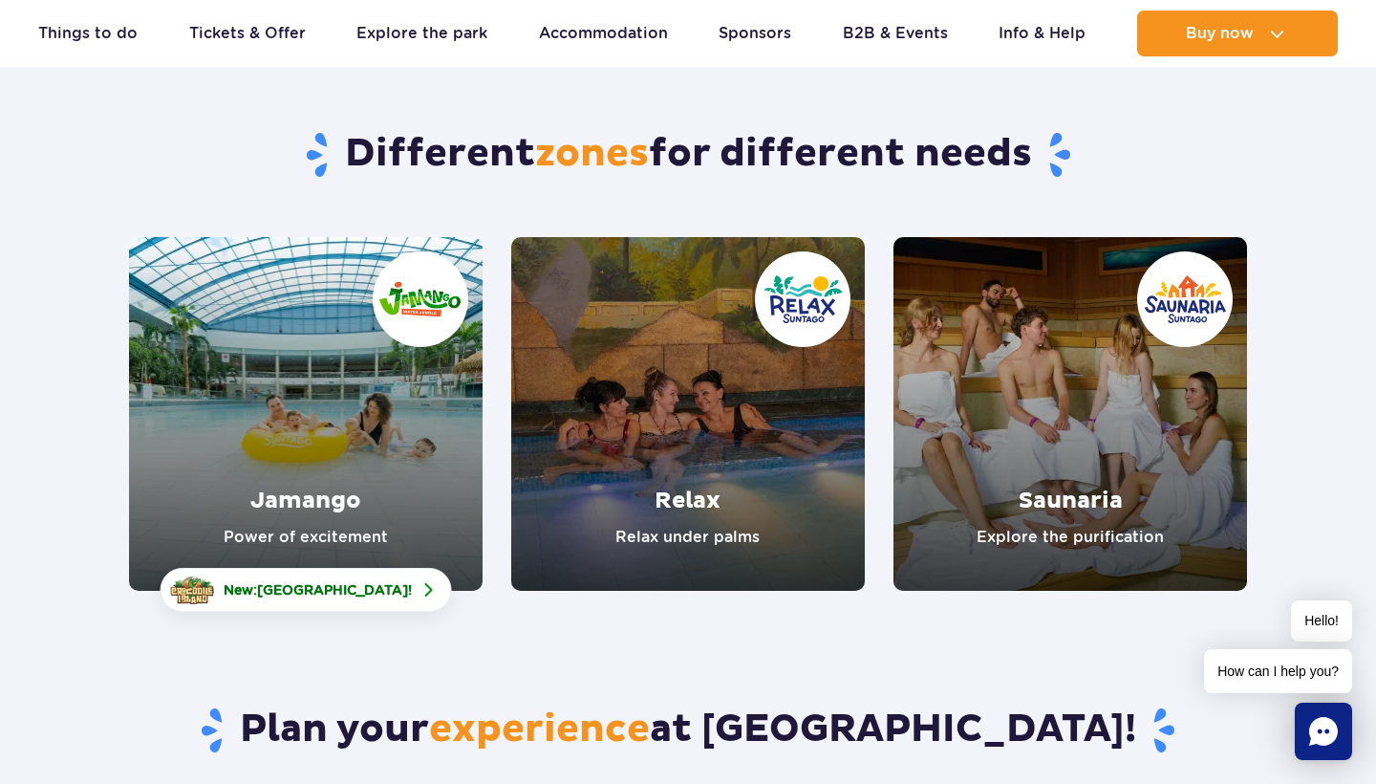
click at [387, 399] on link "Jamango" at bounding box center [306, 414] width 354 height 354
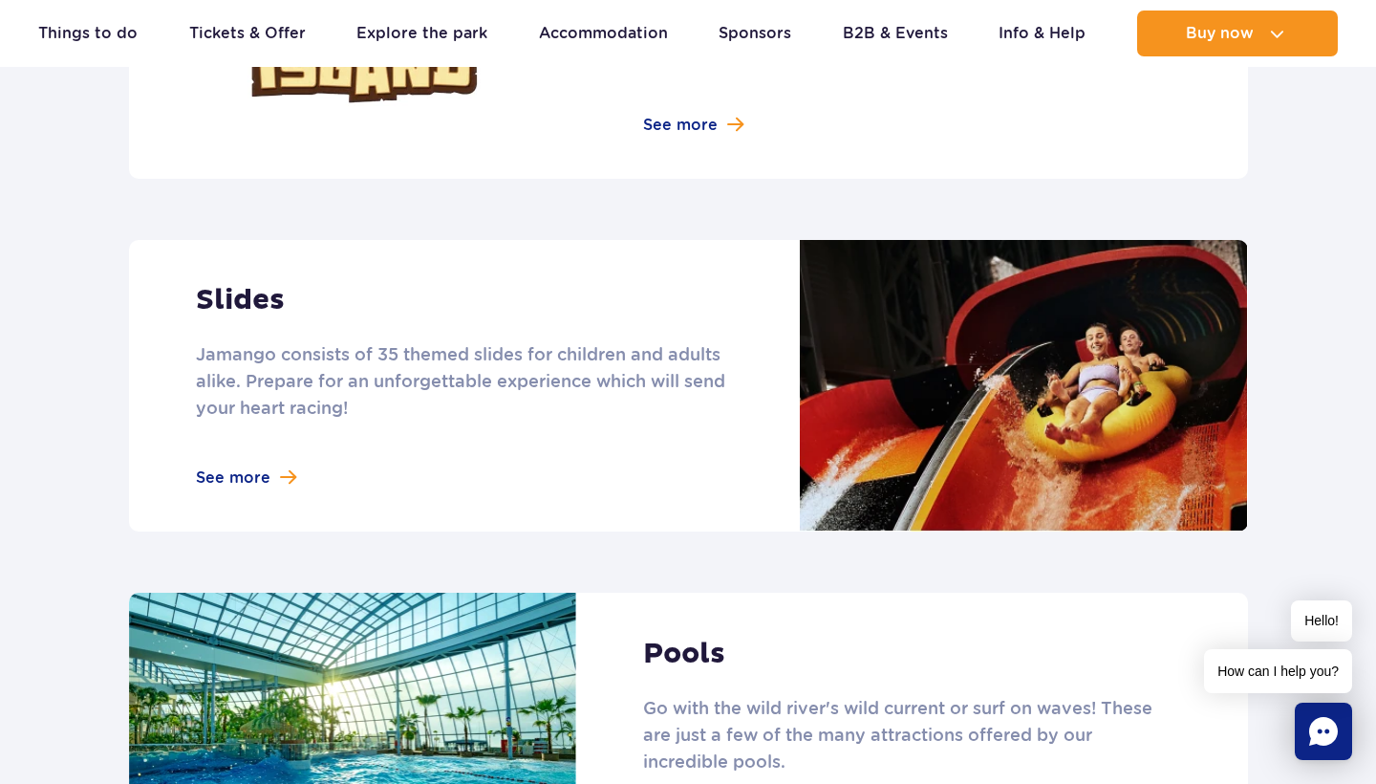
scroll to position [1574, 0]
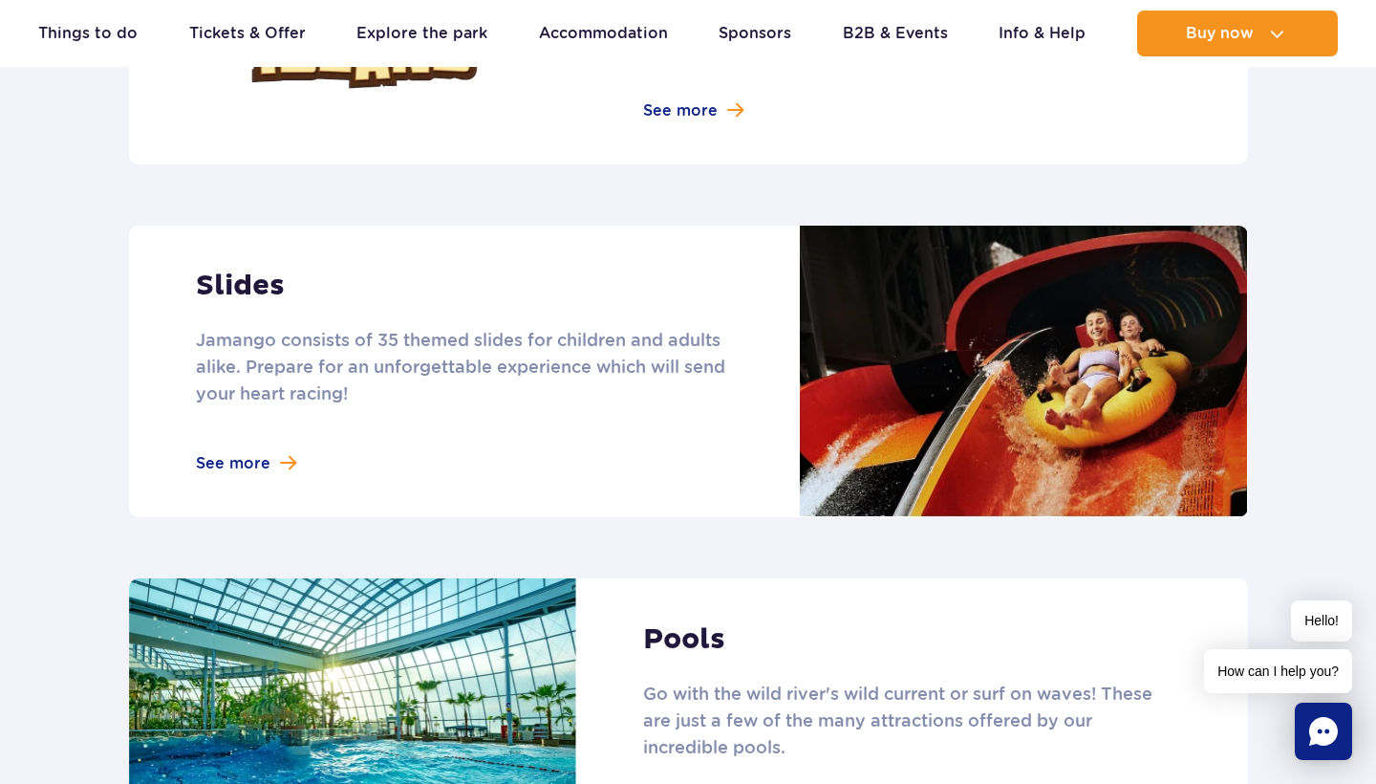
click at [237, 440] on link at bounding box center [688, 372] width 1119 height 292
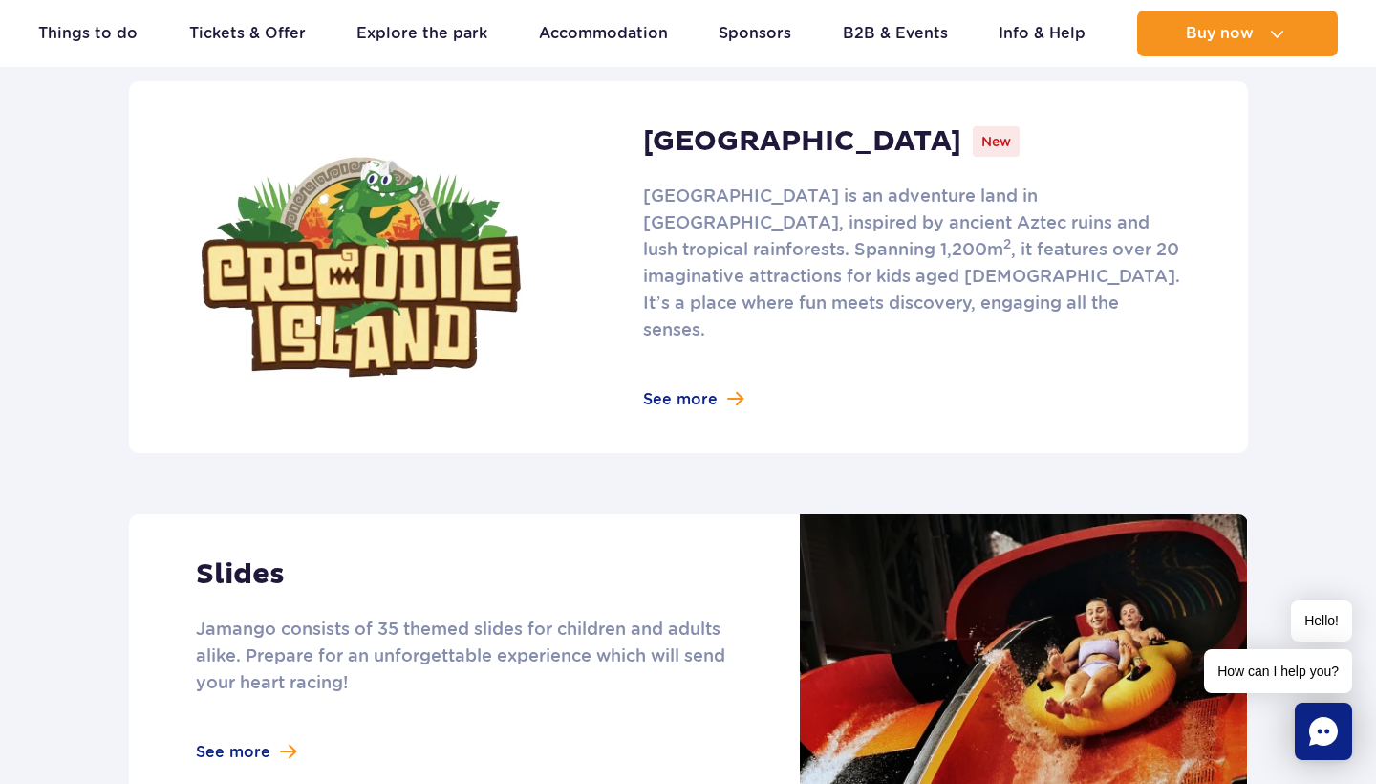
scroll to position [1320, 0]
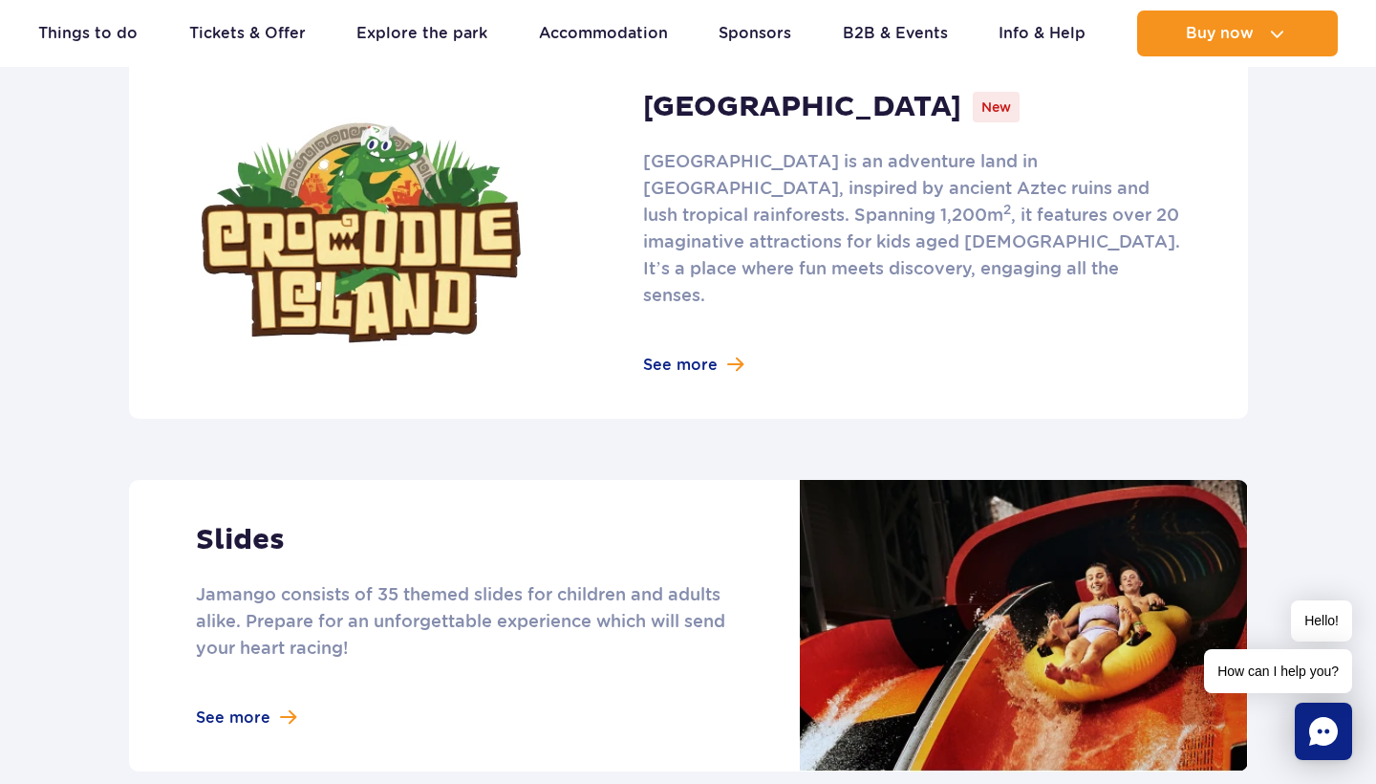
click at [683, 342] on link at bounding box center [688, 233] width 1119 height 372
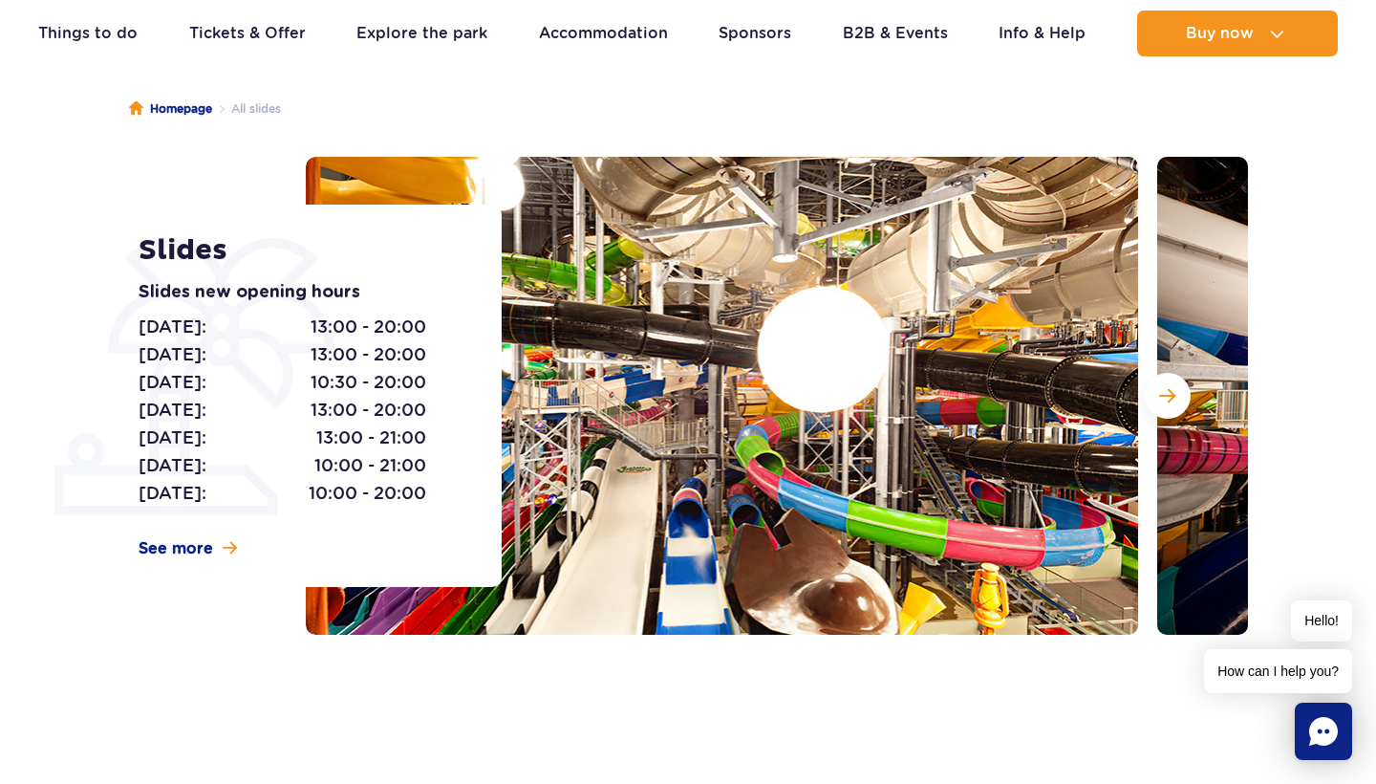
scroll to position [152, 0]
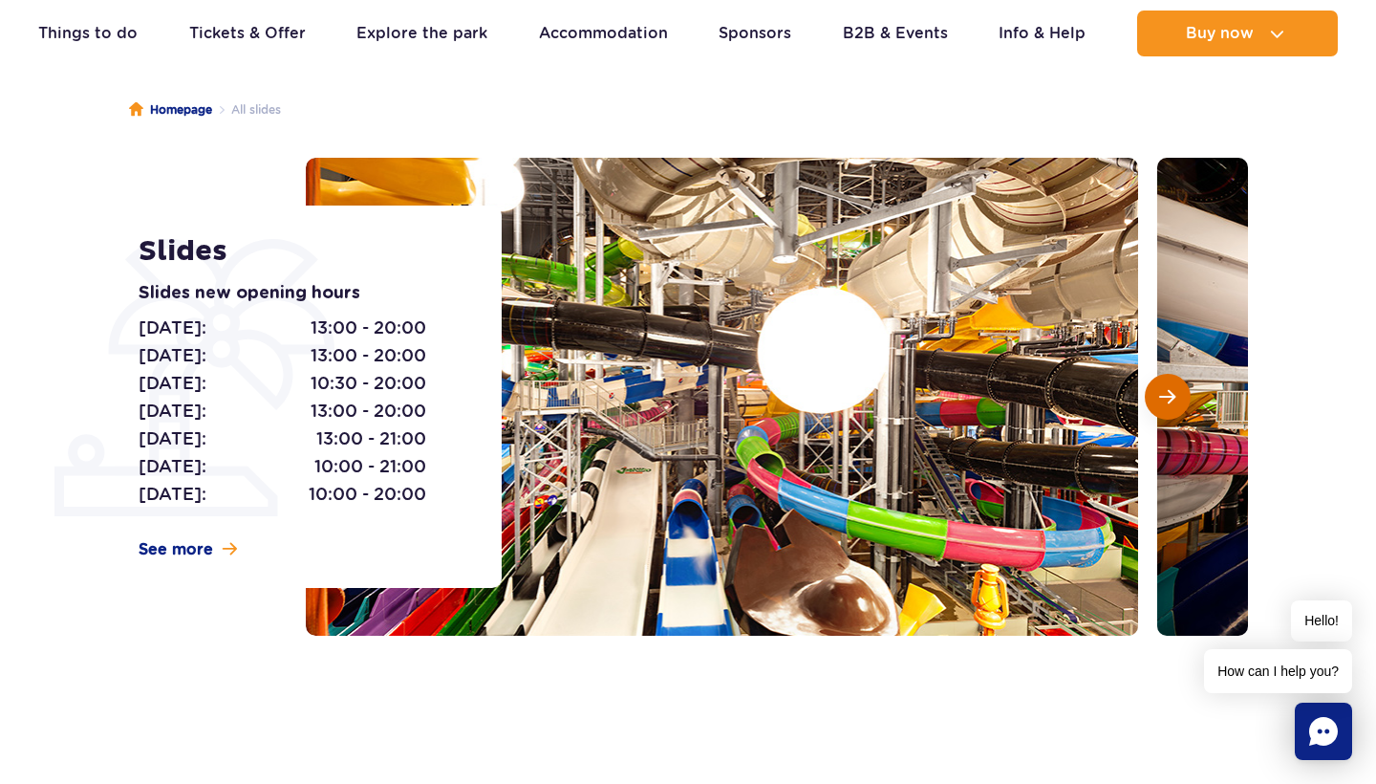
click at [1177, 401] on button "Next slide" at bounding box center [1168, 397] width 46 height 46
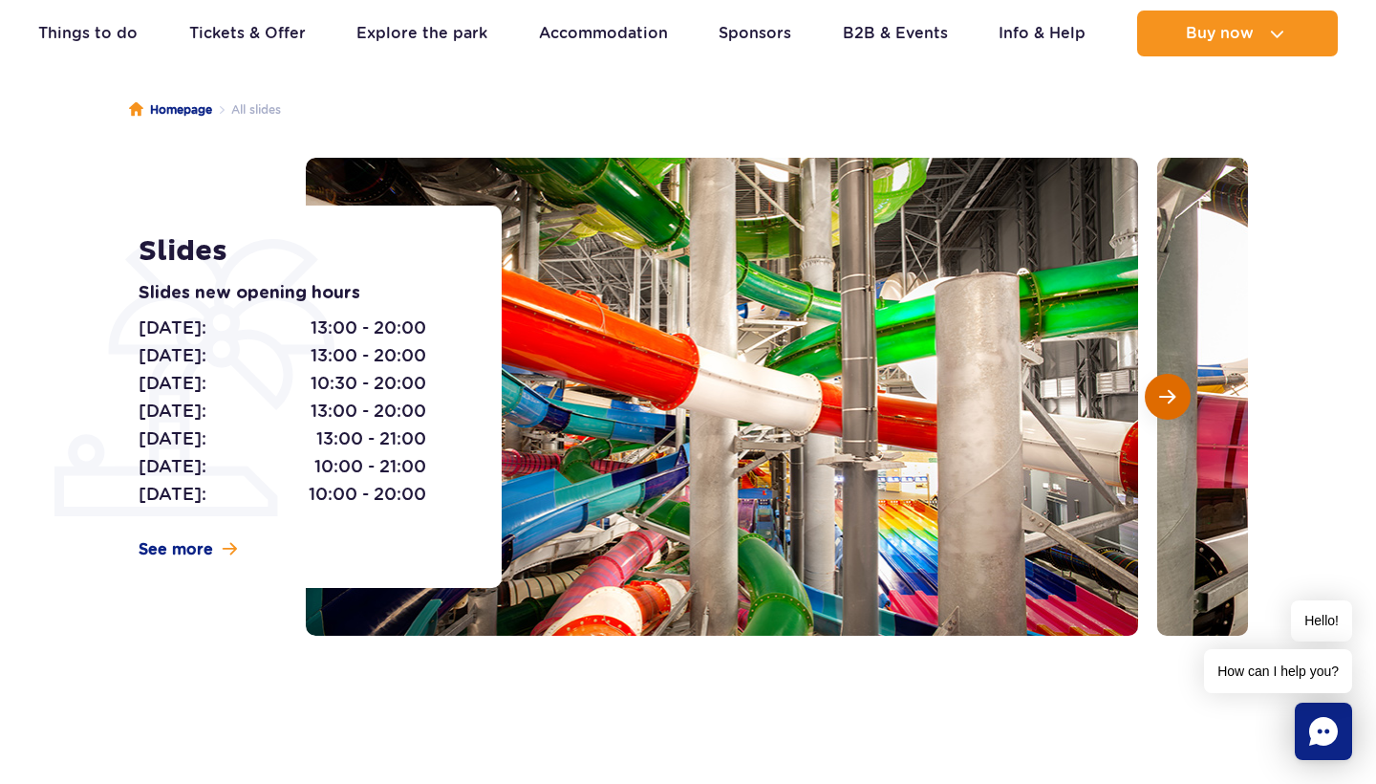
click at [1177, 401] on button "Next slide" at bounding box center [1168, 397] width 46 height 46
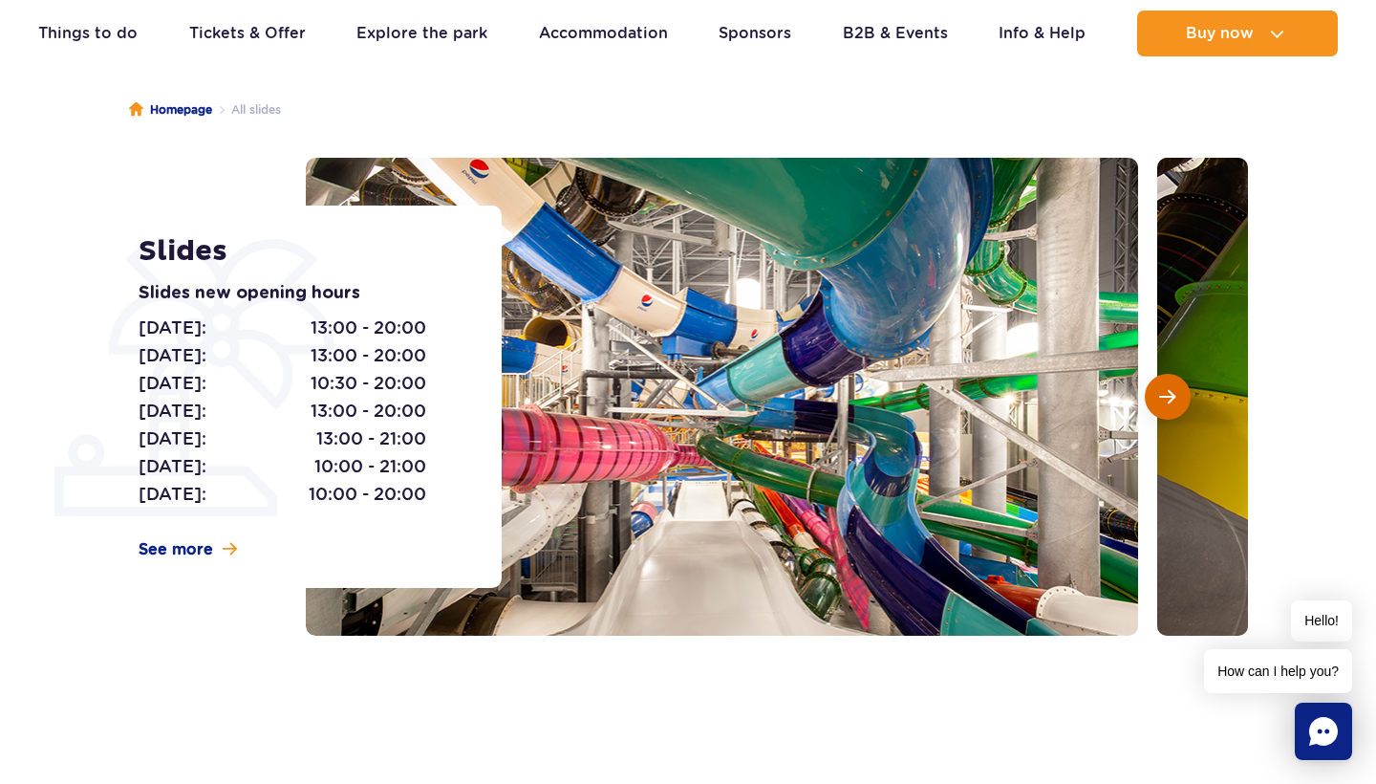
click at [1177, 401] on button "Next slide" at bounding box center [1168, 397] width 46 height 46
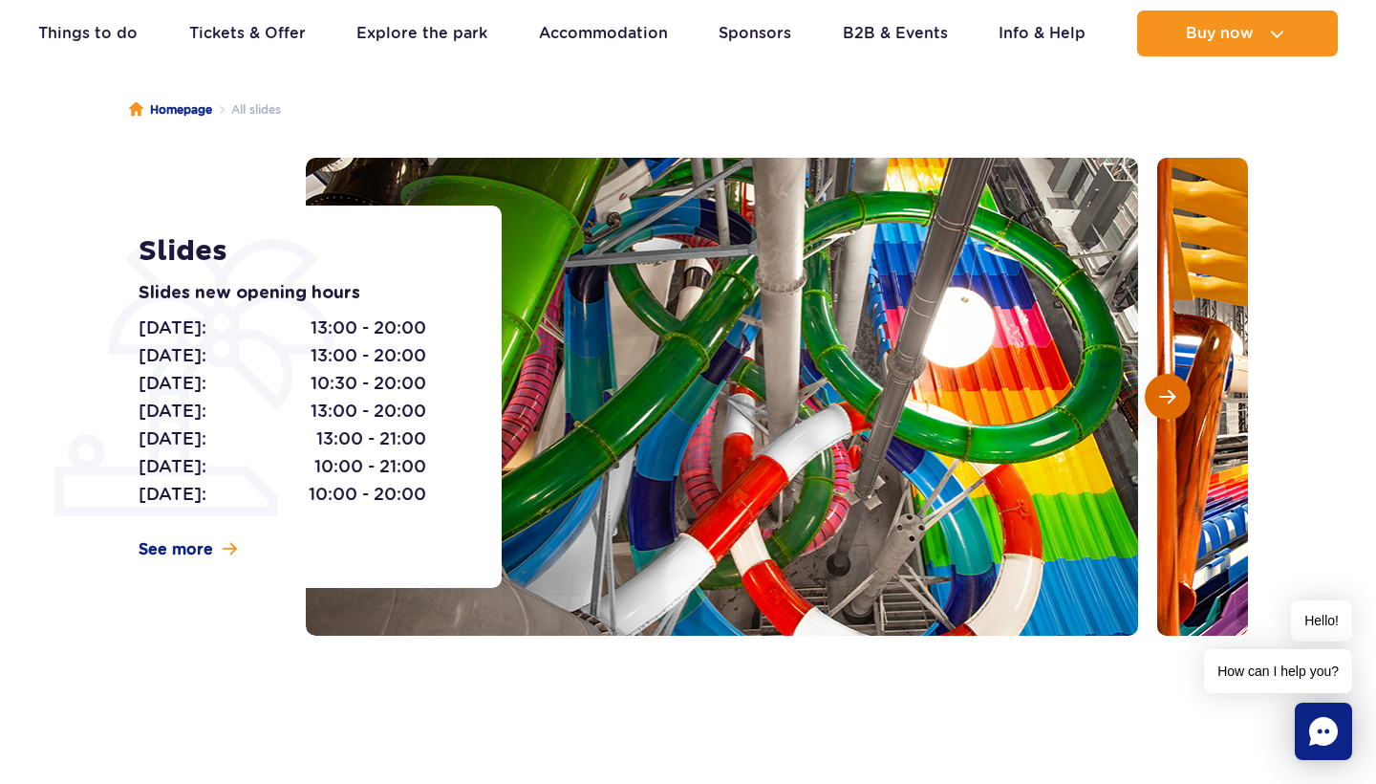
click at [1177, 401] on button "Next slide" at bounding box center [1168, 397] width 46 height 46
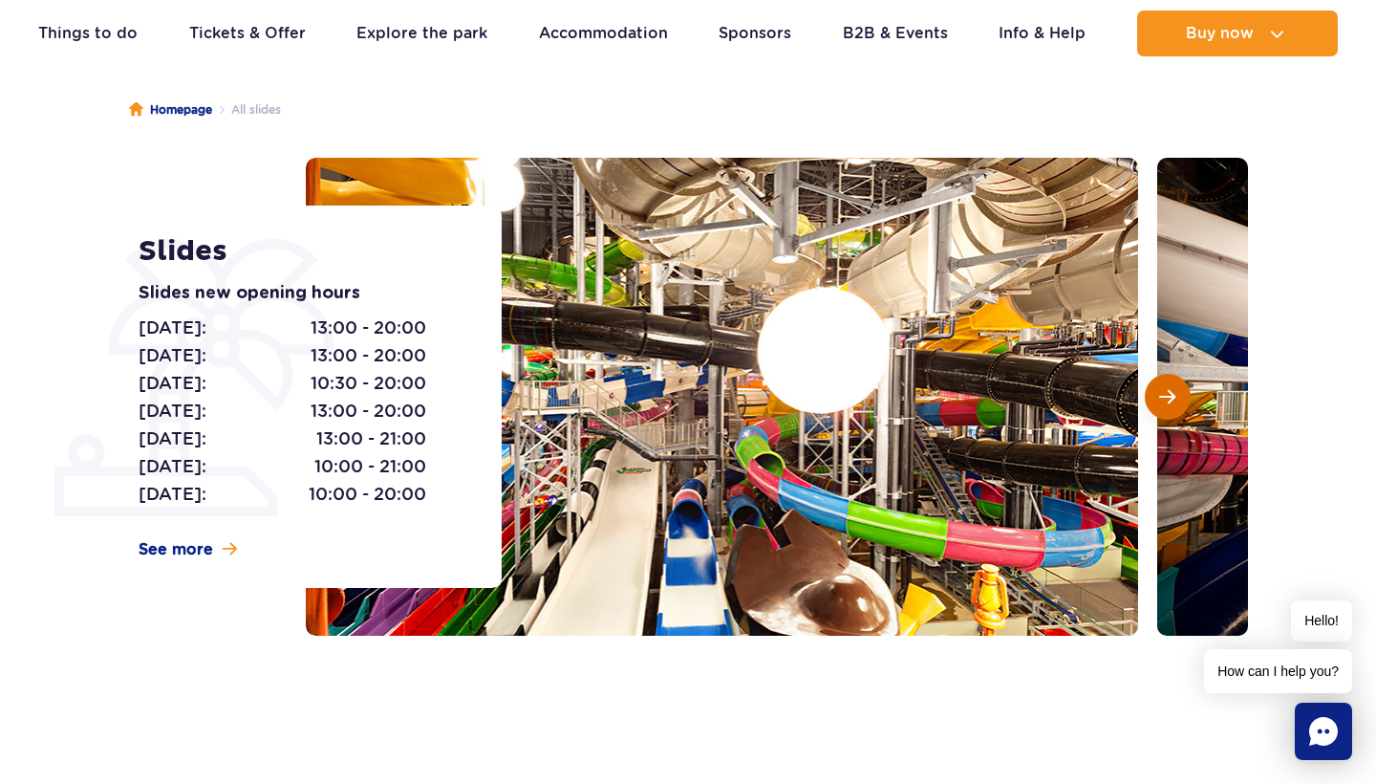
click at [1177, 401] on button "Next slide" at bounding box center [1168, 397] width 46 height 46
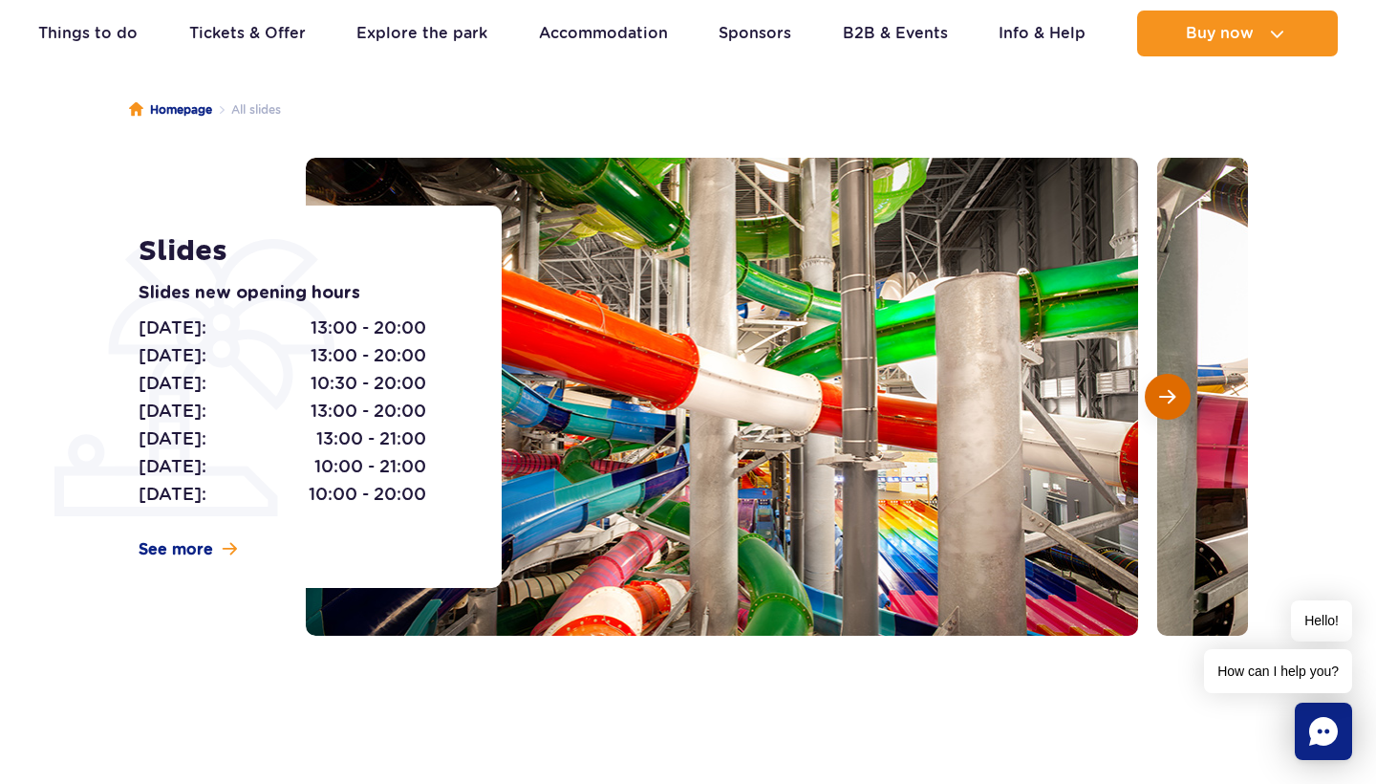
click at [1177, 401] on button "Next slide" at bounding box center [1168, 397] width 46 height 46
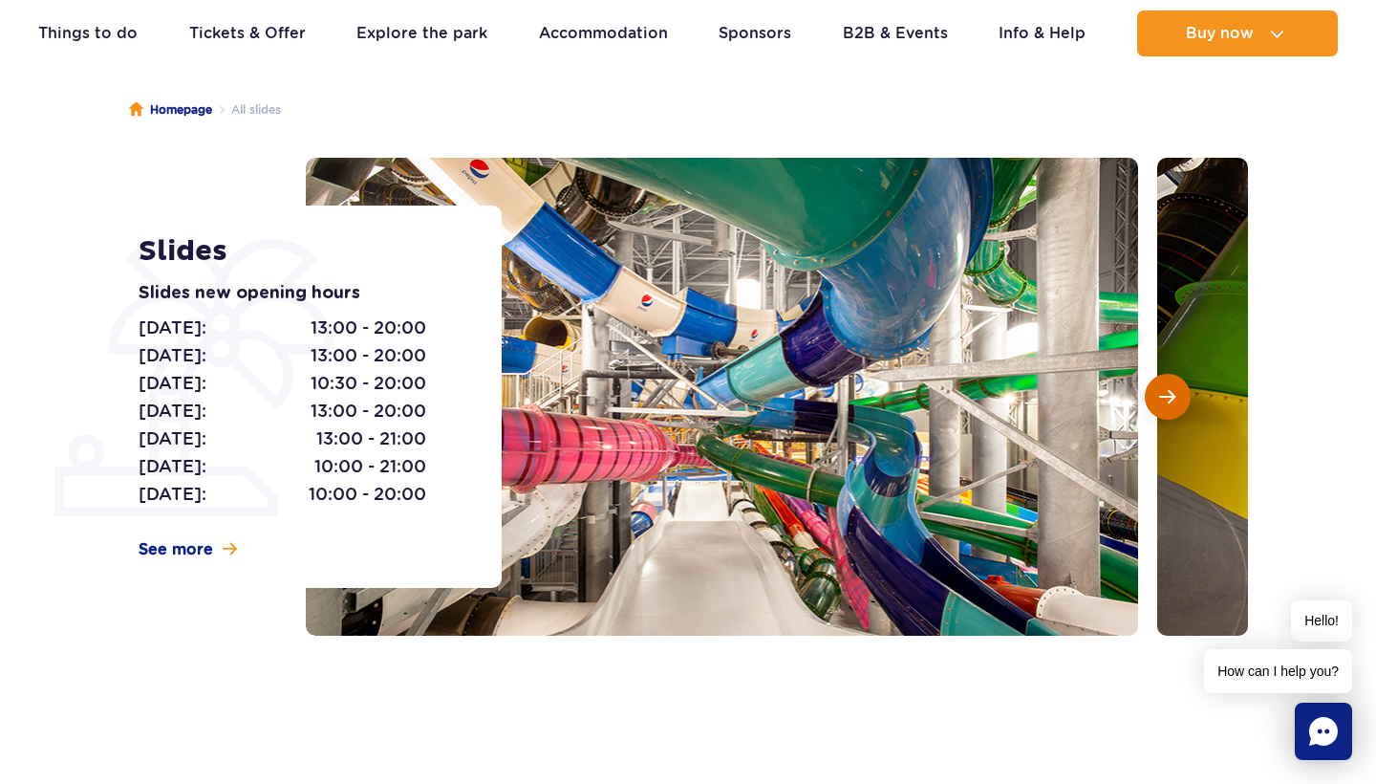
click at [1177, 401] on button "Next slide" at bounding box center [1168, 397] width 46 height 46
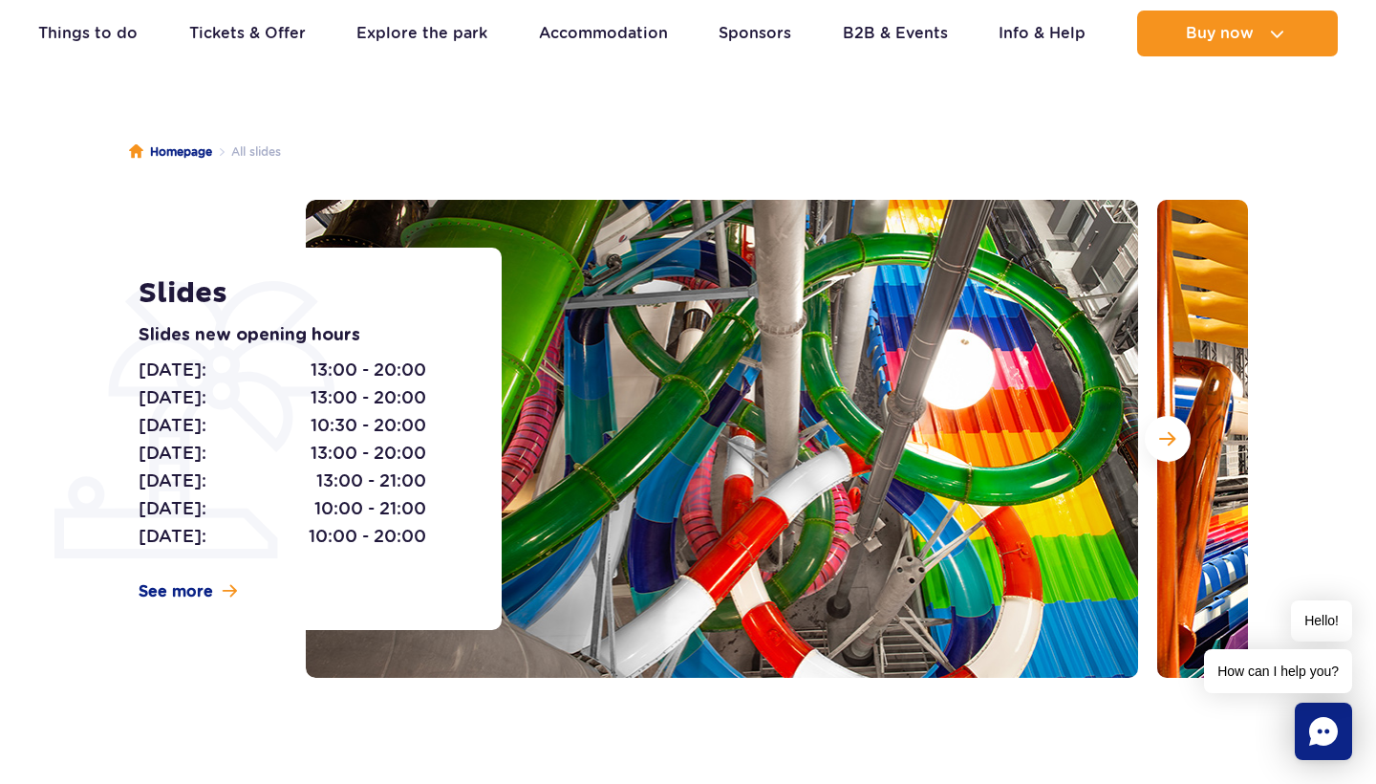
scroll to position [164, 0]
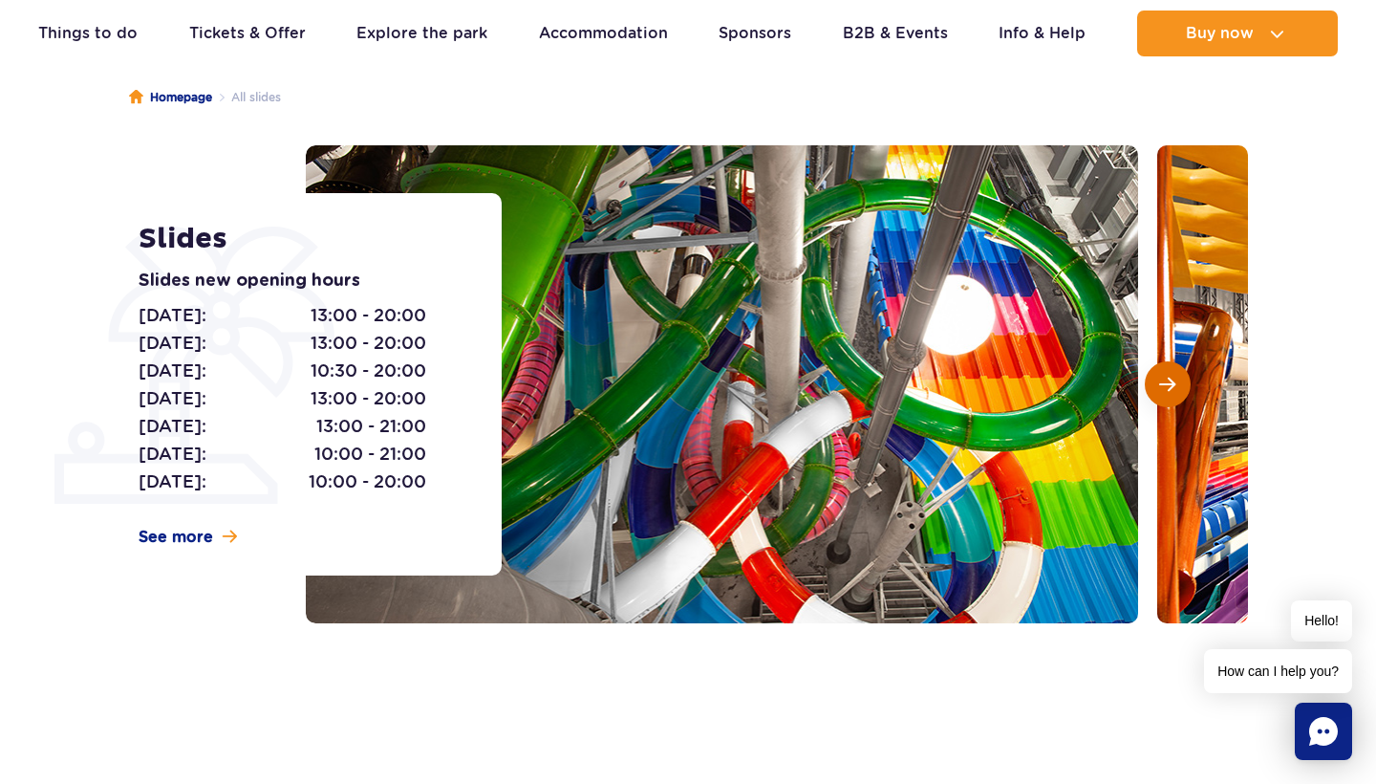
click at [1180, 395] on button "Next slide" at bounding box center [1168, 384] width 46 height 46
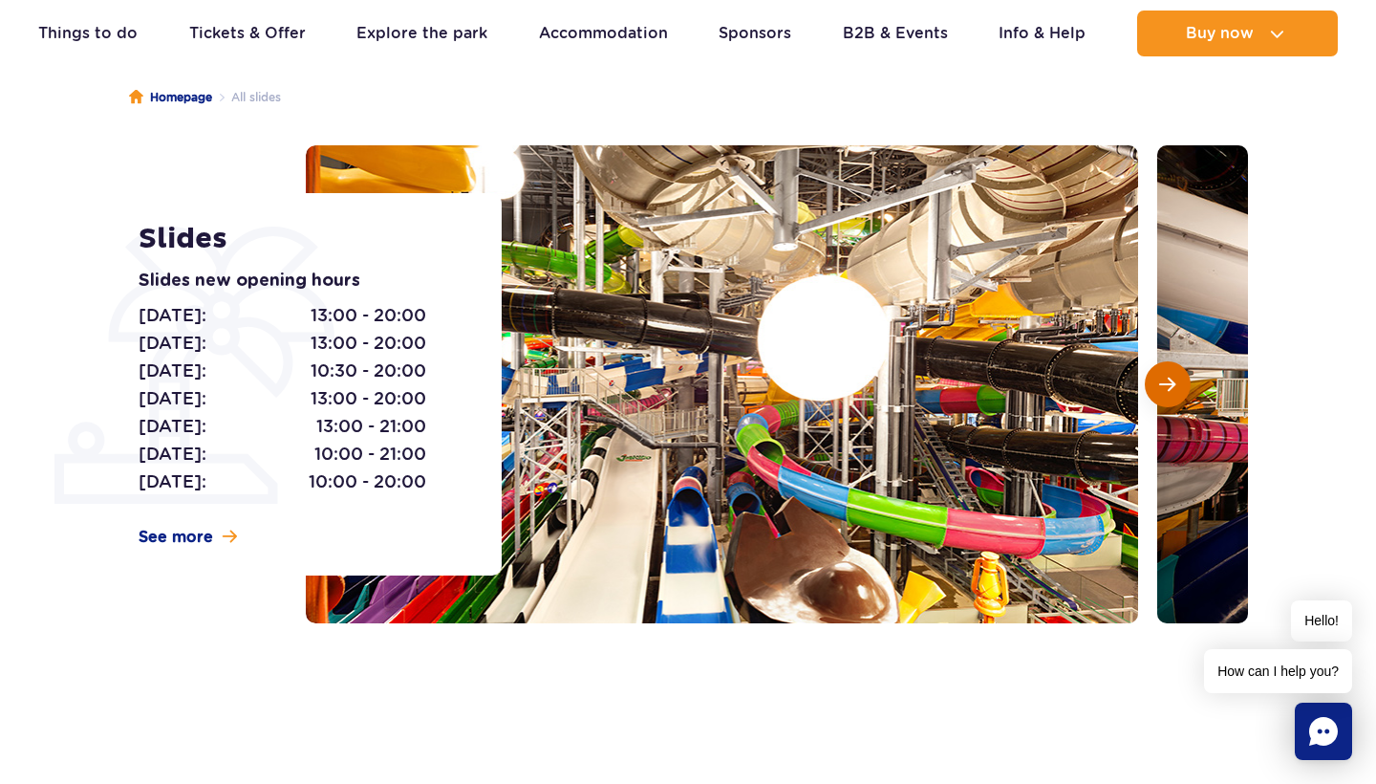
click at [1181, 394] on button "Next slide" at bounding box center [1168, 384] width 46 height 46
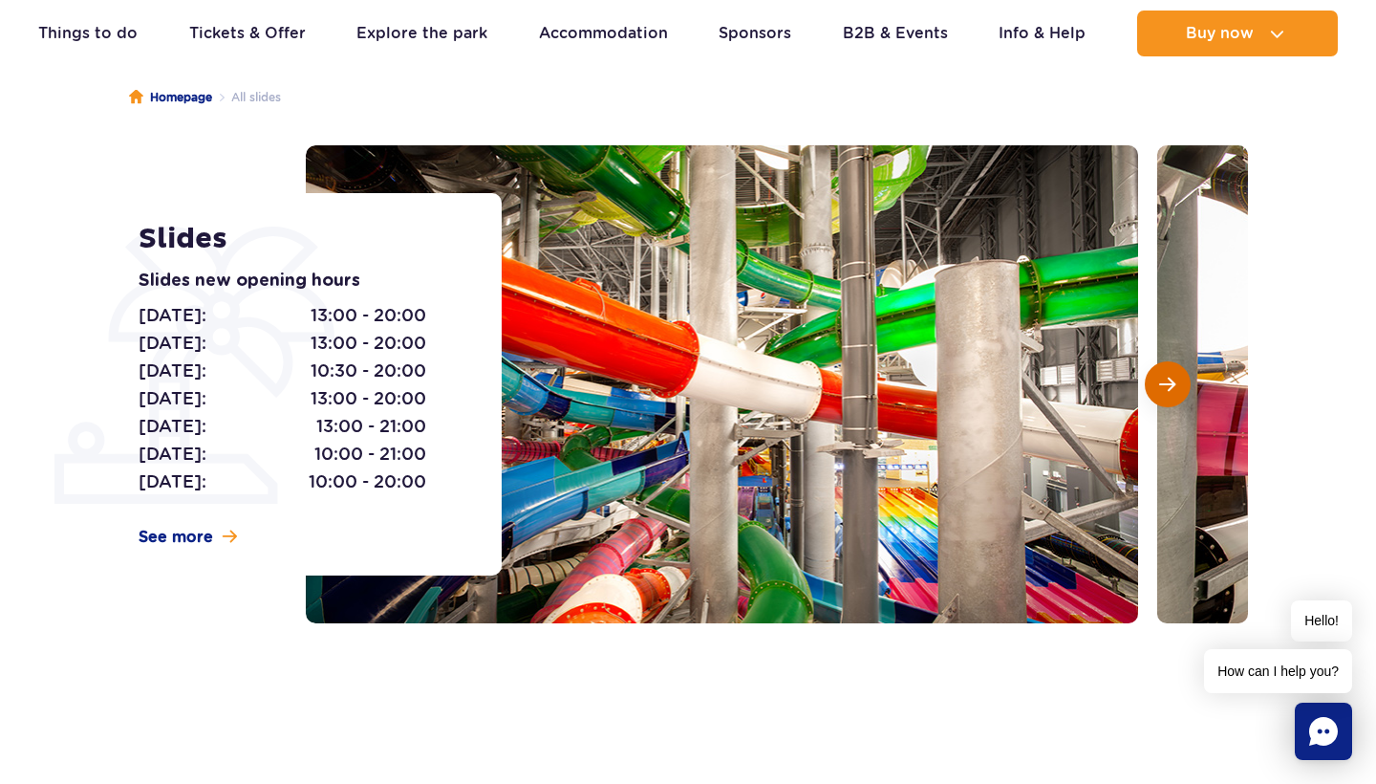
click at [1187, 392] on button "Next slide" at bounding box center [1168, 384] width 46 height 46
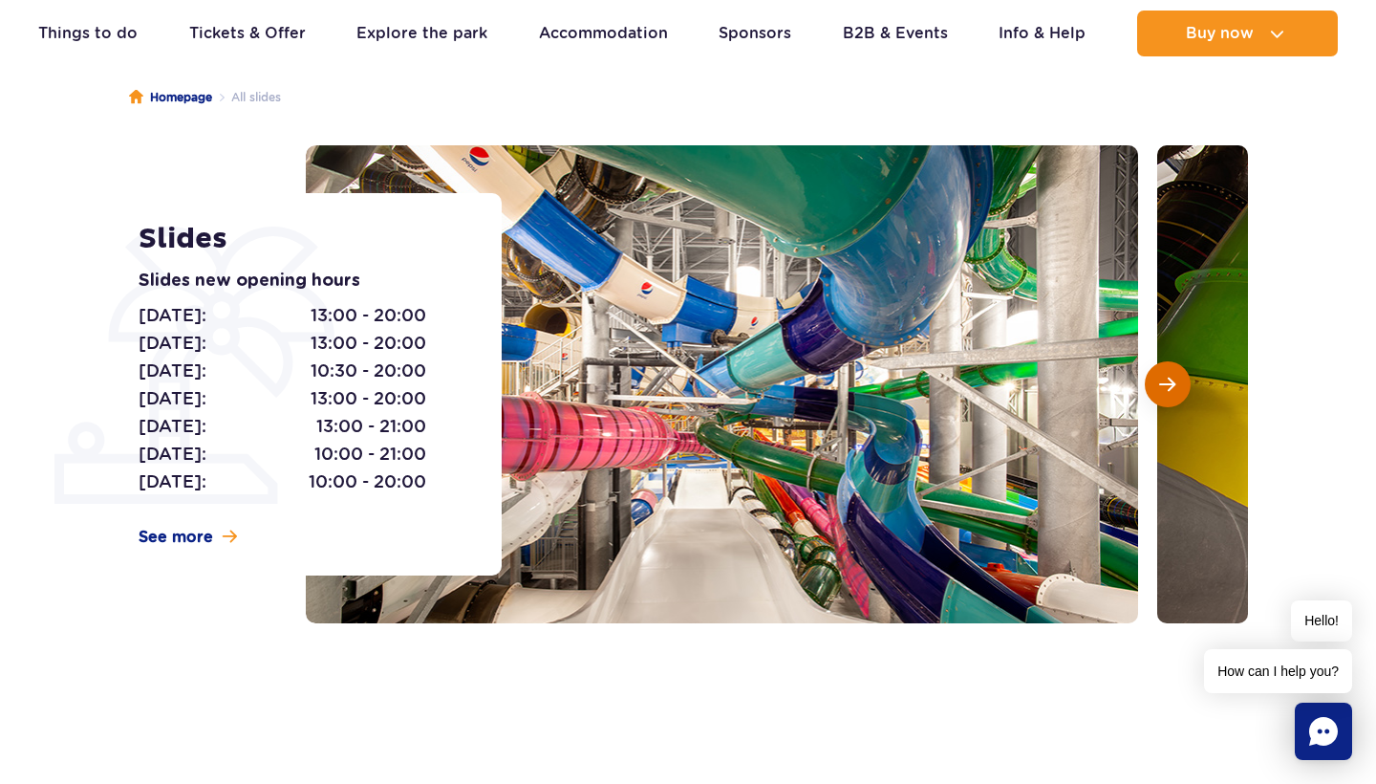
click at [1187, 392] on button "Next slide" at bounding box center [1168, 384] width 46 height 46
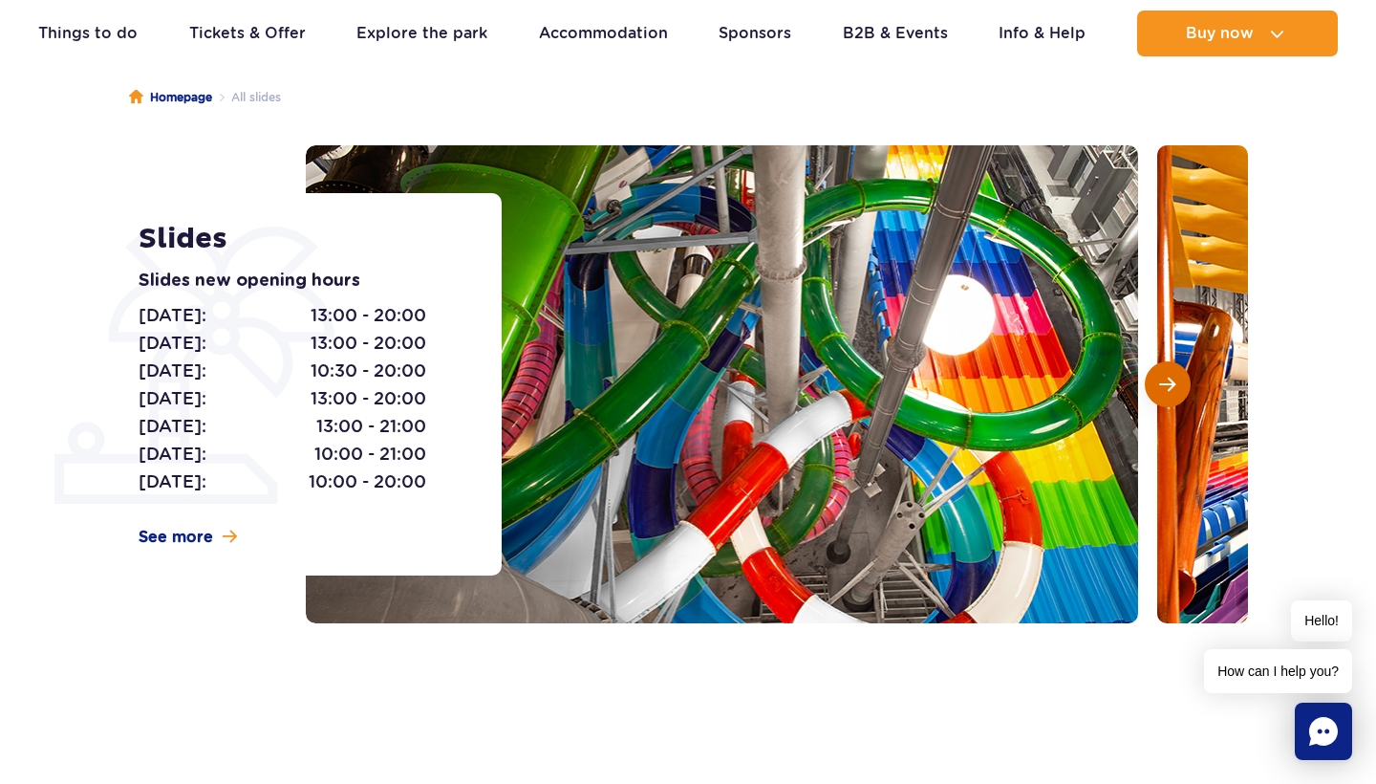
click at [1187, 392] on button "Next slide" at bounding box center [1168, 384] width 46 height 46
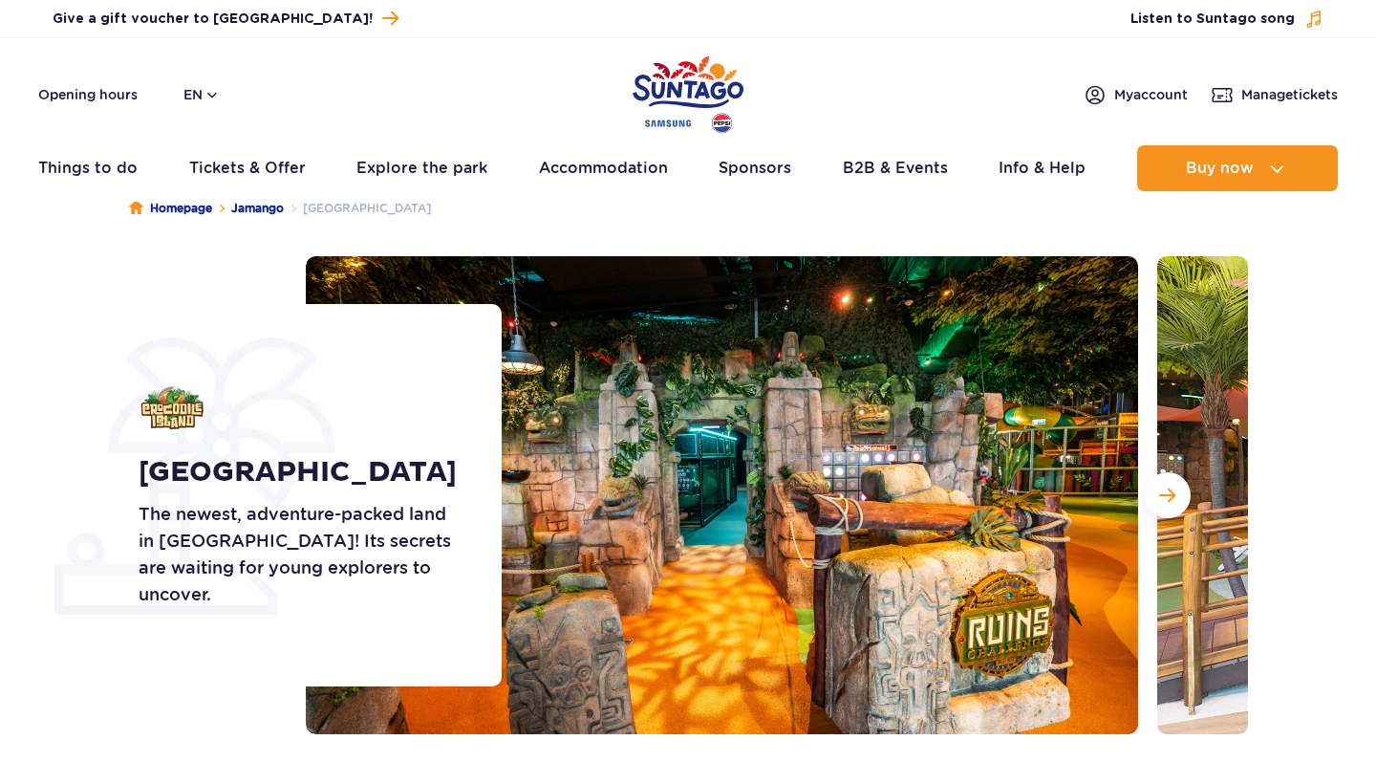
scroll to position [56, 0]
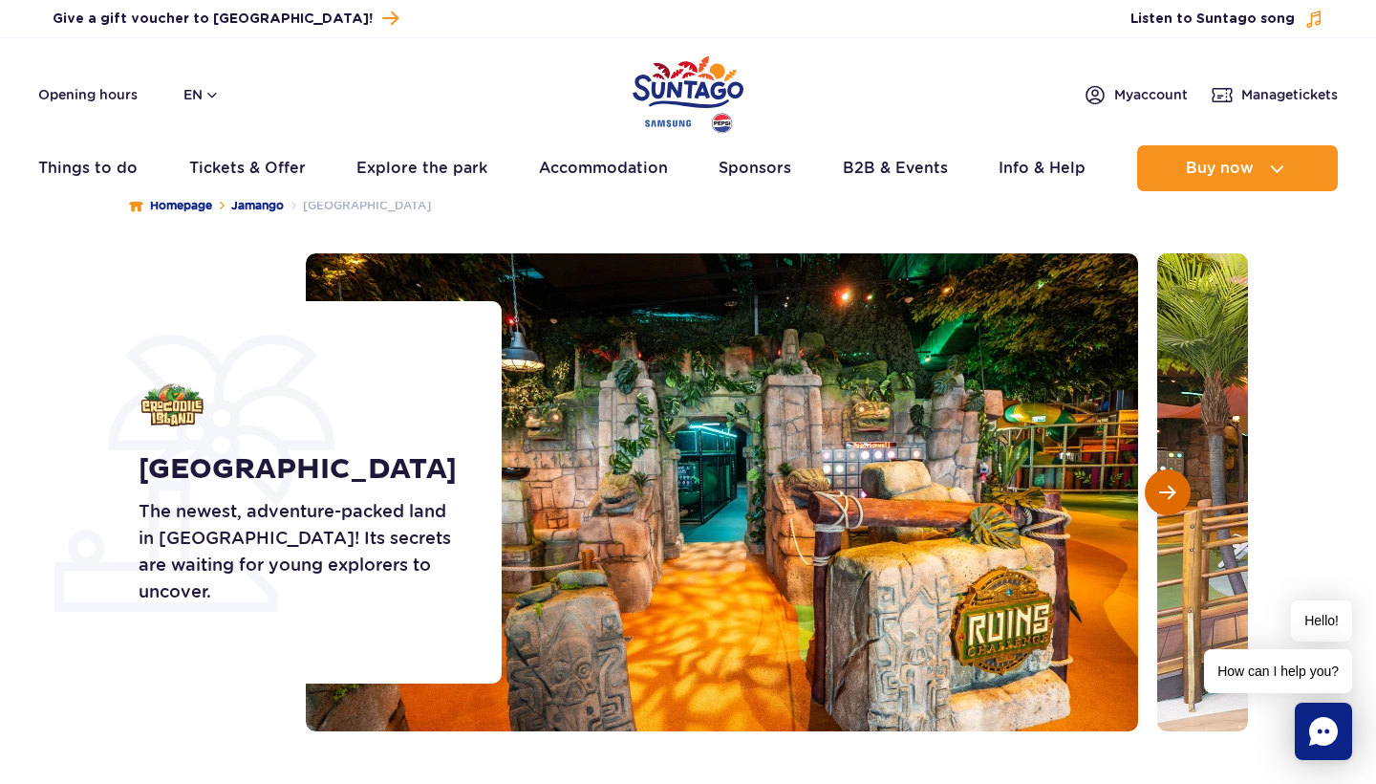
click at [1181, 475] on button "Next slide" at bounding box center [1168, 492] width 46 height 46
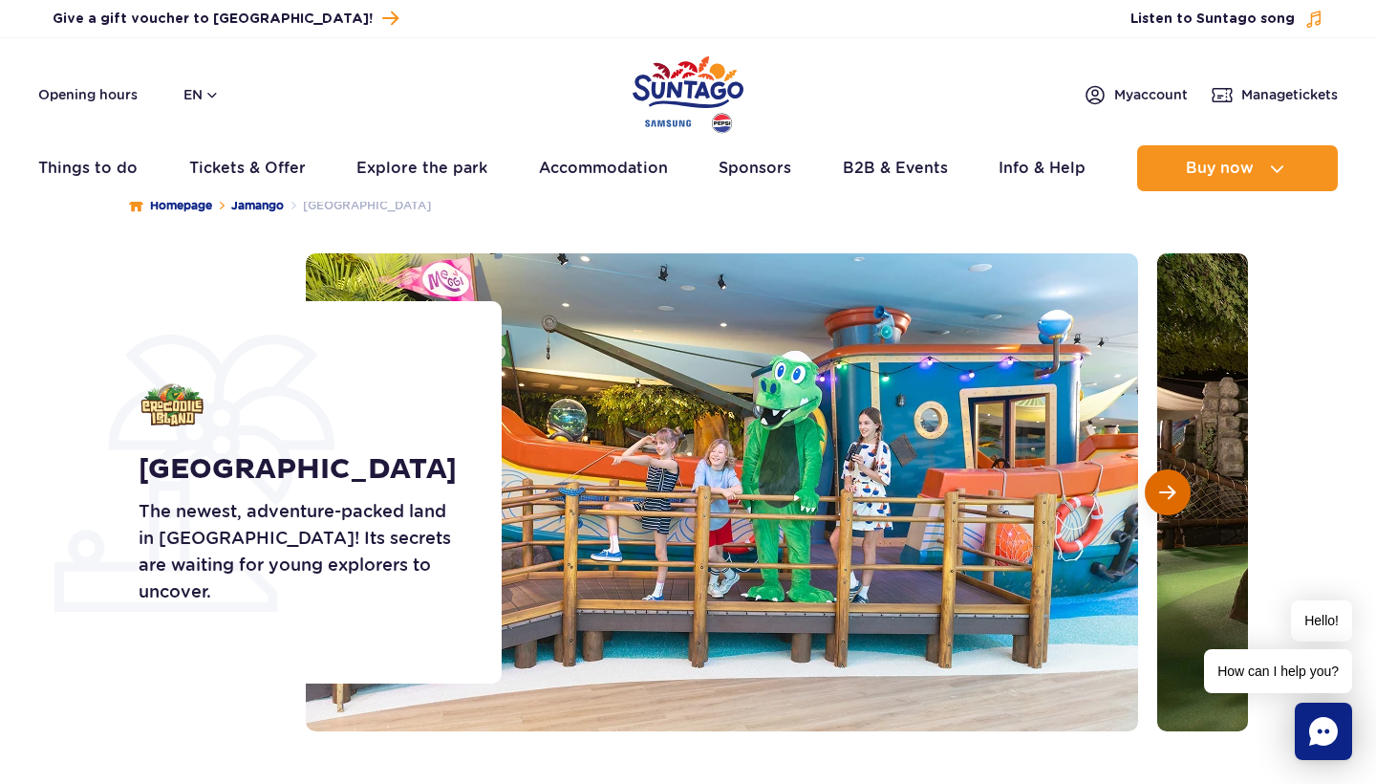
click at [1180, 490] on button "Next slide" at bounding box center [1168, 492] width 46 height 46
